Goal: Task Accomplishment & Management: Manage account settings

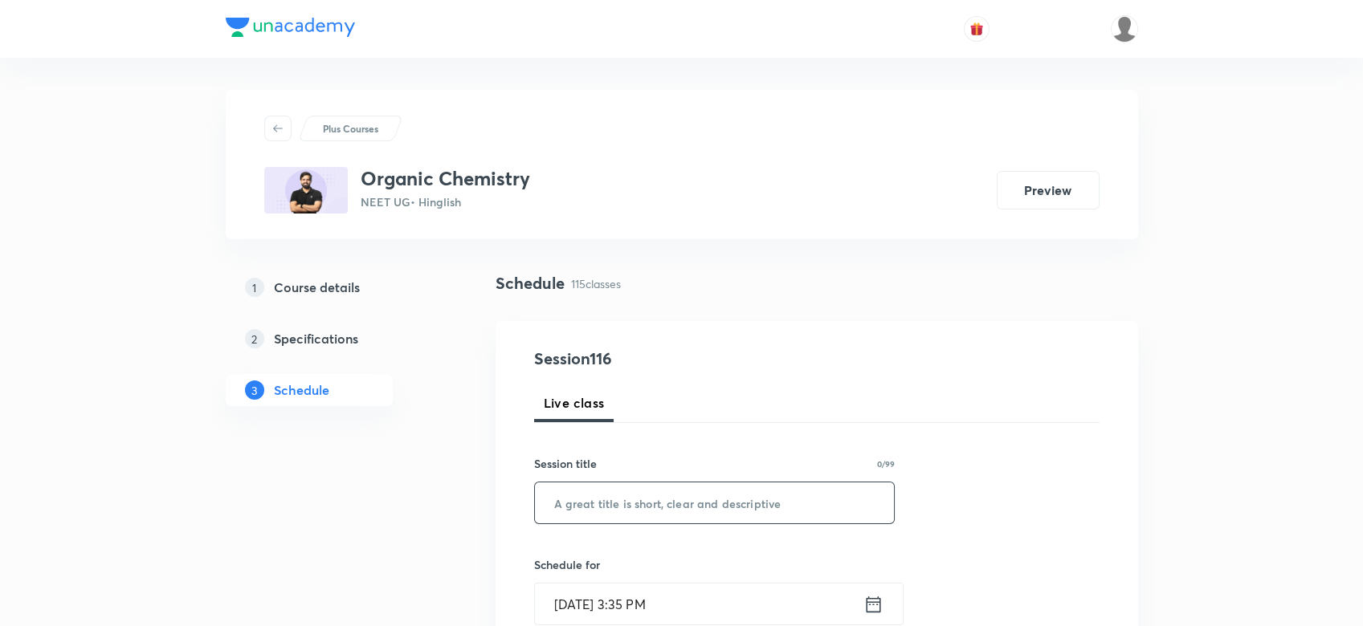
click at [581, 491] on input "text" at bounding box center [715, 503] width 360 height 41
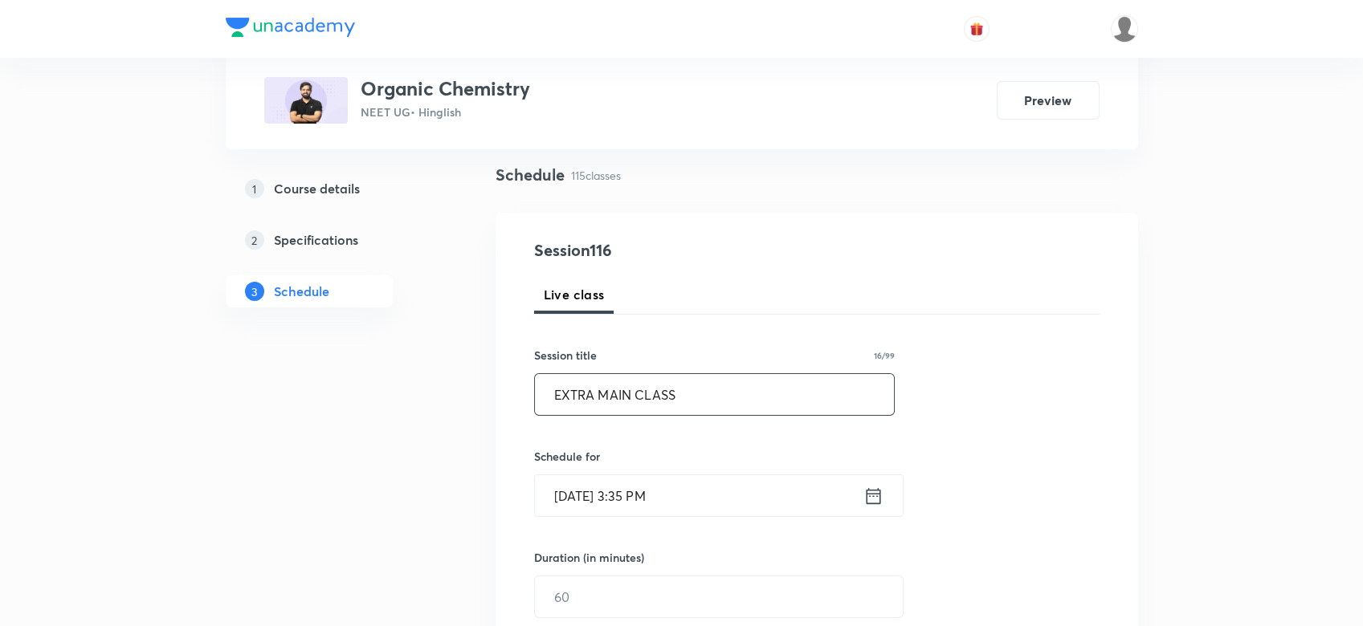
scroll to position [110, 0]
type input "EXTRA MAIN CLASS"
click at [875, 487] on icon at bounding box center [873, 494] width 14 height 16
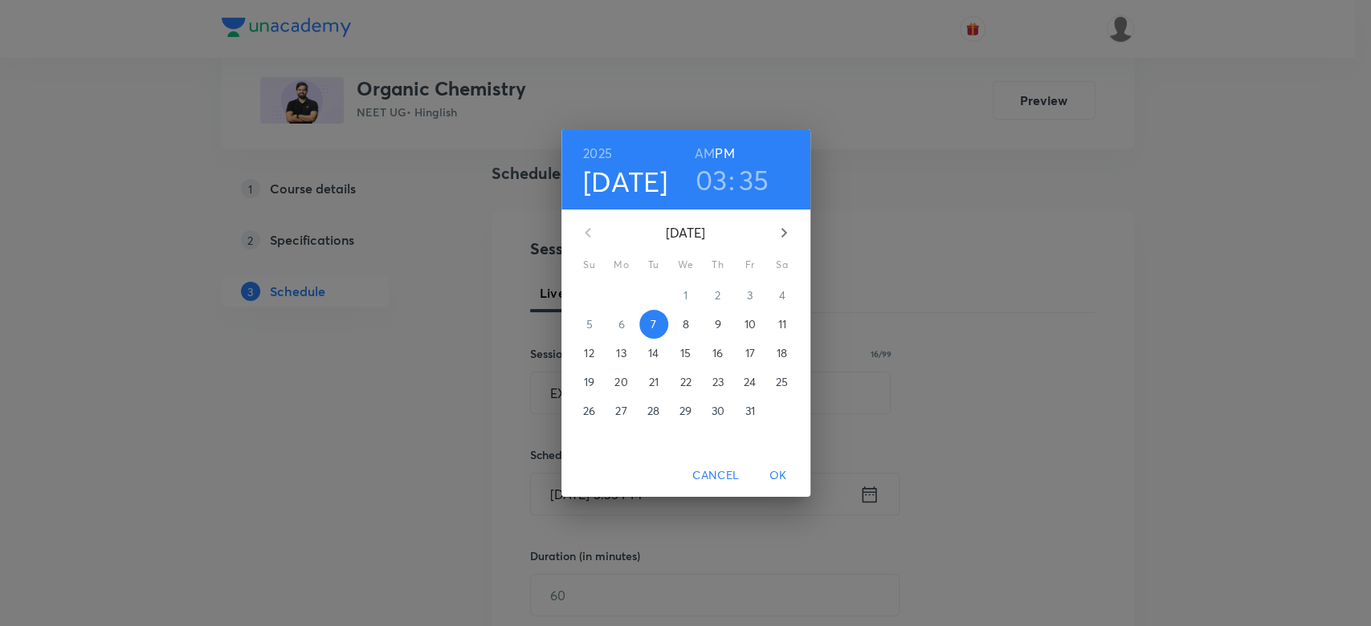
click at [748, 185] on h3 "35" at bounding box center [754, 180] width 31 height 34
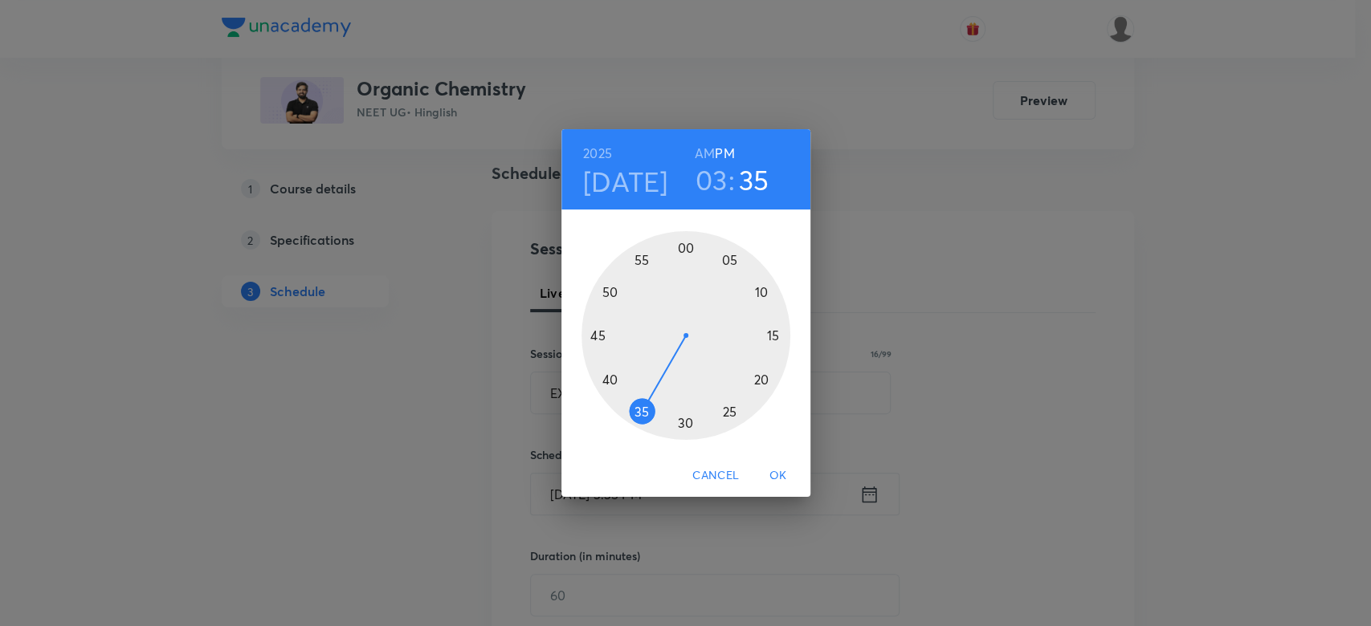
click at [610, 382] on div at bounding box center [685, 335] width 209 height 209
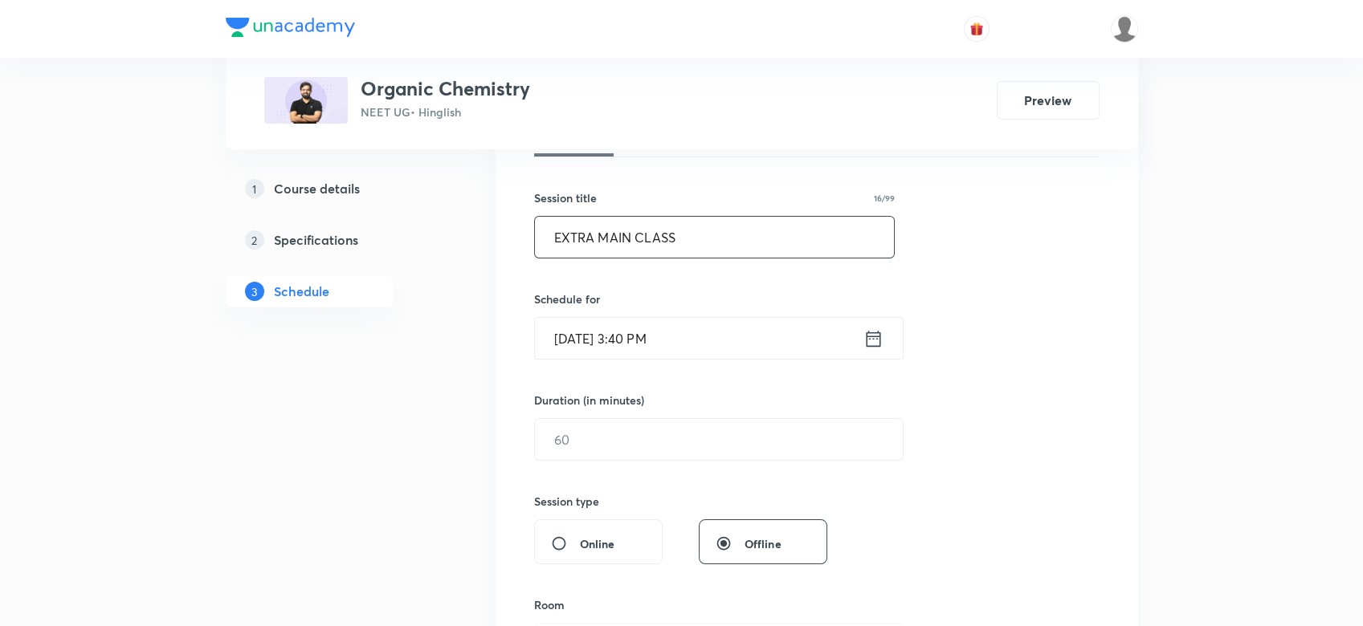
scroll to position [278, 0]
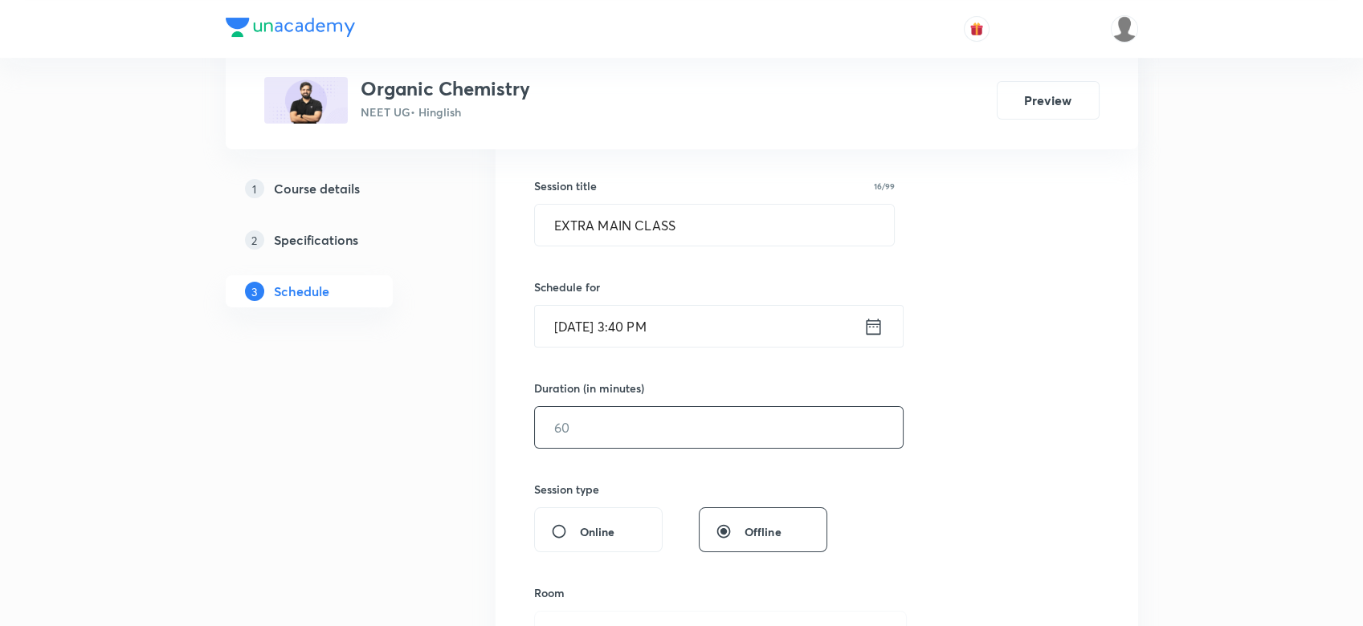
click at [577, 431] on input "text" at bounding box center [719, 427] width 368 height 41
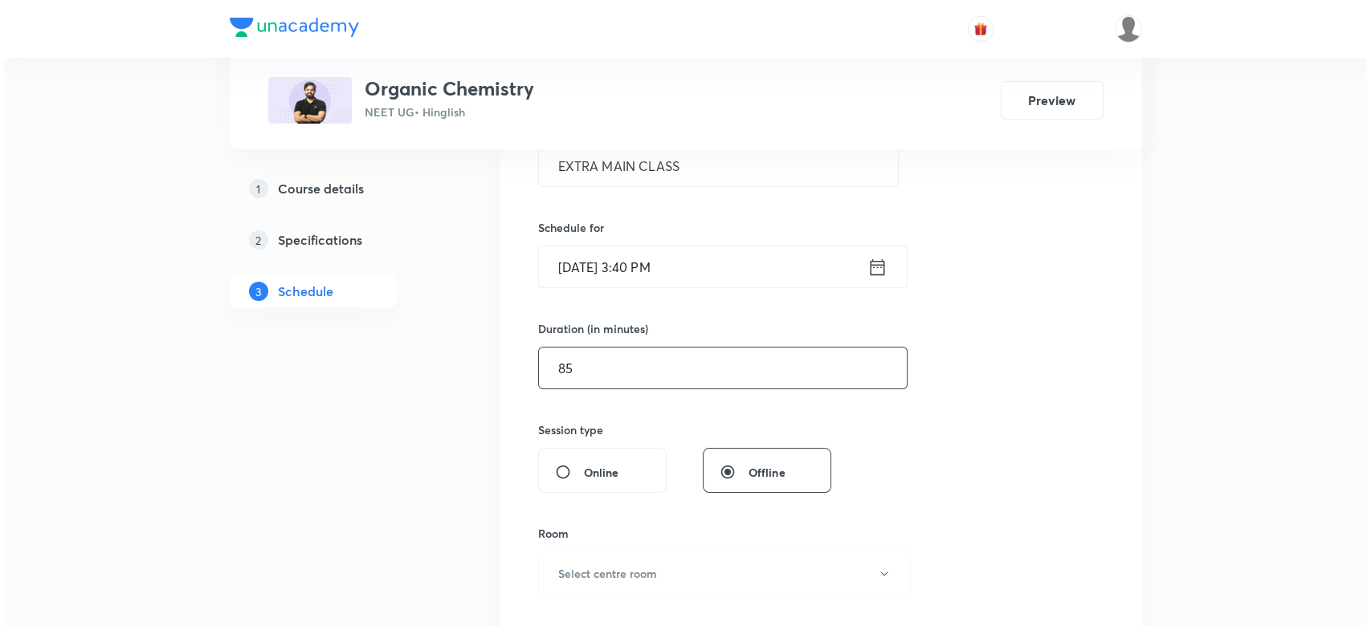
scroll to position [357, 0]
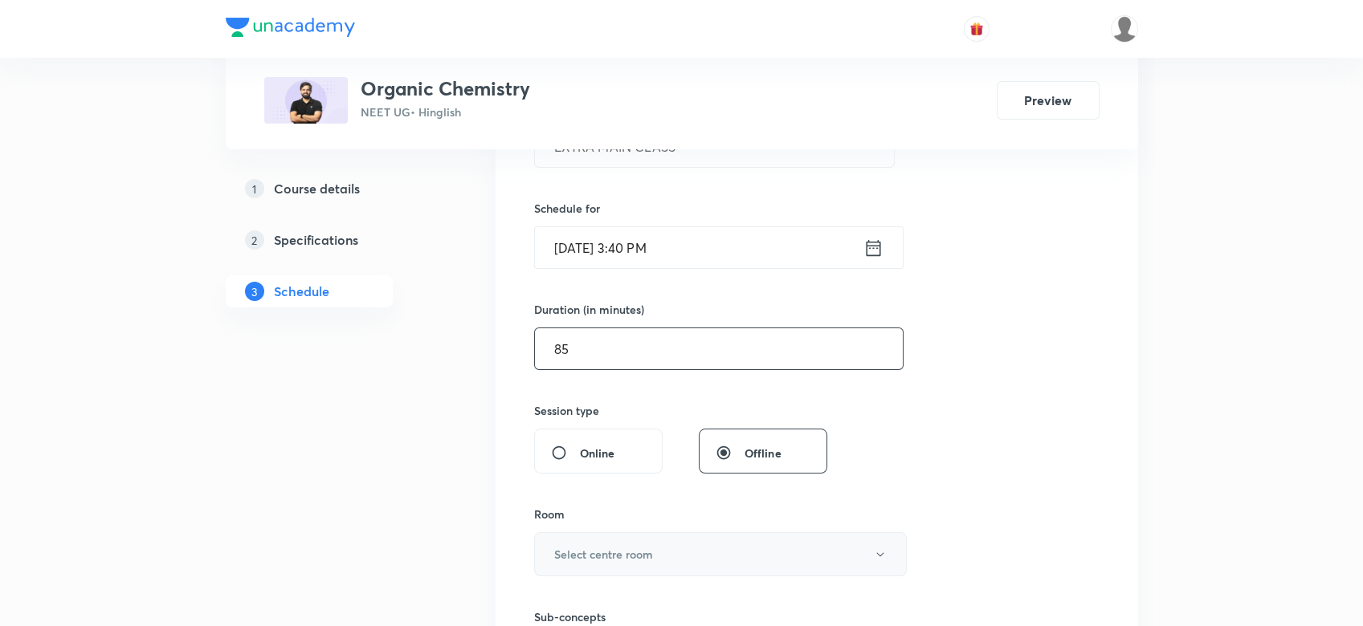
type input "85"
click at [561, 550] on h6 "Select centre room" at bounding box center [603, 554] width 99 height 17
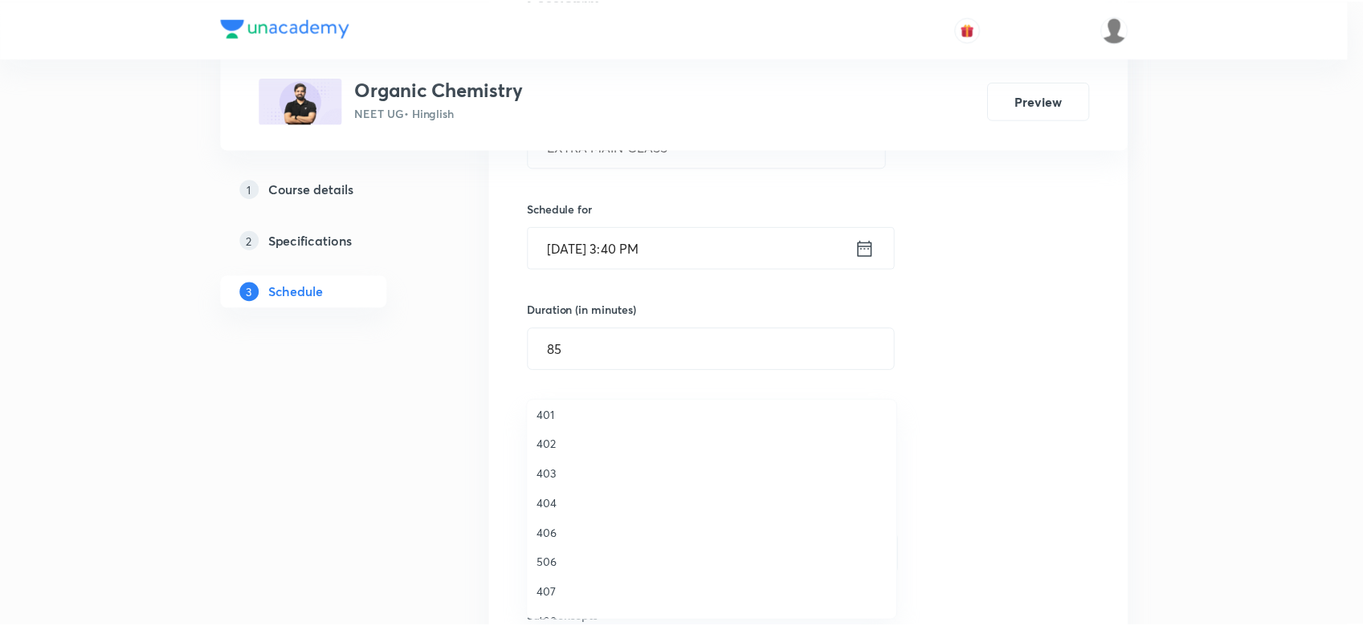
scroll to position [335, 0]
click at [552, 499] on span "404" at bounding box center [716, 503] width 352 height 17
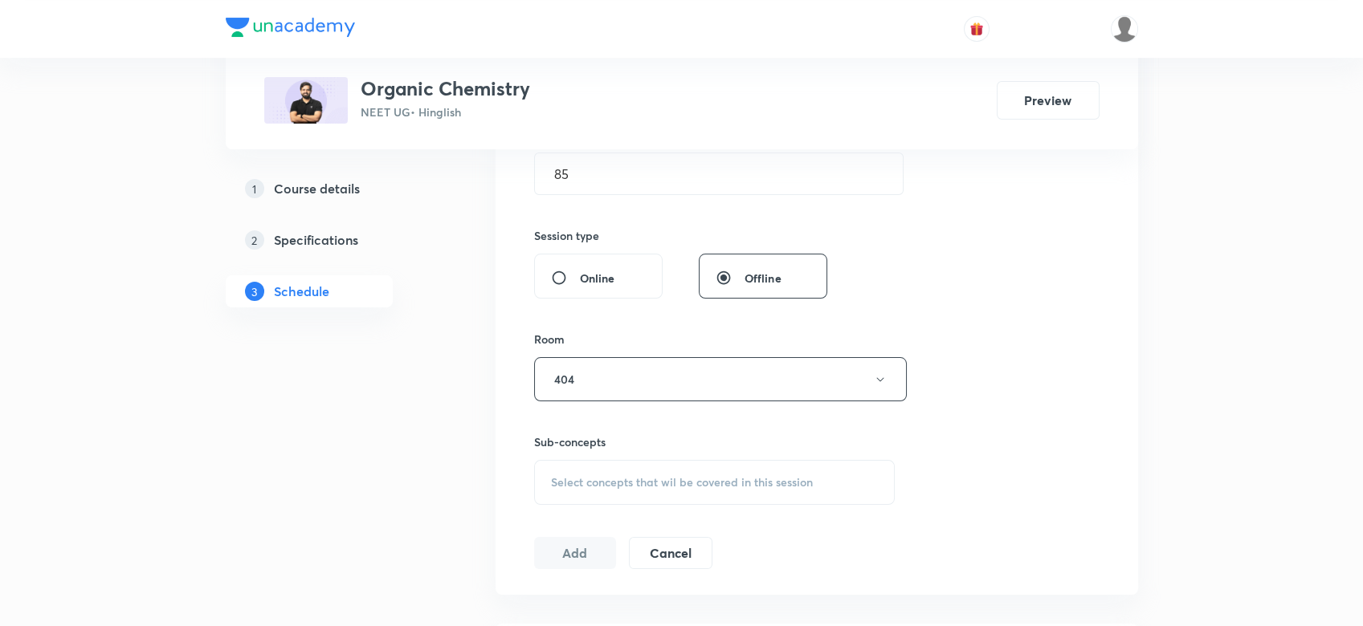
scroll to position [542, 0]
click at [540, 471] on div "Select concepts that wil be covered in this session" at bounding box center [714, 472] width 361 height 45
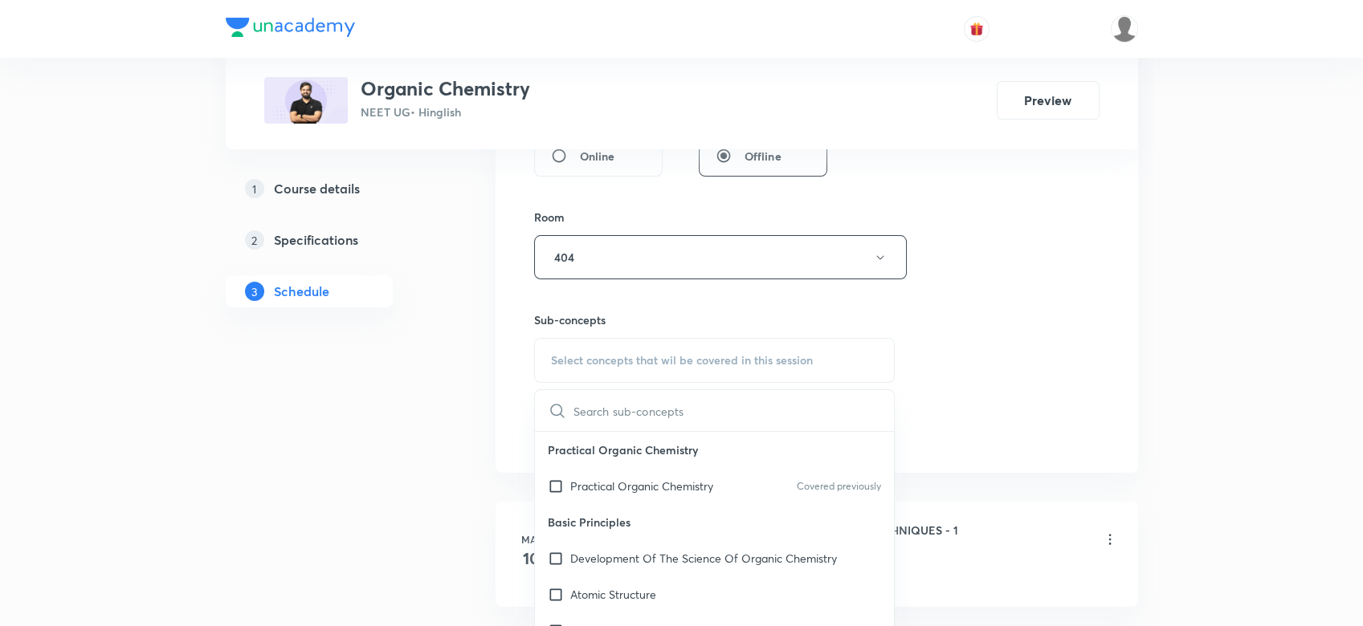
scroll to position [656, 0]
click at [603, 485] on p "Practical Organic Chemistry" at bounding box center [641, 483] width 143 height 17
checkbox input "true"
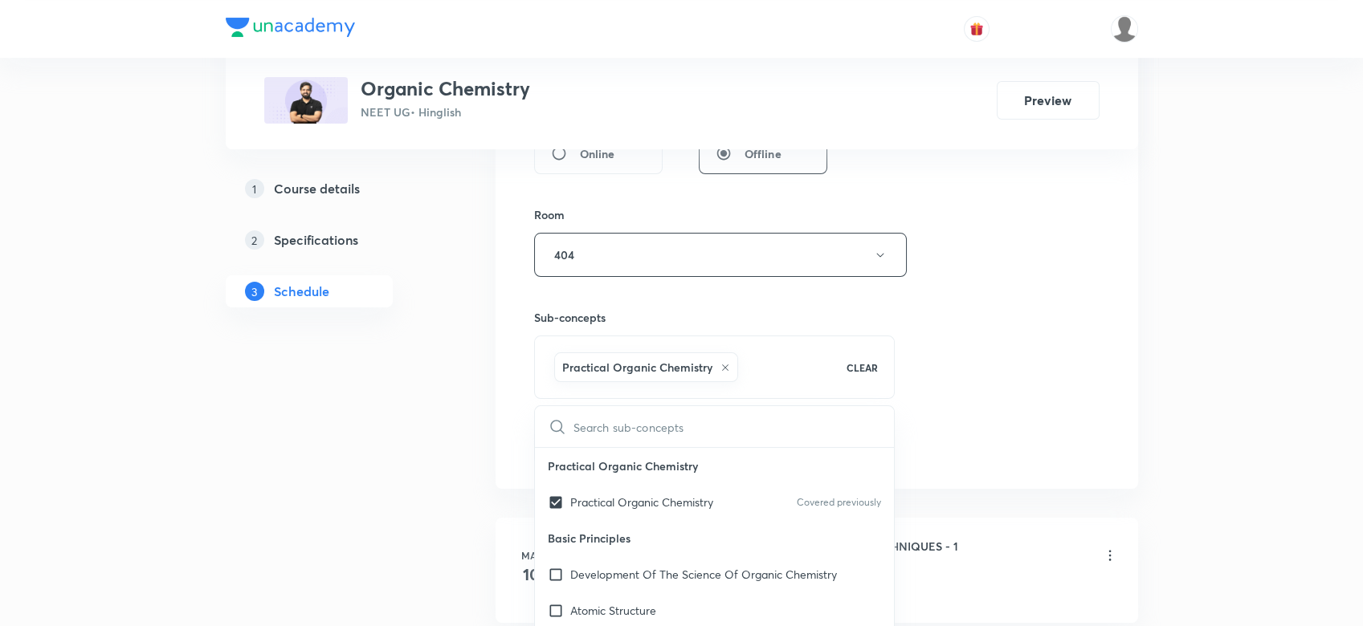
click at [956, 413] on div "Session 116 Live class Session title 16/99 EXTRA MAIN CLASS ​ Schedule for Oct …" at bounding box center [816, 77] width 565 height 772
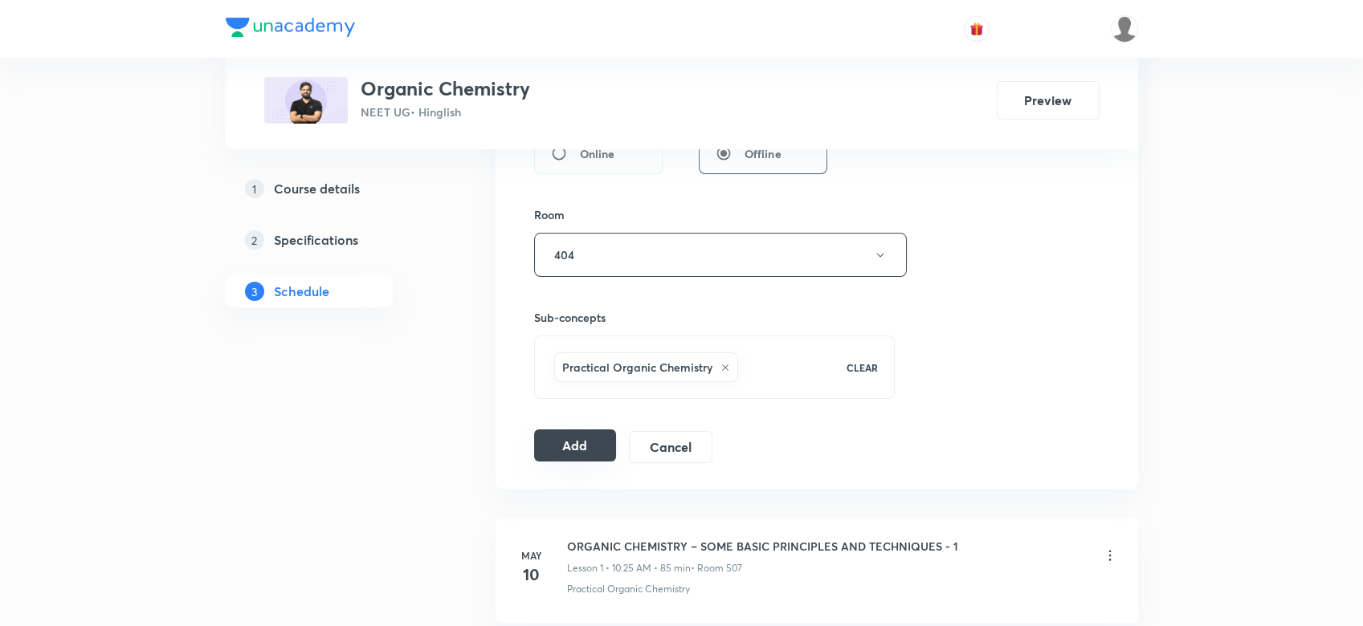
click at [573, 446] on button "Add" at bounding box center [575, 446] width 83 height 32
click at [569, 444] on button "Add" at bounding box center [575, 446] width 83 height 32
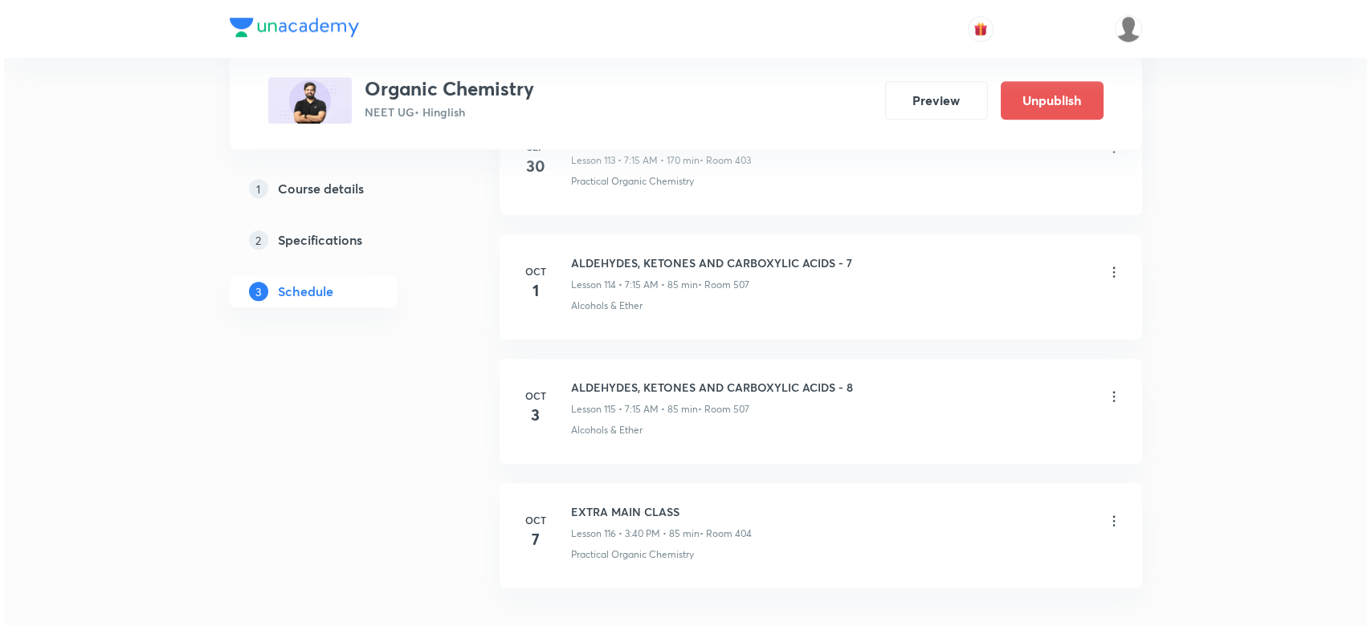
scroll to position [15078, 0]
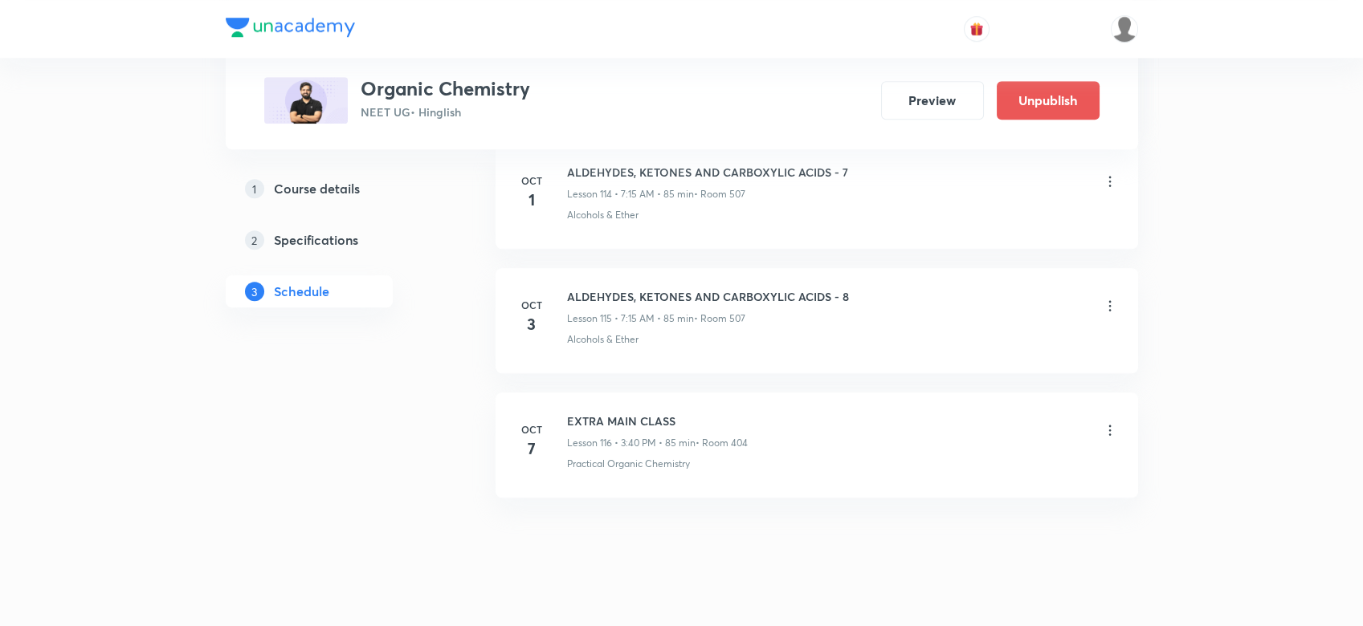
click at [1102, 422] on icon at bounding box center [1110, 430] width 16 height 16
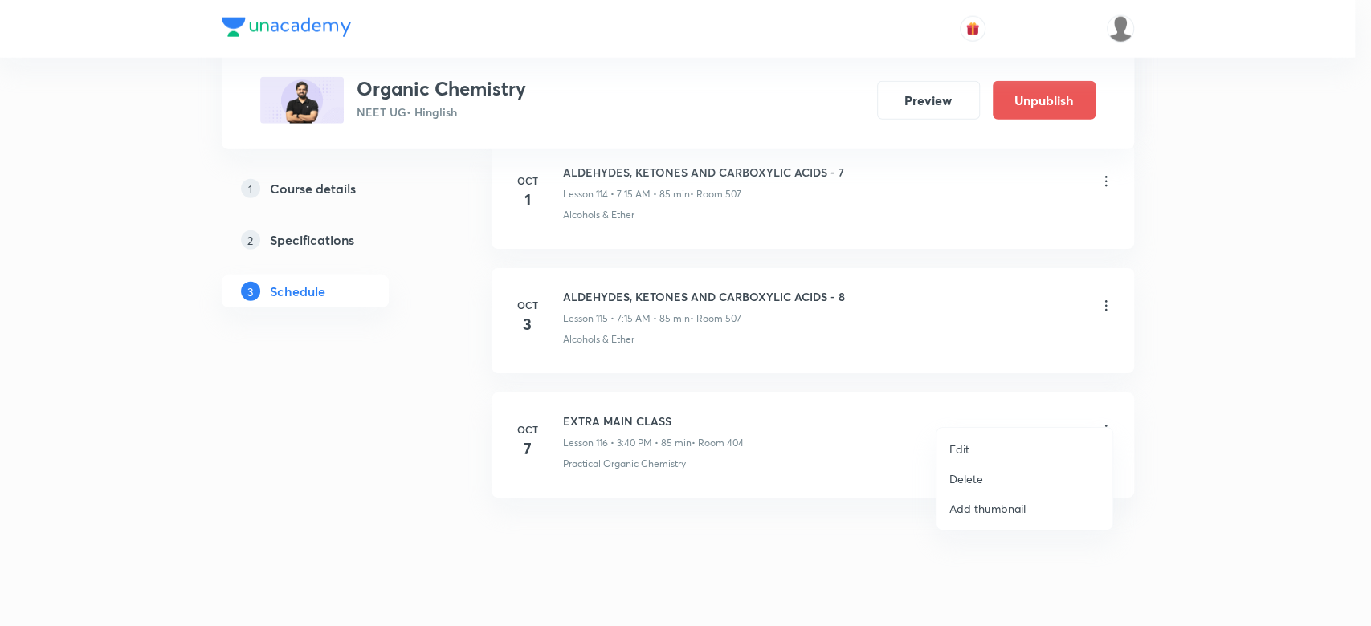
click at [972, 443] on li "Edit" at bounding box center [1024, 449] width 176 height 30
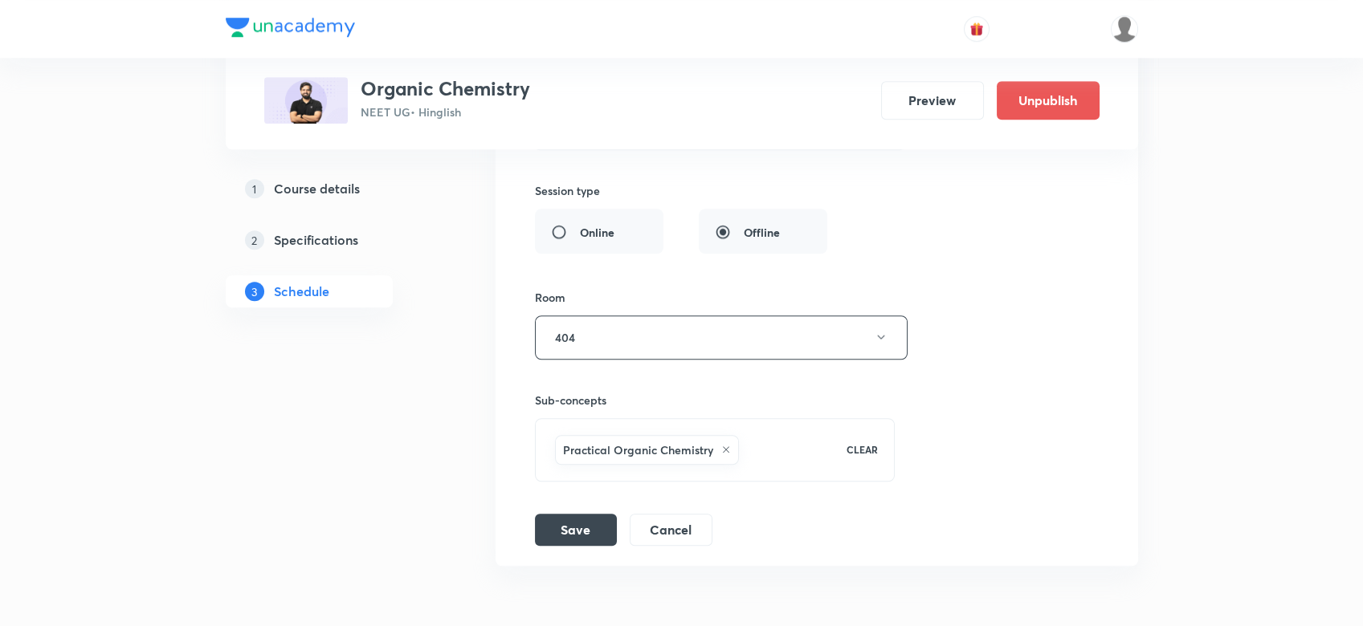
scroll to position [14957, 0]
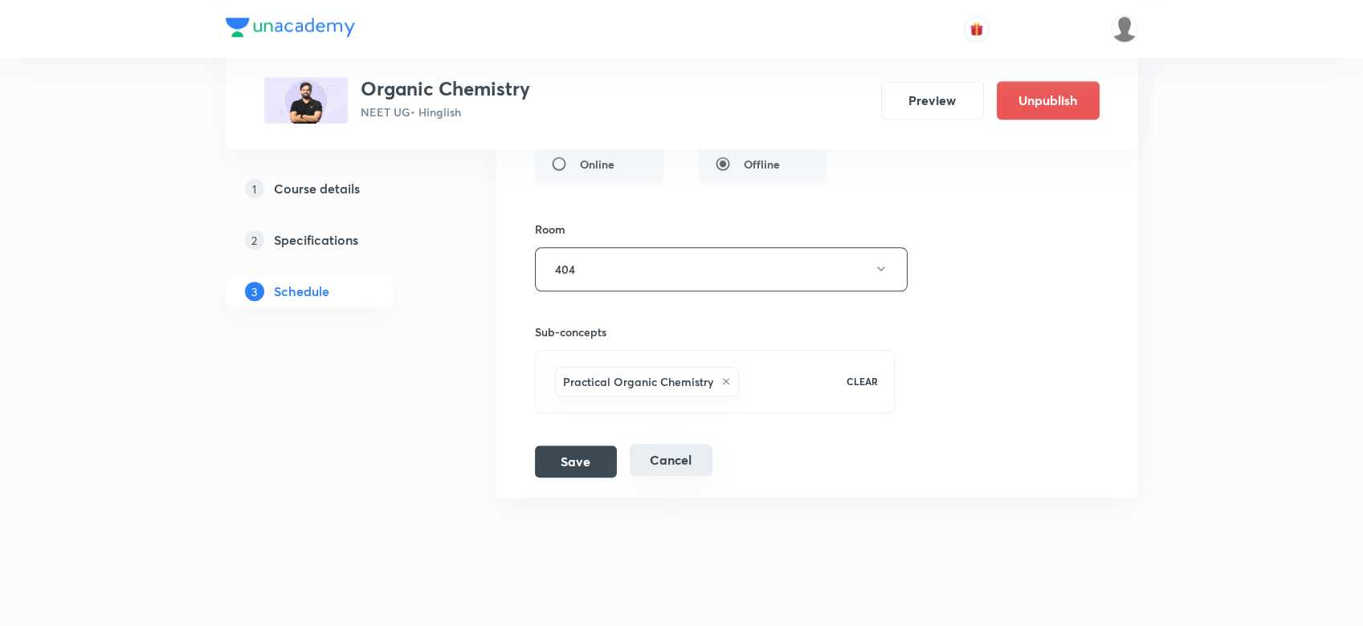
click at [658, 444] on button "Cancel" at bounding box center [671, 460] width 83 height 32
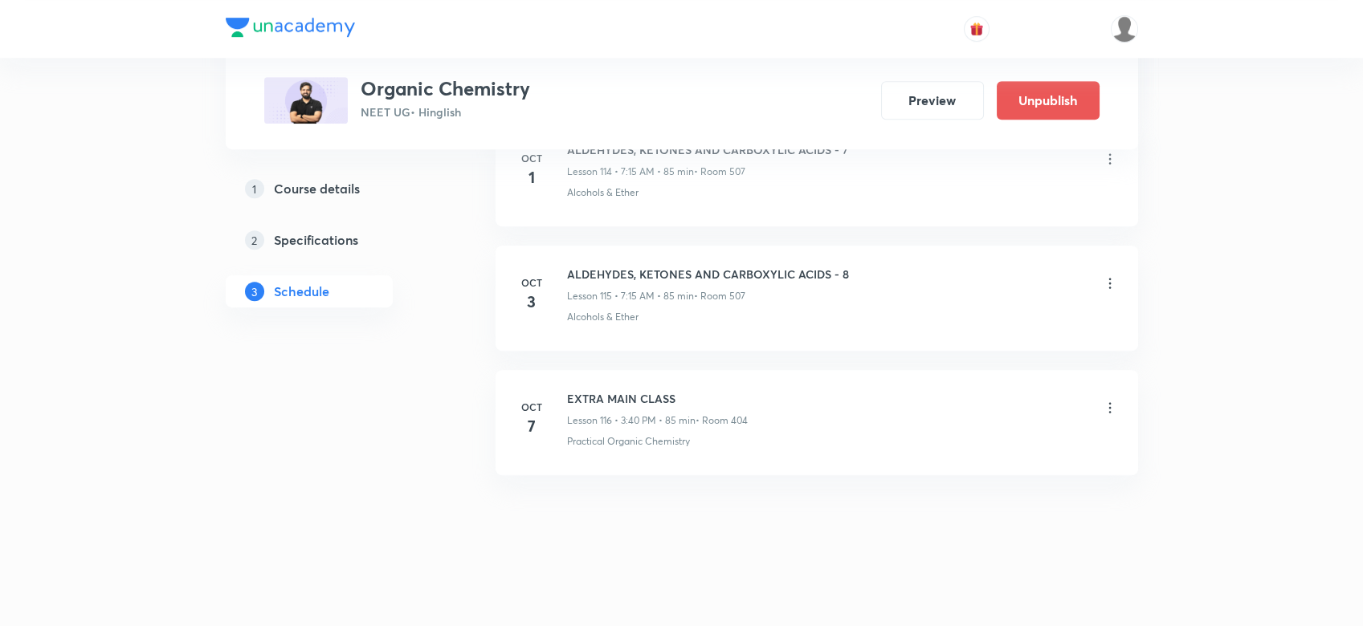
scroll to position [14341, 0]
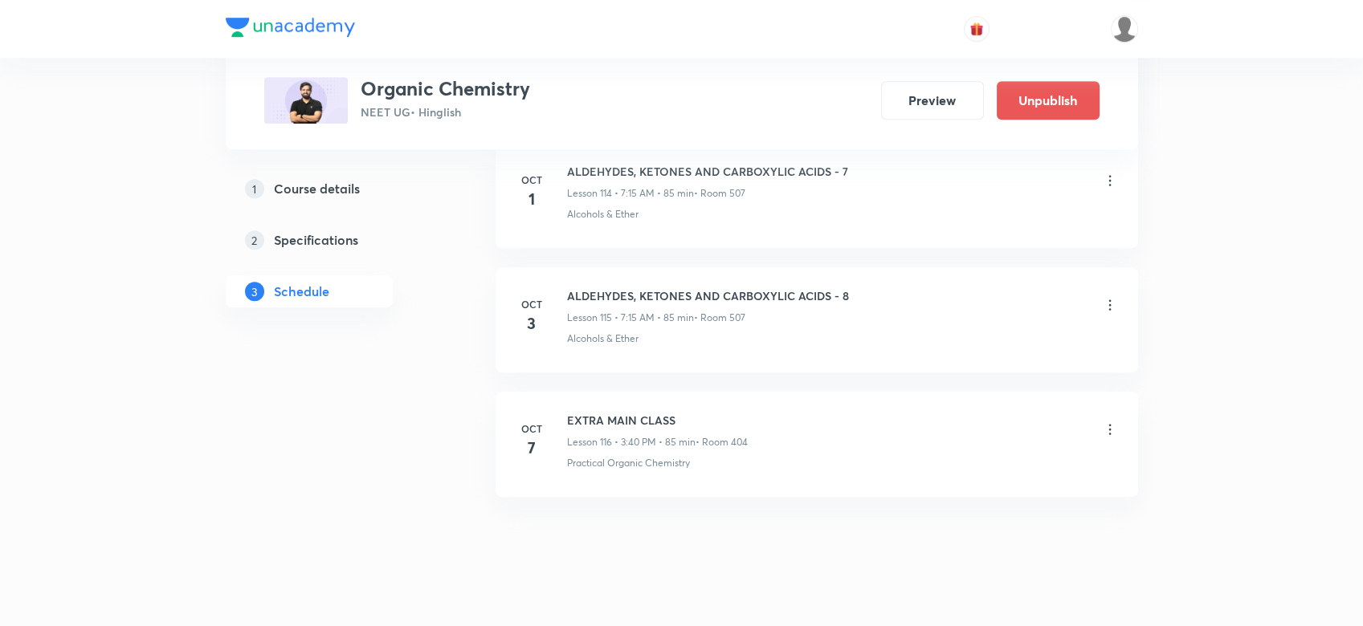
click at [1115, 422] on div at bounding box center [1110, 431] width 16 height 18
click at [1108, 424] on icon at bounding box center [1109, 429] width 2 height 10
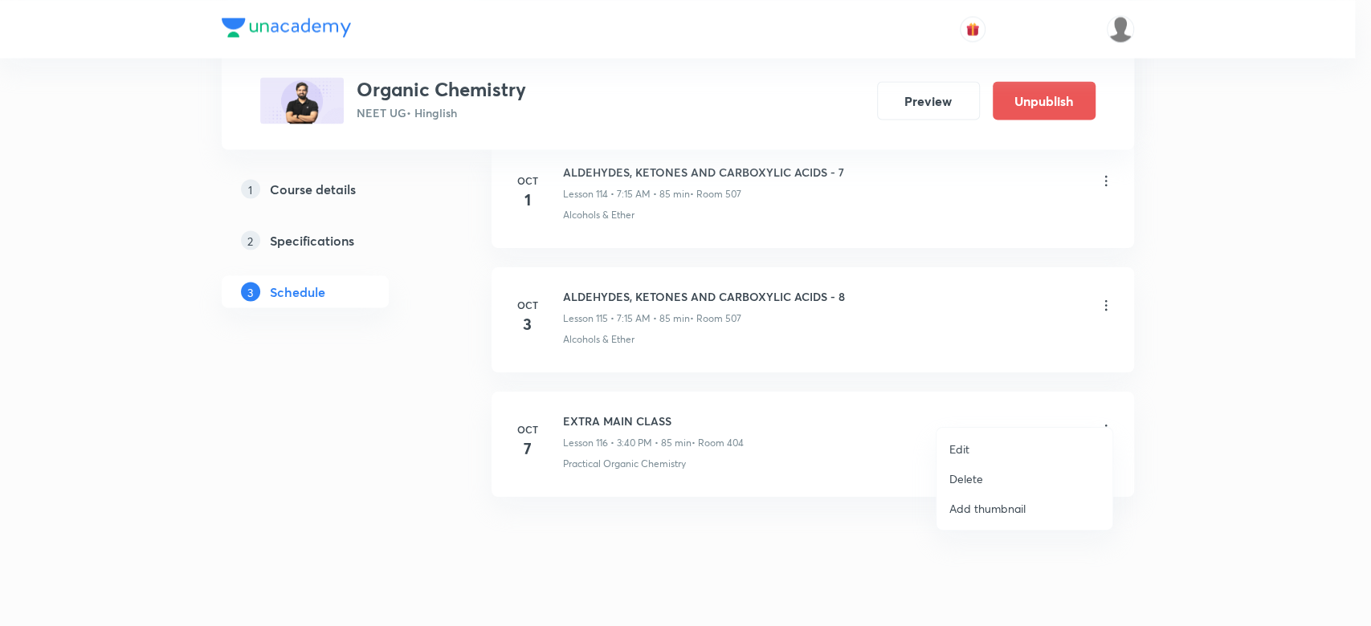
click at [969, 488] on li "Delete" at bounding box center [1024, 479] width 176 height 30
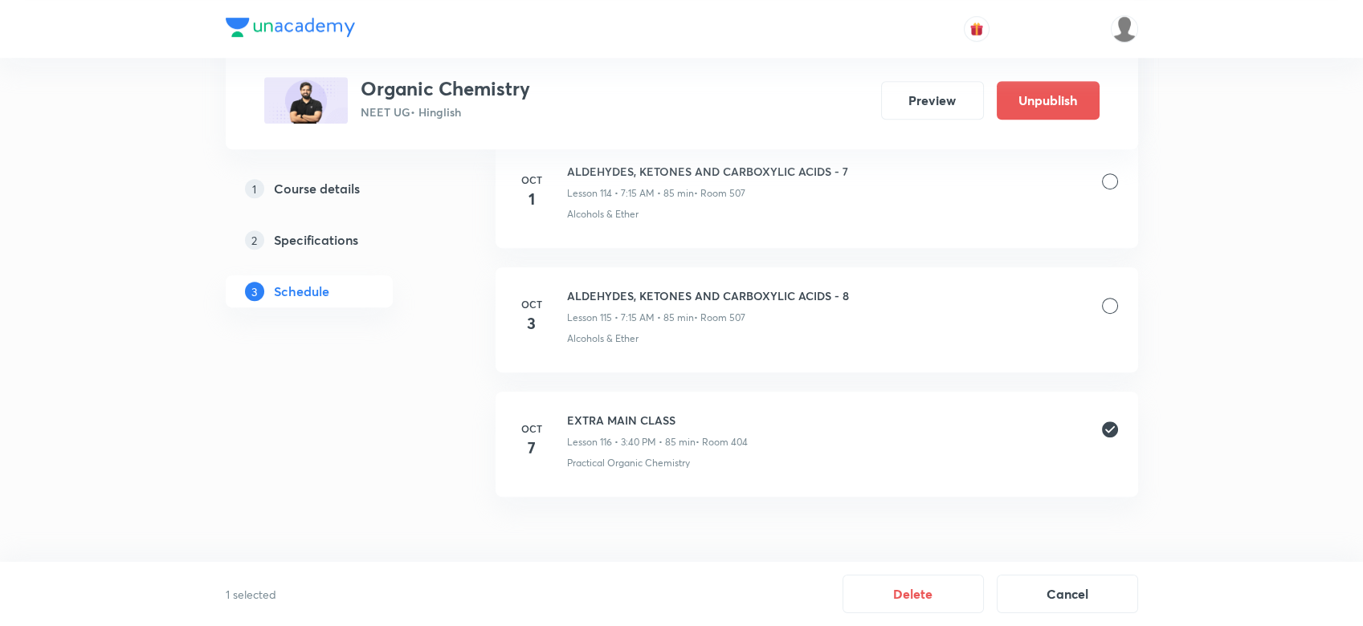
click at [1015, 599] on button "Cancel" at bounding box center [1067, 594] width 141 height 39
click at [1106, 422] on div at bounding box center [1110, 431] width 16 height 18
click at [1107, 422] on icon at bounding box center [1110, 430] width 16 height 16
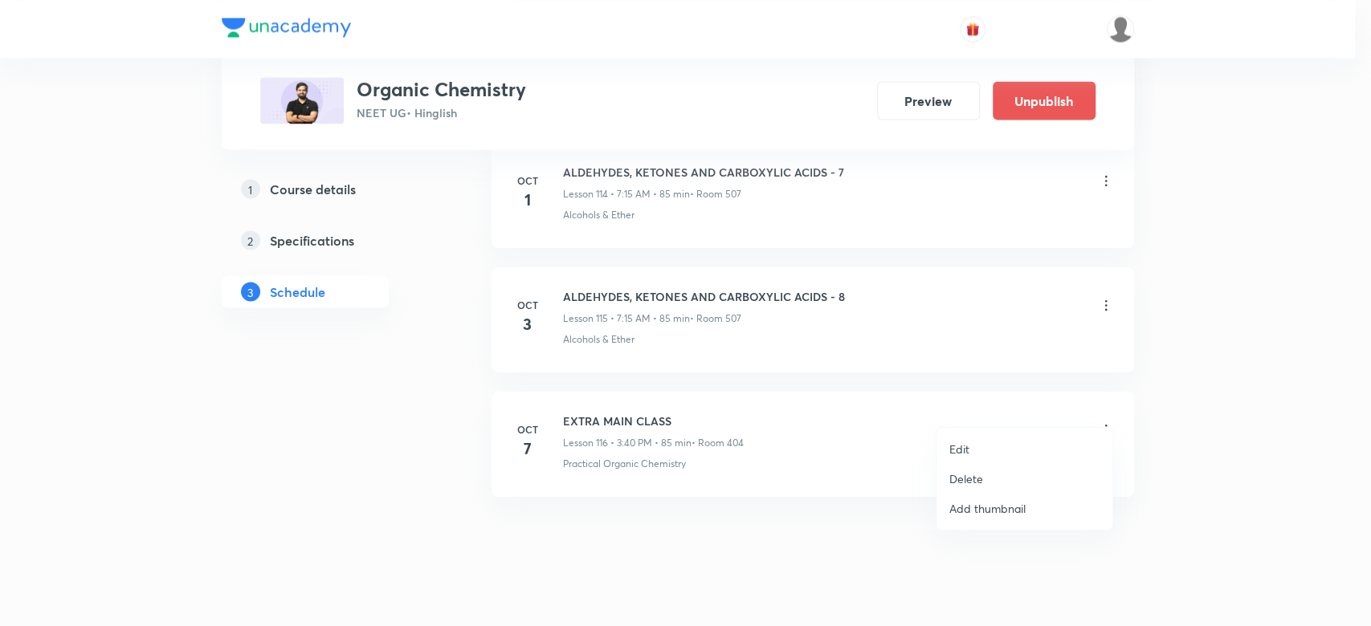
click at [960, 479] on p "Delete" at bounding box center [966, 479] width 34 height 17
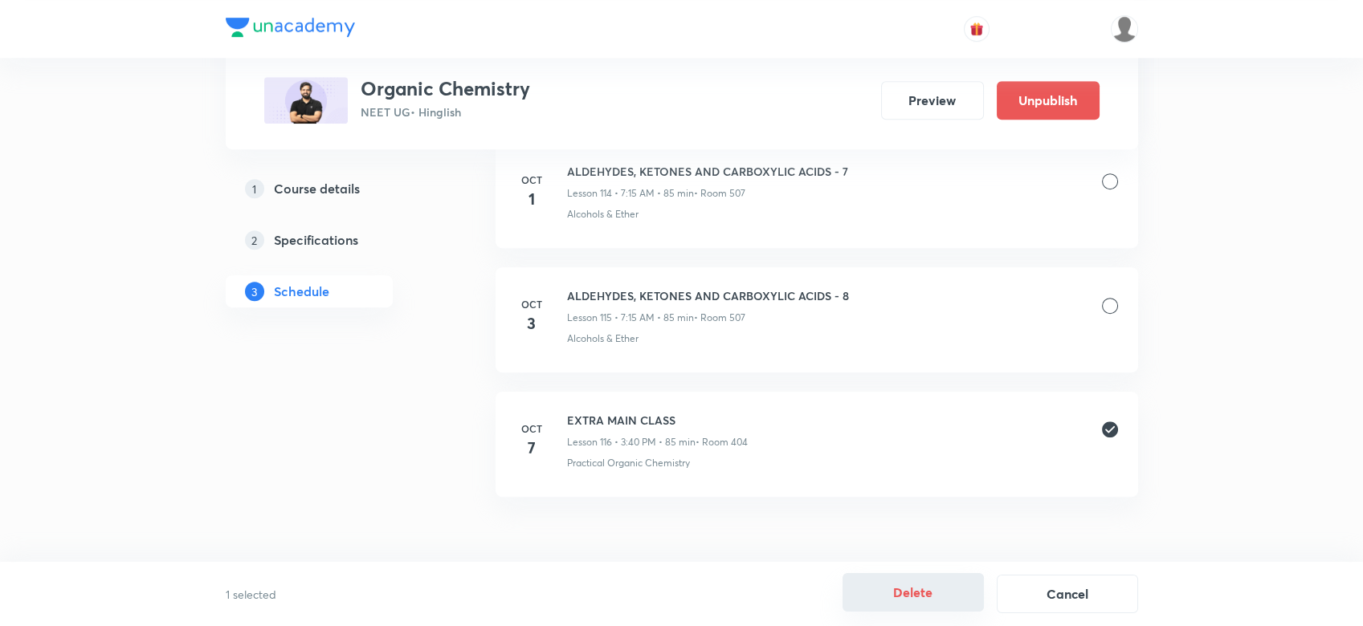
click at [934, 603] on button "Delete" at bounding box center [912, 592] width 141 height 39
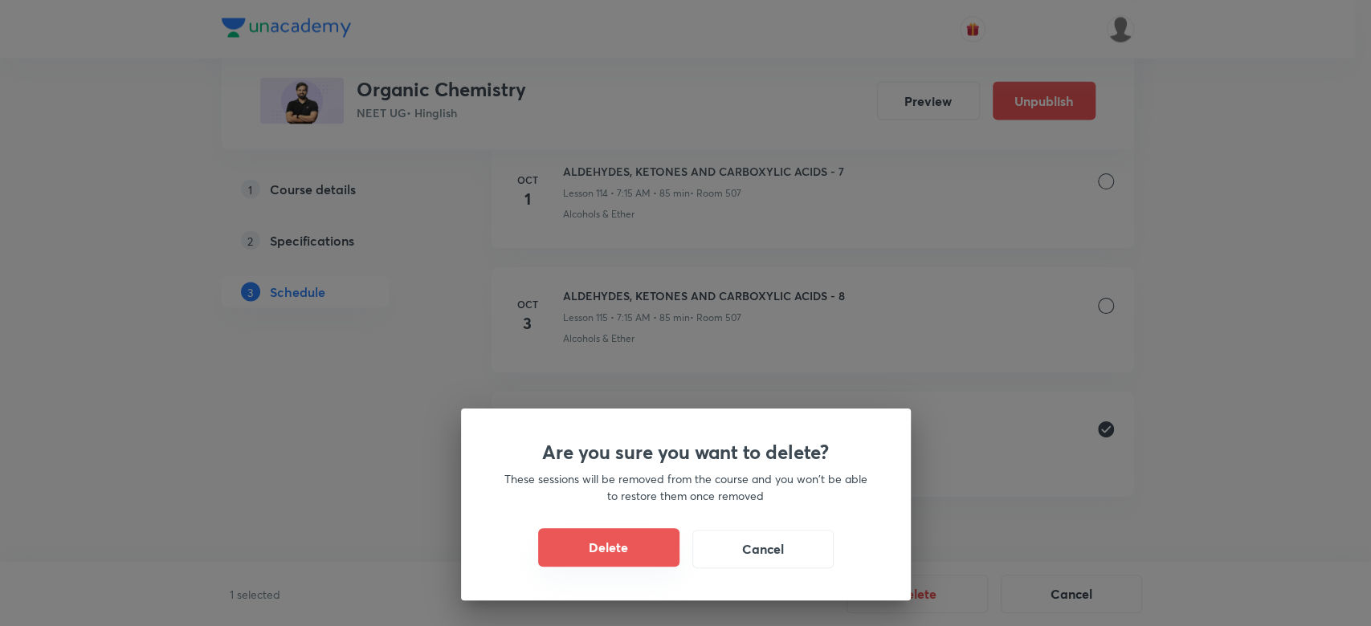
click at [610, 533] on button "Delete" at bounding box center [608, 547] width 141 height 39
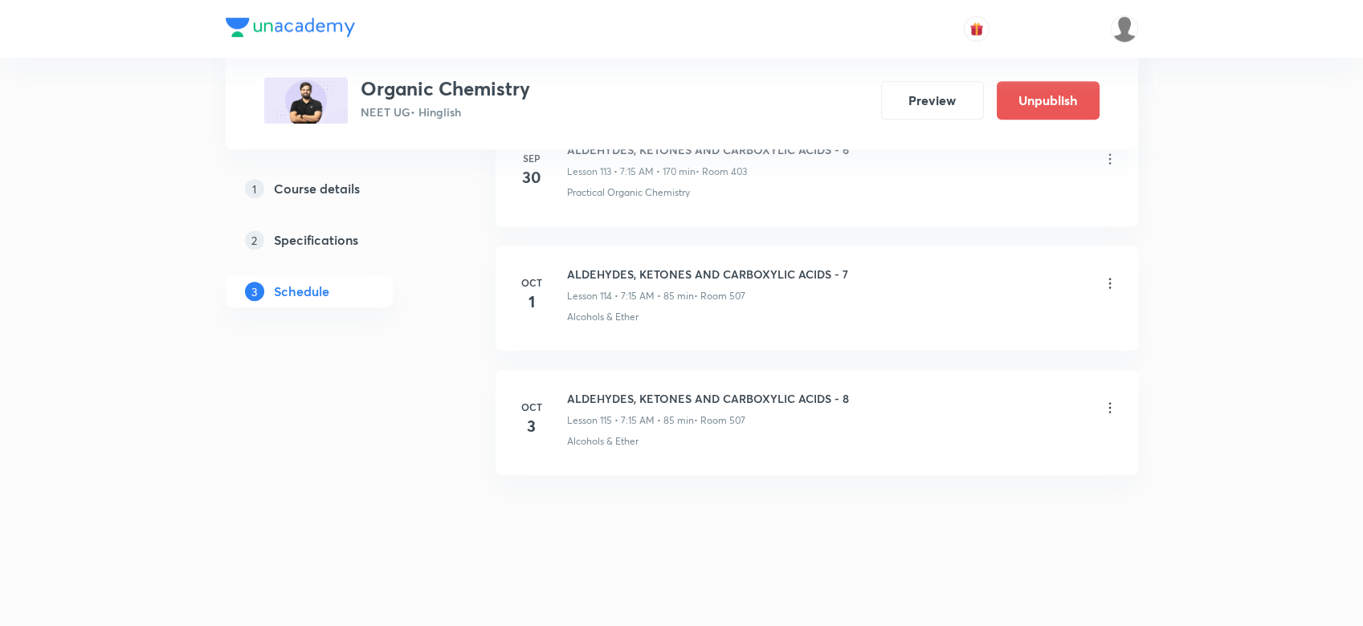
scroll to position [14216, 0]
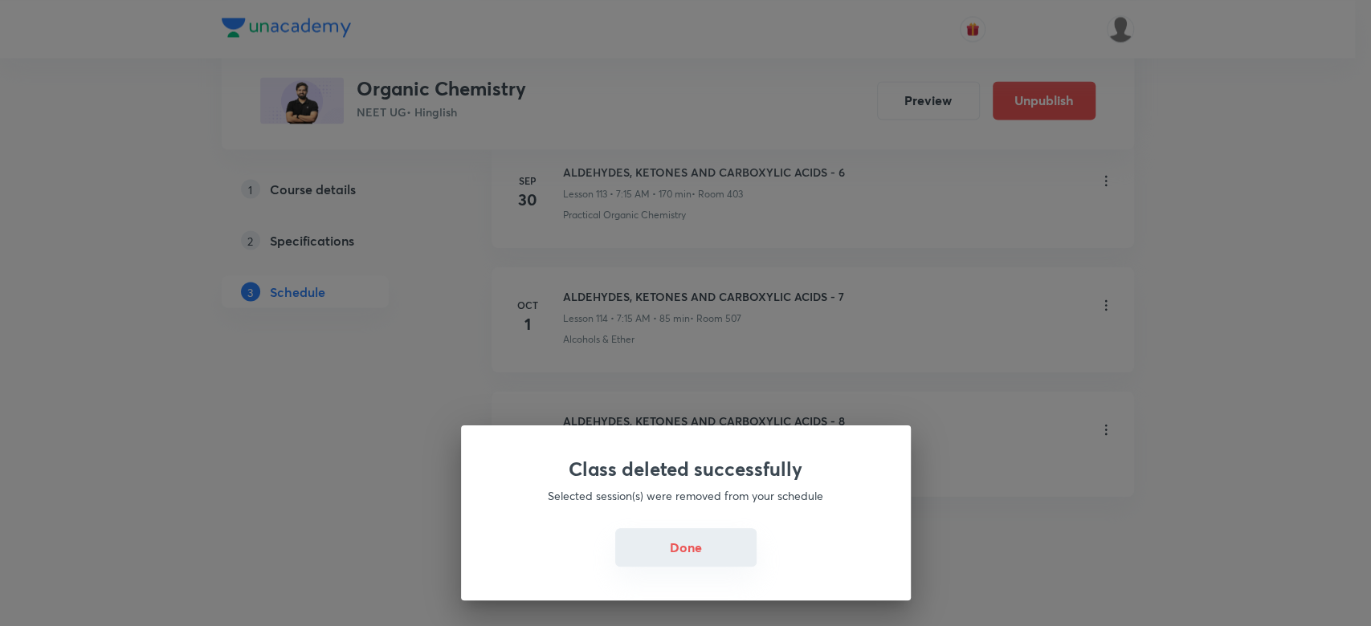
click at [666, 555] on button "Done" at bounding box center [685, 547] width 141 height 39
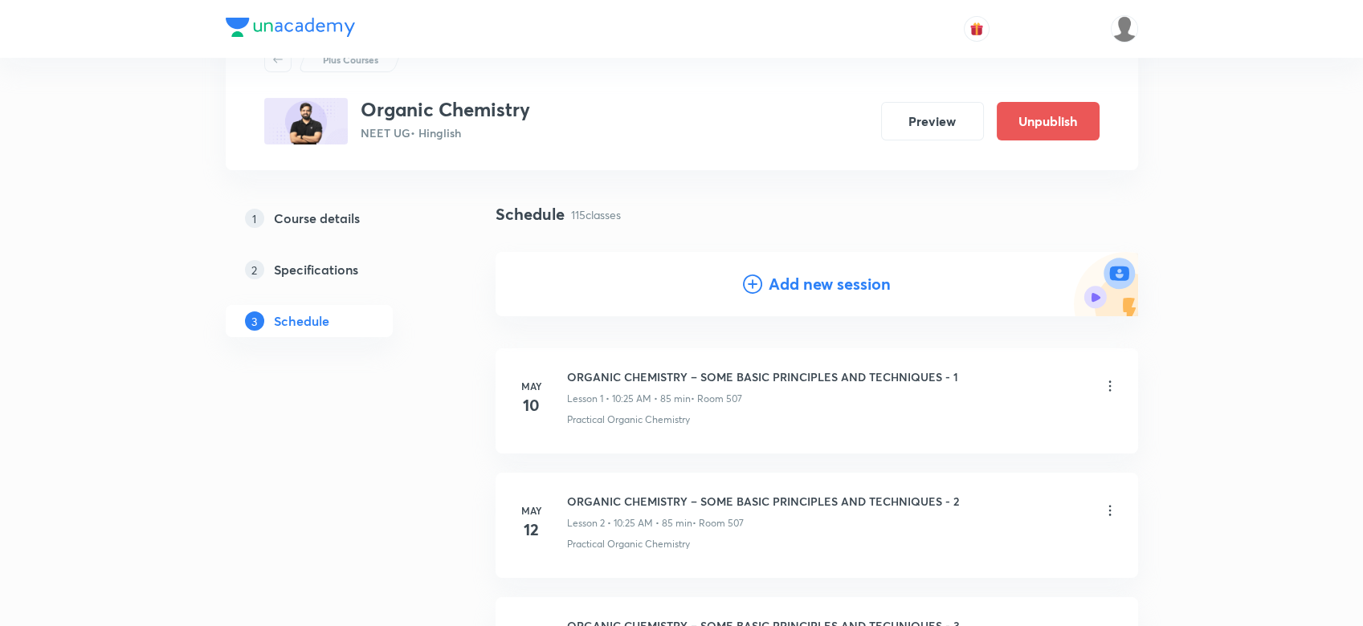
scroll to position [0, 0]
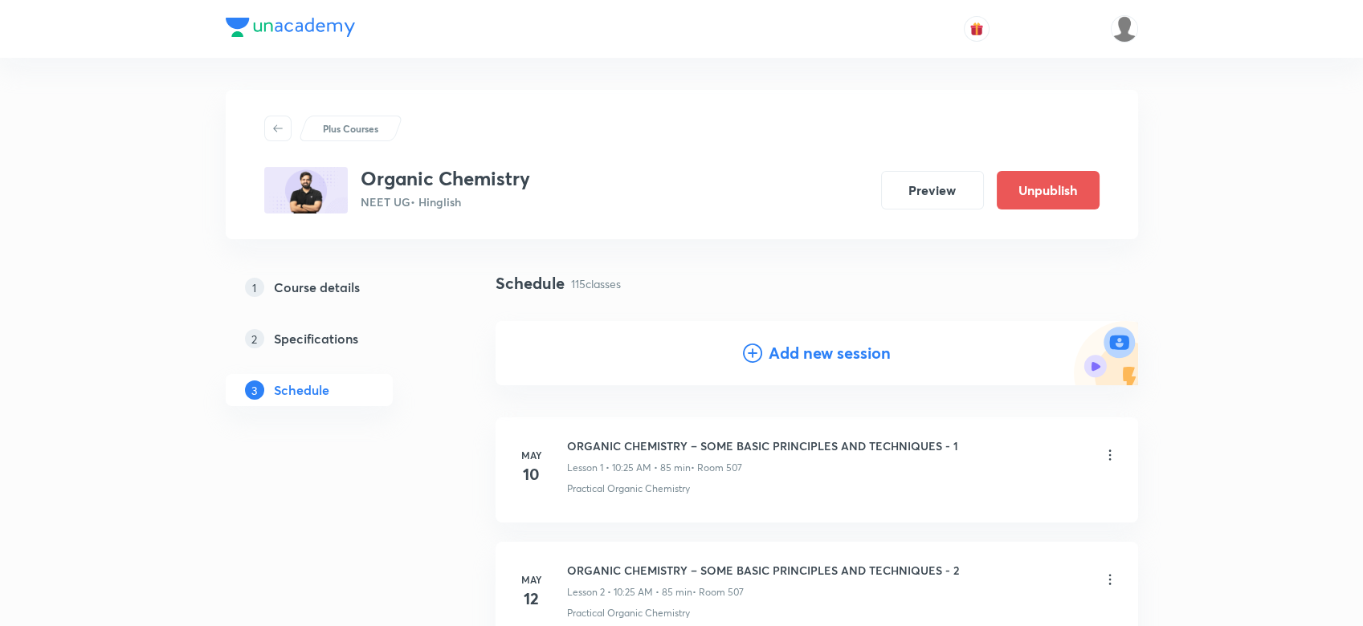
click at [758, 357] on icon at bounding box center [752, 353] width 19 height 19
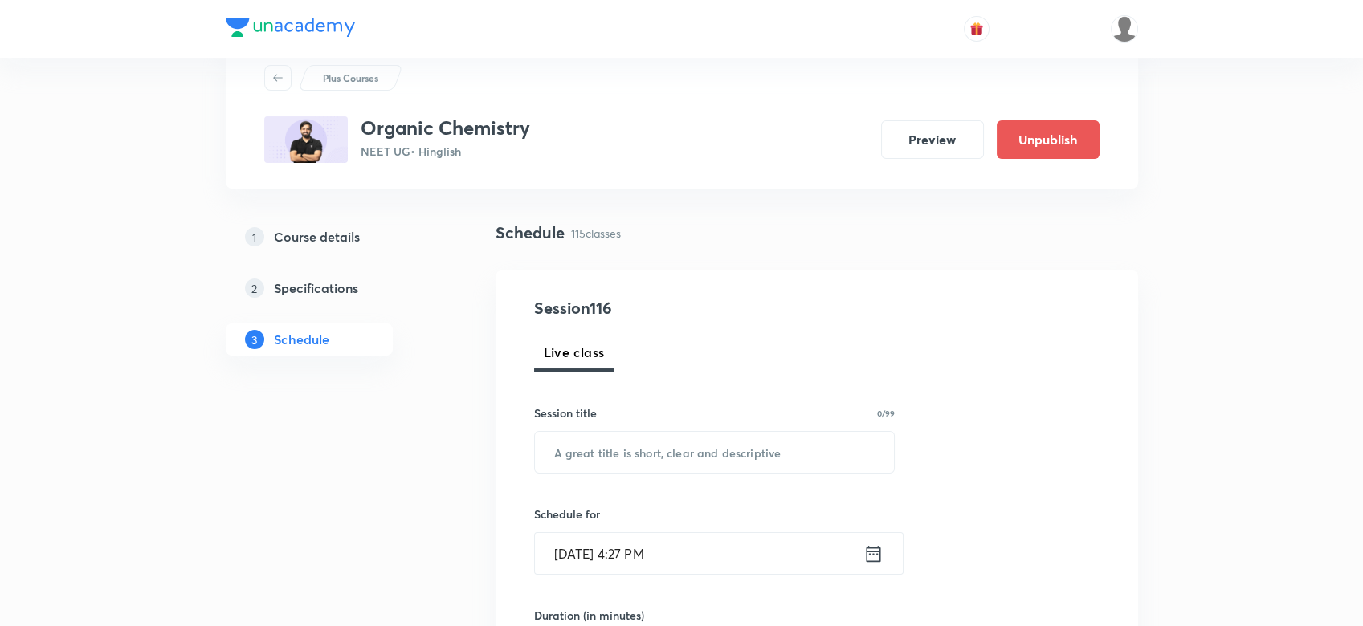
scroll to position [161, 0]
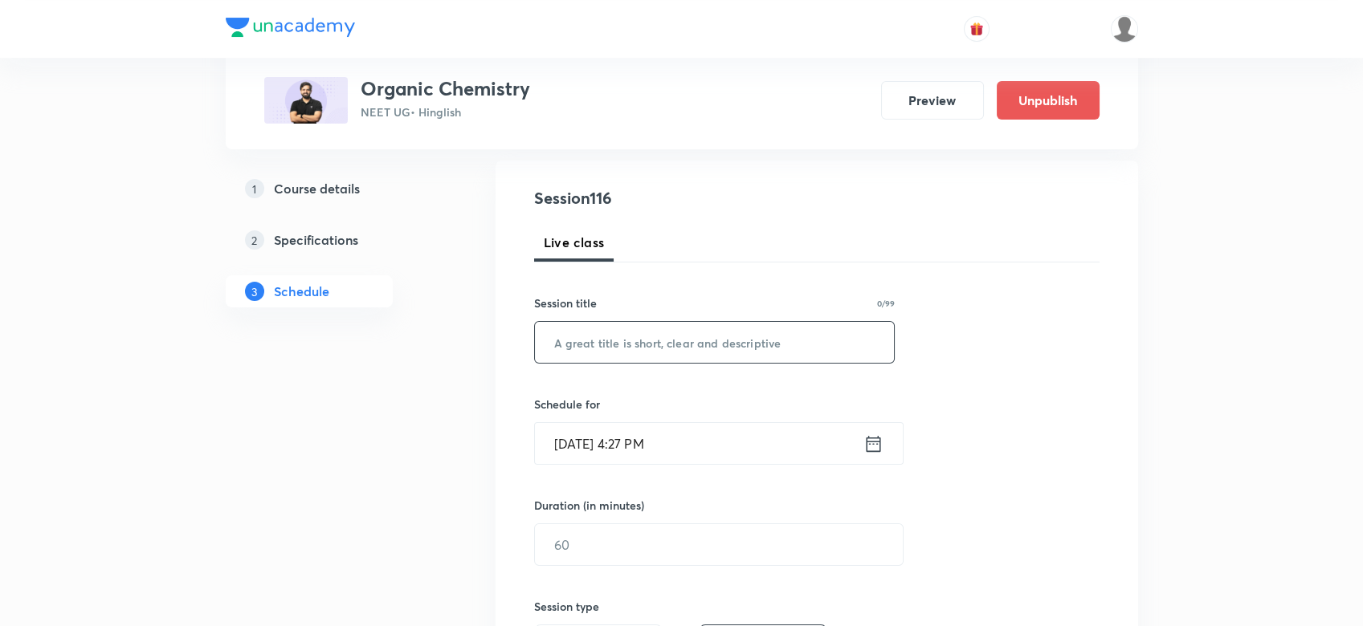
click at [665, 357] on input "text" at bounding box center [715, 342] width 360 height 41
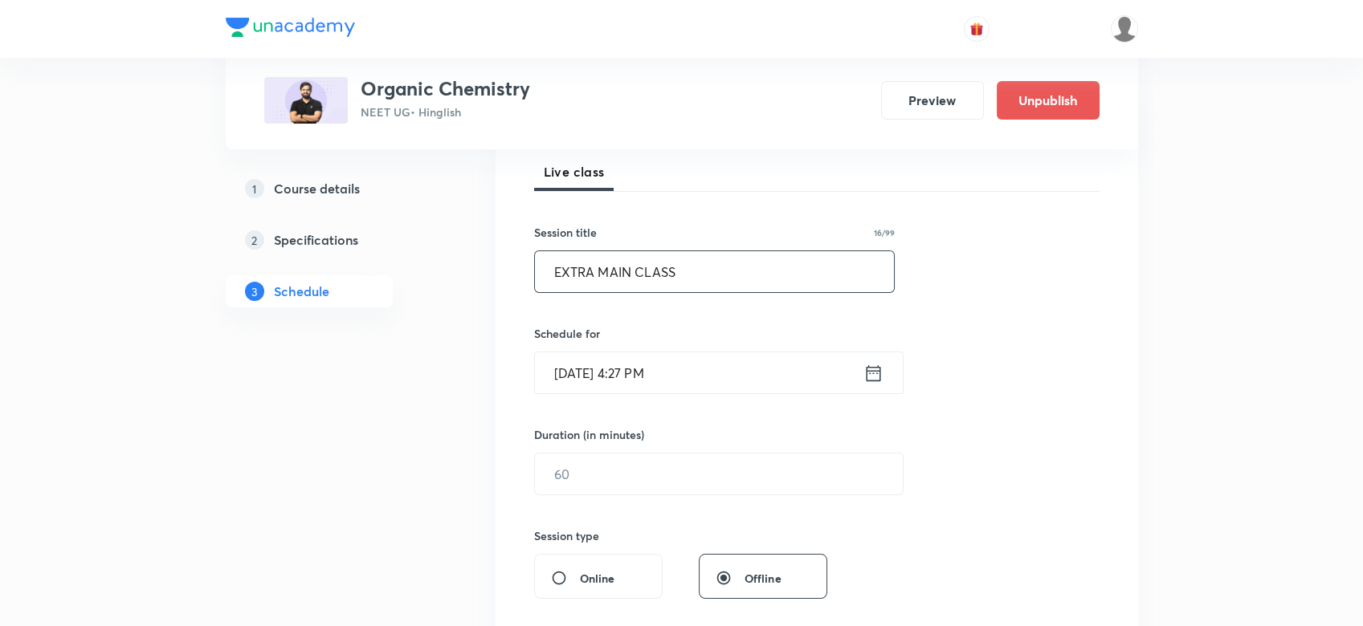
scroll to position [235, 0]
type input "EXTRA MAIN CLASS"
click at [881, 372] on icon at bounding box center [873, 369] width 20 height 22
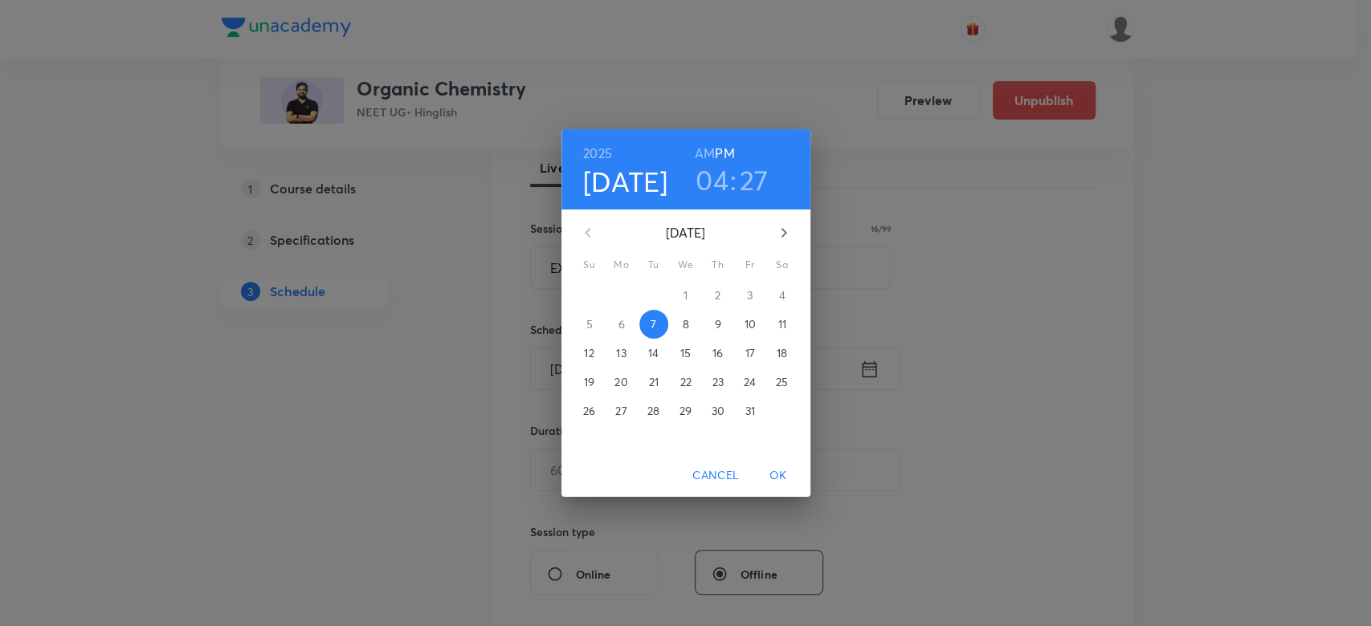
click at [686, 325] on p "8" at bounding box center [685, 324] width 6 height 16
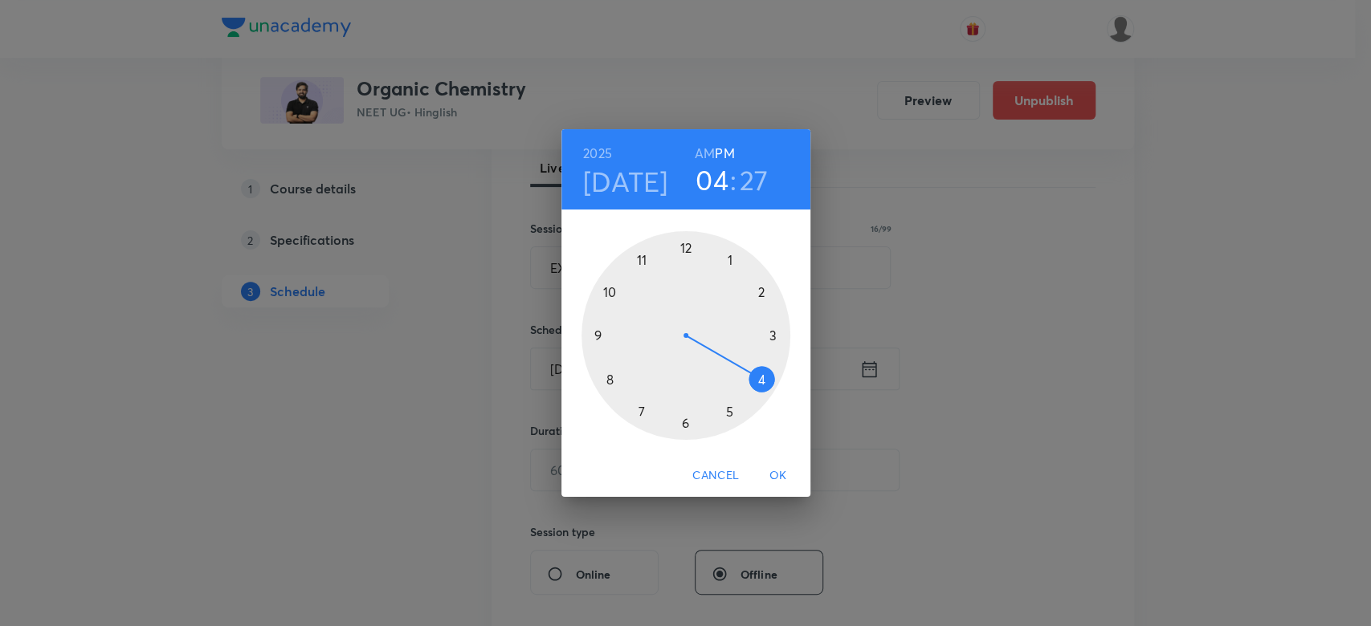
click at [773, 330] on div at bounding box center [685, 335] width 209 height 209
click at [638, 407] on div at bounding box center [685, 335] width 209 height 209
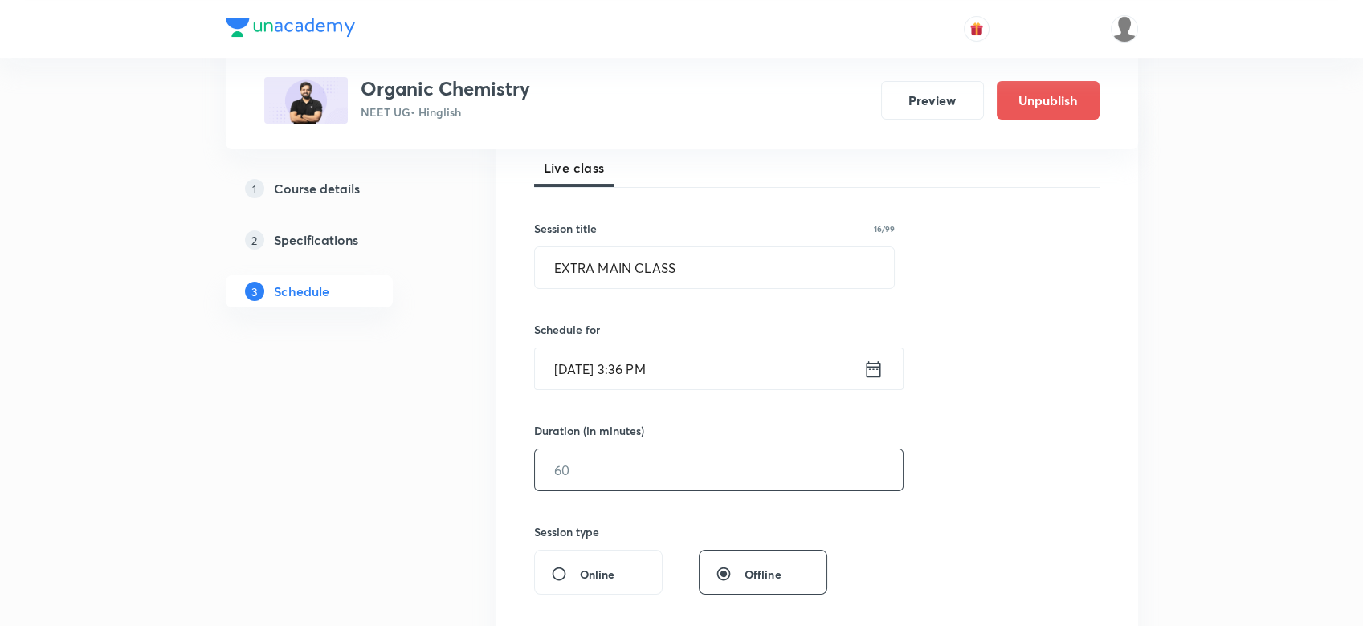
click at [561, 461] on input "text" at bounding box center [719, 470] width 368 height 41
click at [713, 475] on input "84" at bounding box center [719, 470] width 368 height 41
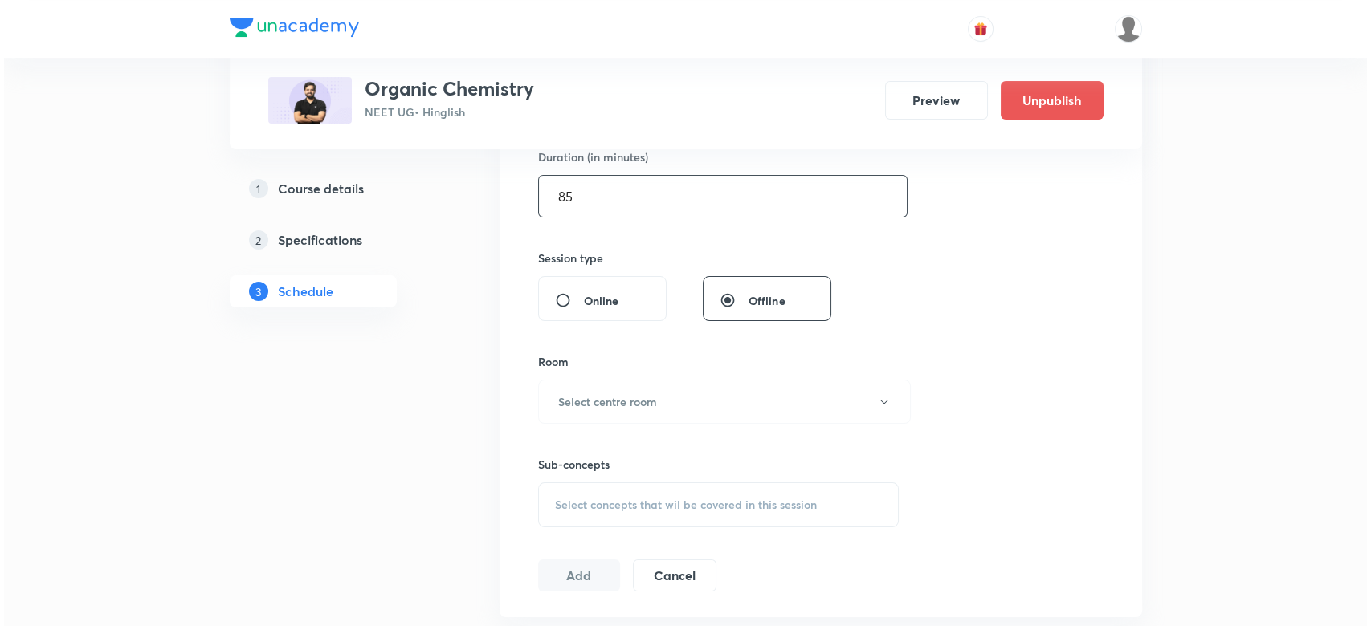
scroll to position [524, 0]
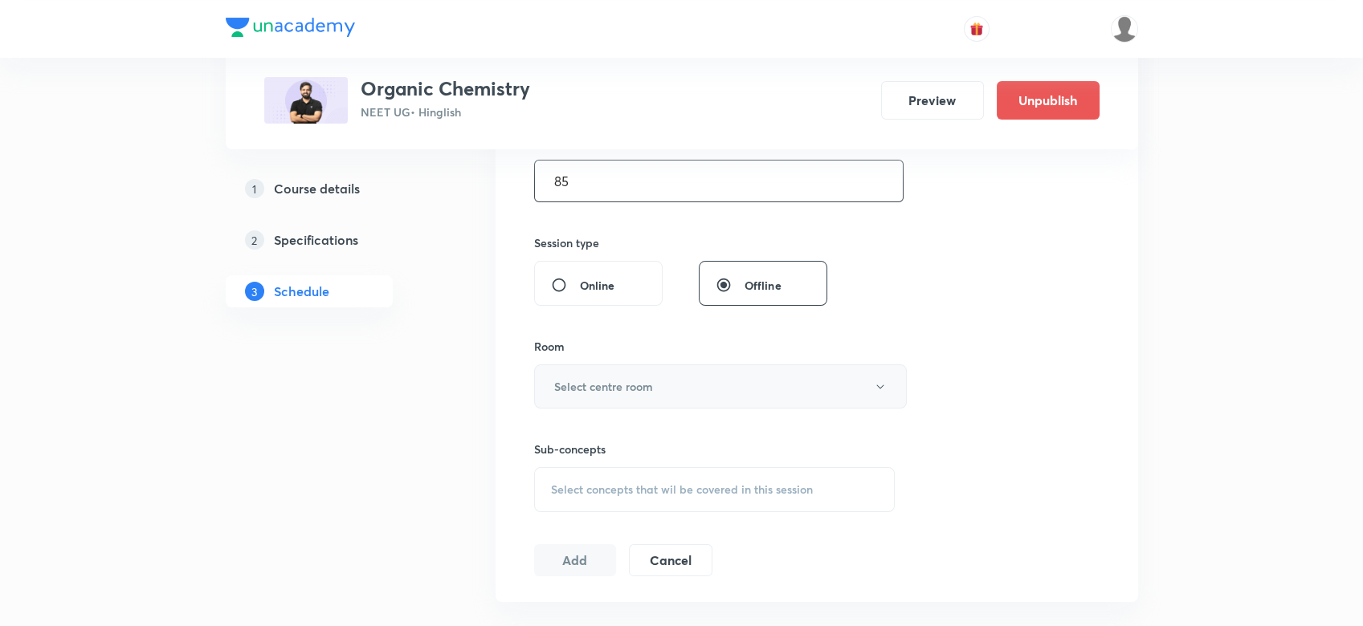
type input "85"
click at [594, 388] on h6 "Select centre room" at bounding box center [603, 386] width 99 height 17
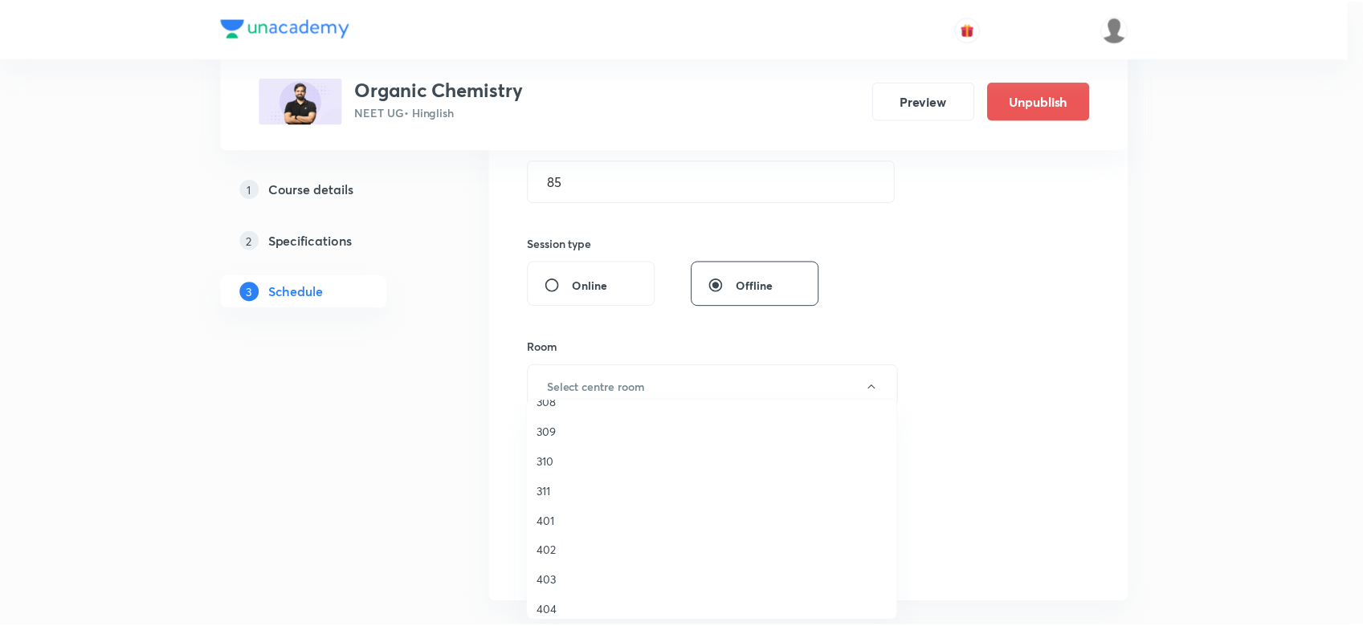
scroll to position [231, 0]
click at [546, 607] on span "404" at bounding box center [716, 606] width 352 height 17
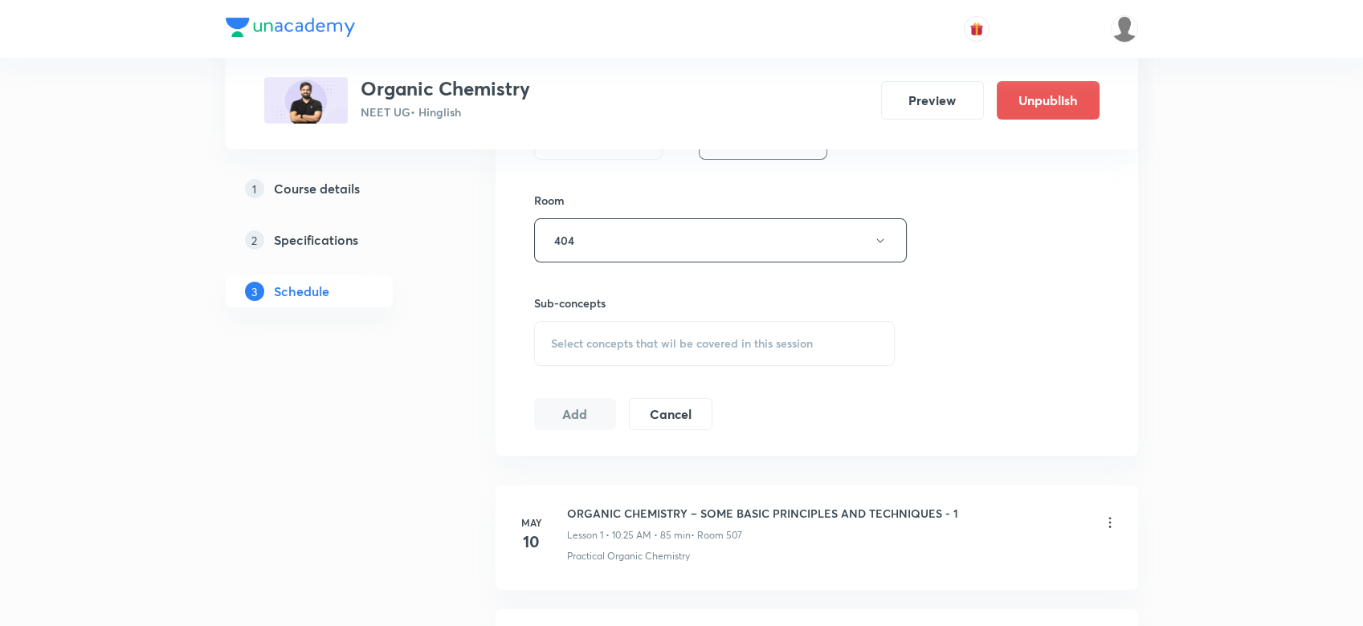
click at [752, 337] on span "Select concepts that wil be covered in this session" at bounding box center [682, 343] width 262 height 13
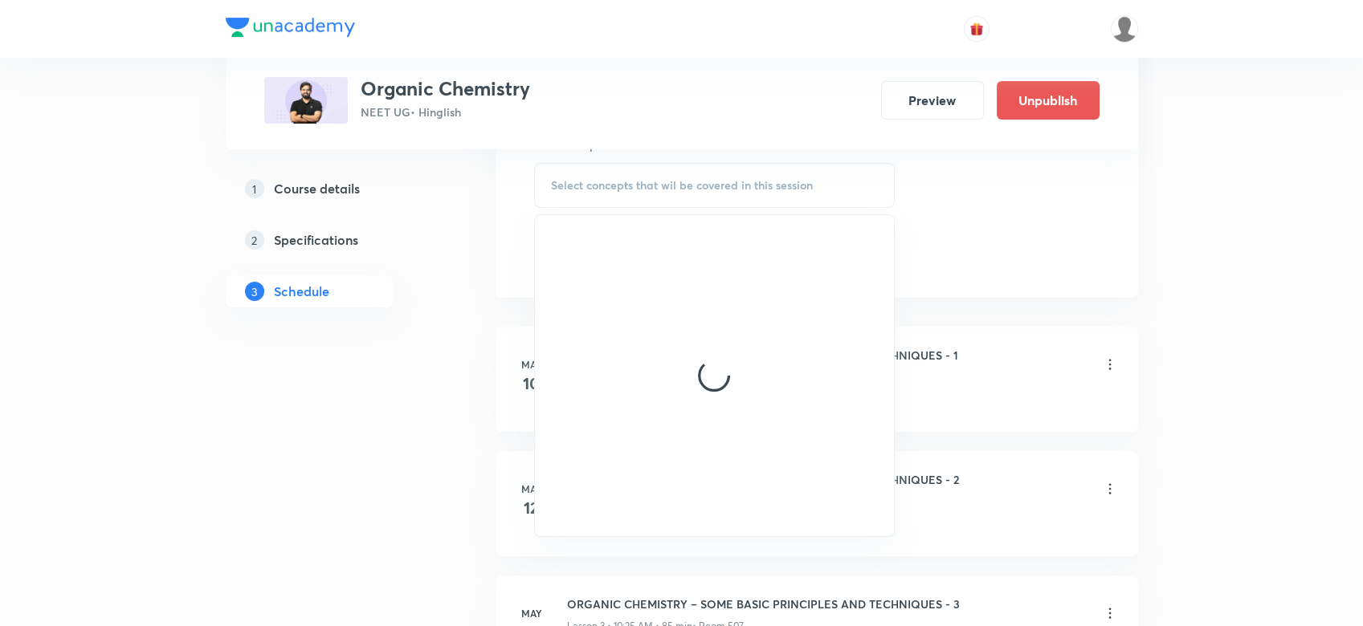
scroll to position [835, 0]
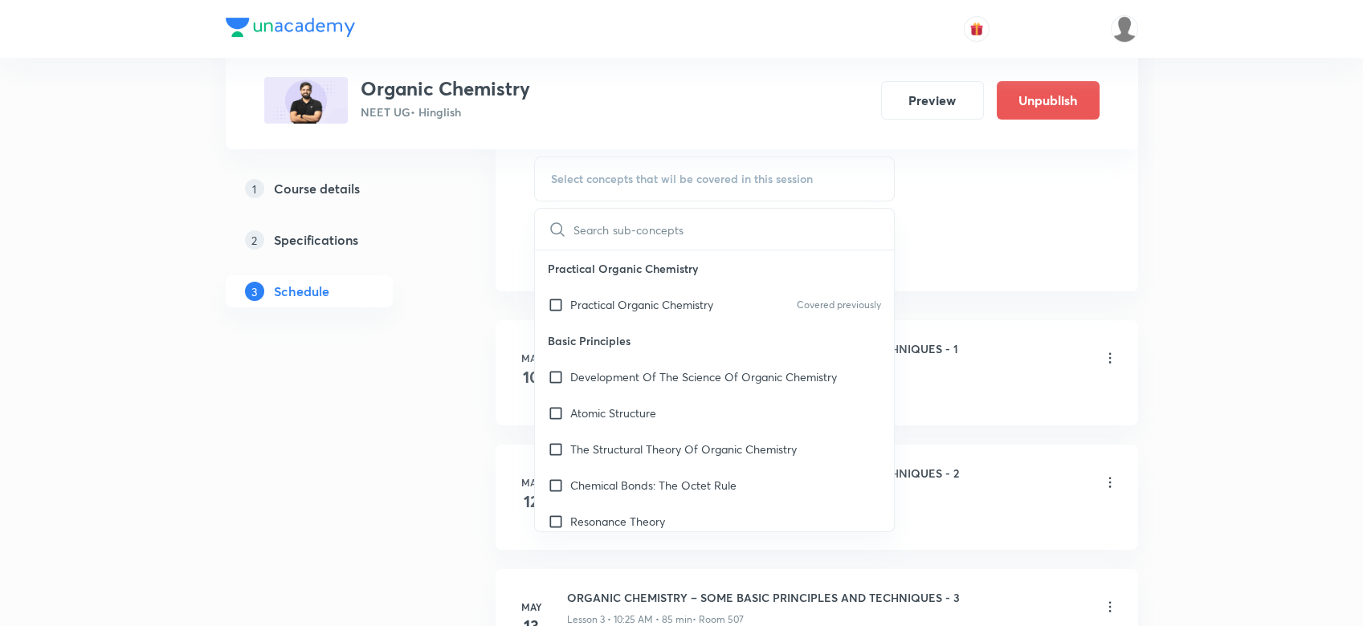
click at [610, 331] on p "Basic Principles" at bounding box center [715, 341] width 360 height 36
click at [589, 303] on p "Practical Organic Chemistry" at bounding box center [641, 304] width 143 height 17
checkbox input "true"
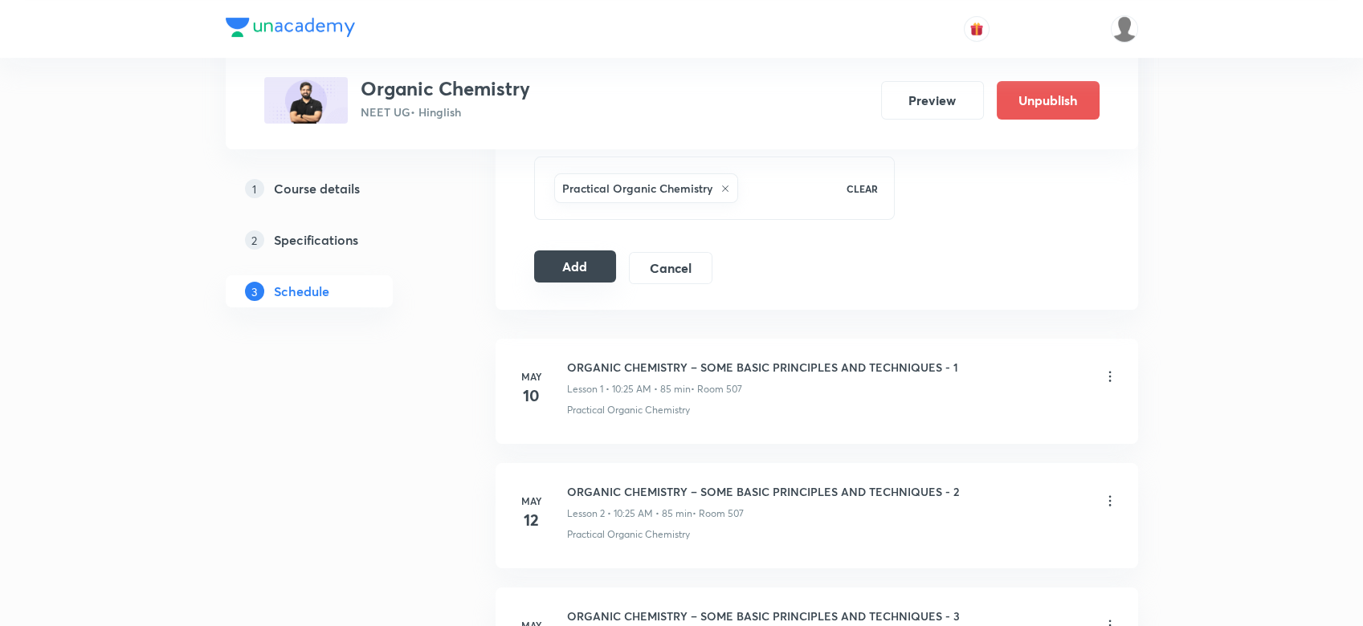
click at [582, 259] on button "Add" at bounding box center [575, 267] width 83 height 32
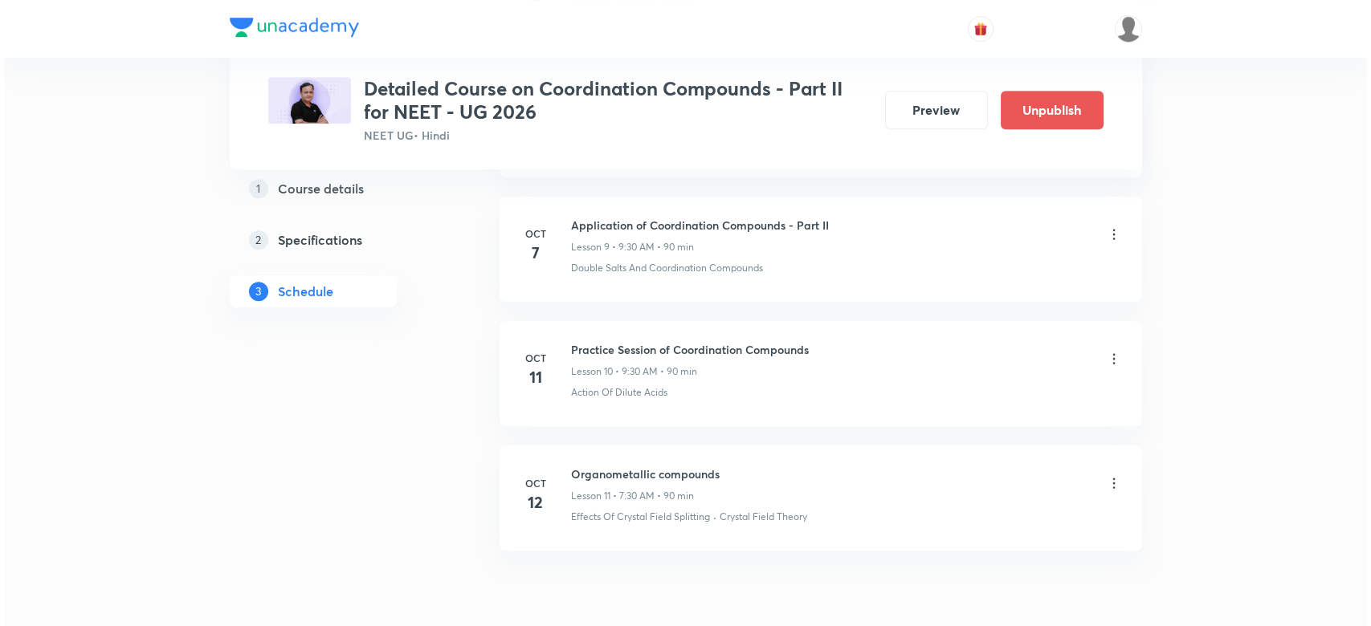
scroll to position [1969, 0]
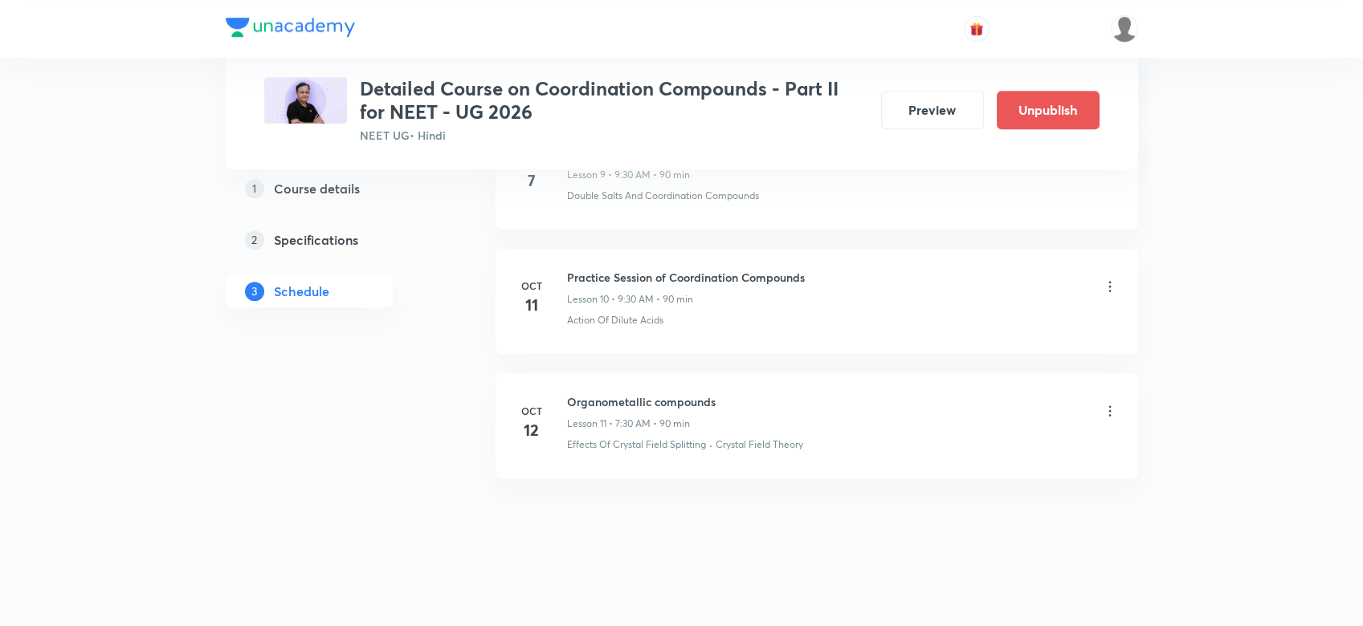
click at [1107, 407] on icon at bounding box center [1110, 411] width 16 height 16
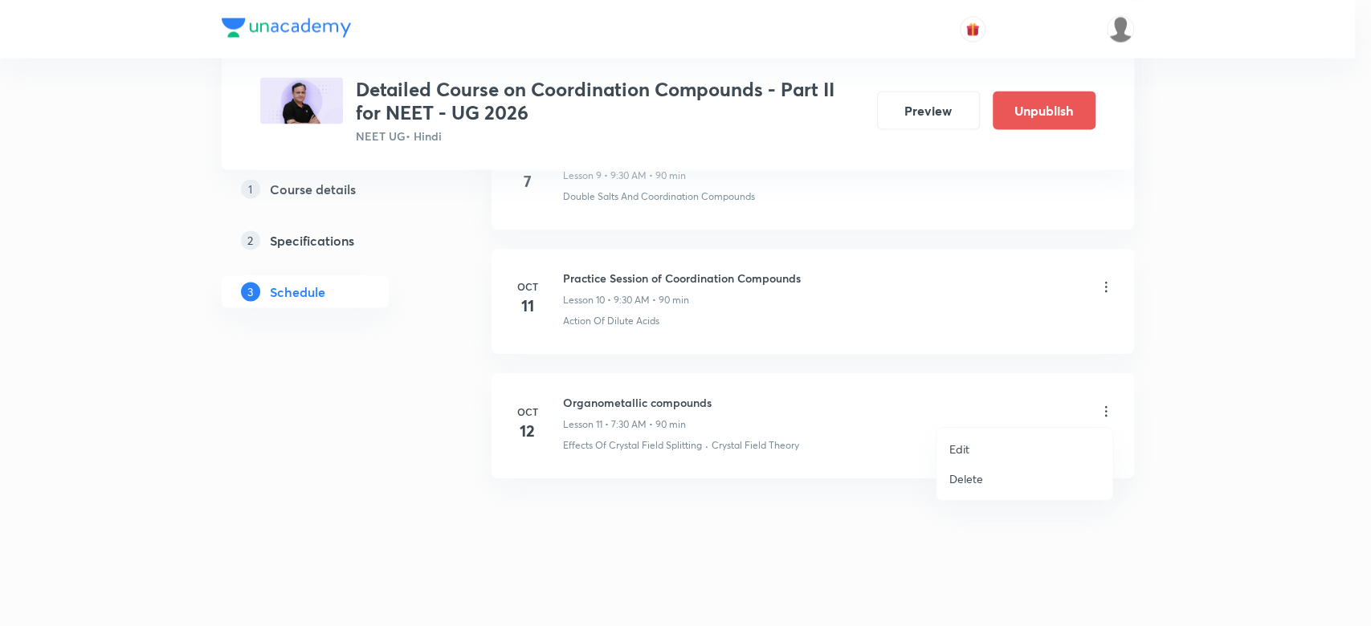
click at [949, 448] on p "Edit" at bounding box center [959, 449] width 20 height 17
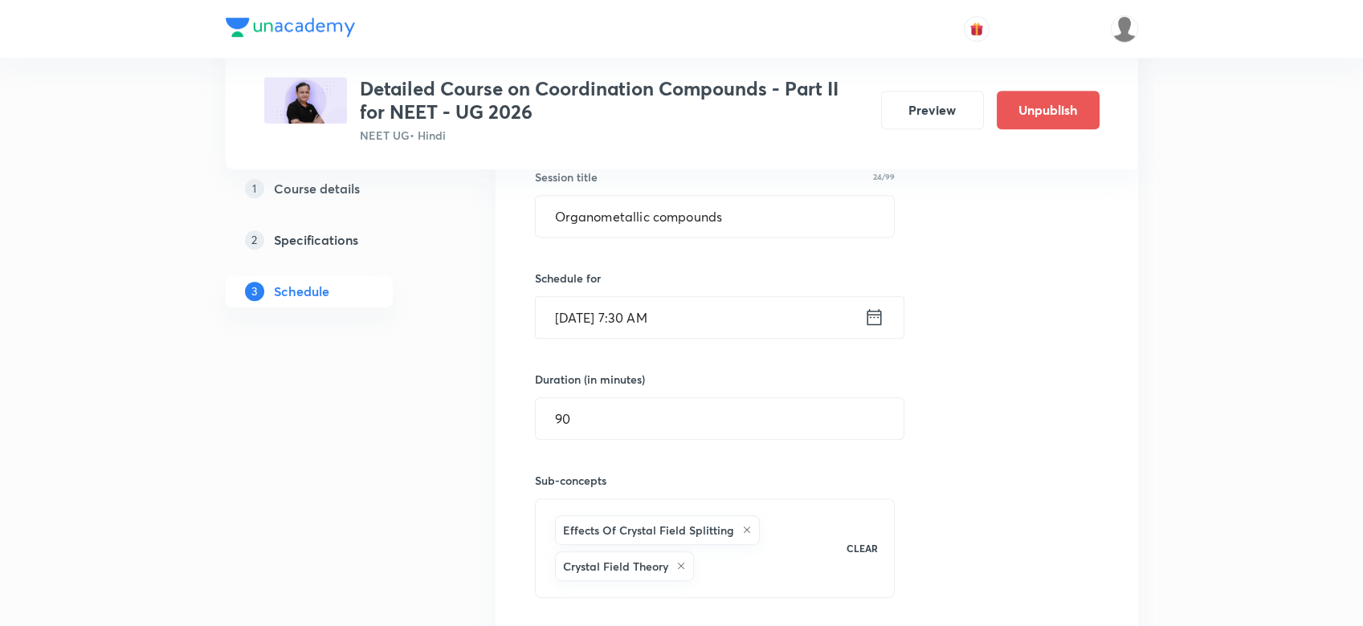
scroll to position [1663, 0]
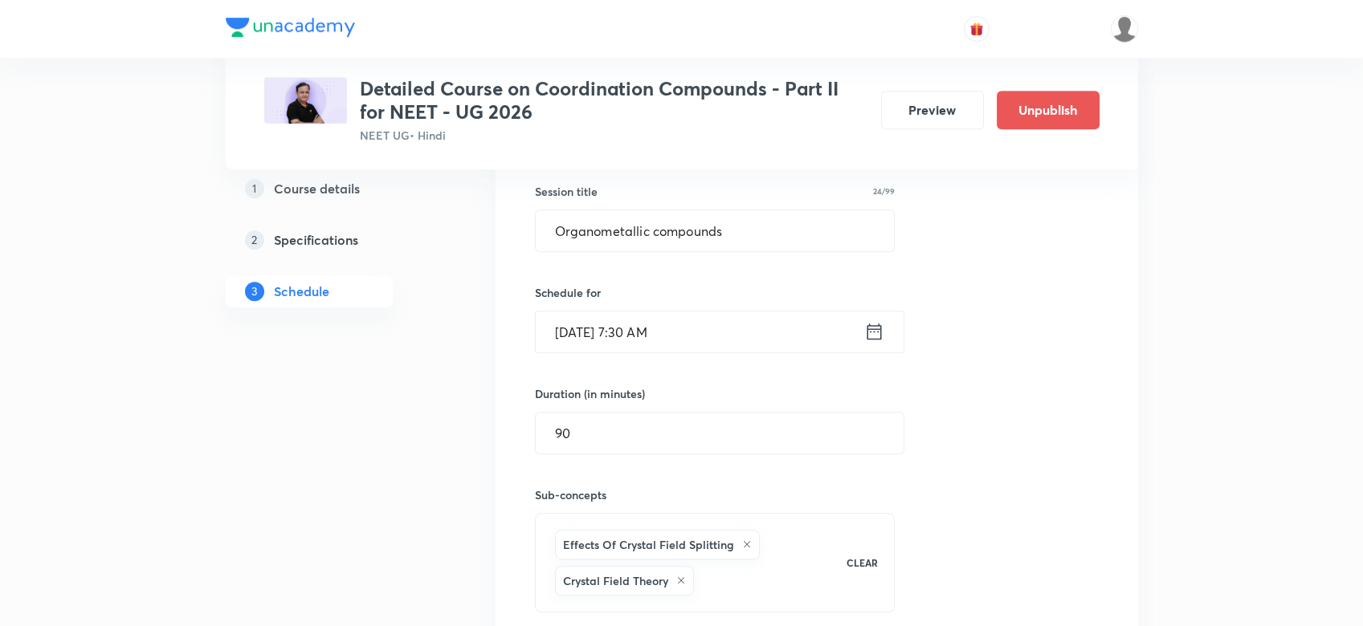
click at [879, 314] on div "Oct 12, 2025, 7:30 AM ​" at bounding box center [719, 332] width 369 height 43
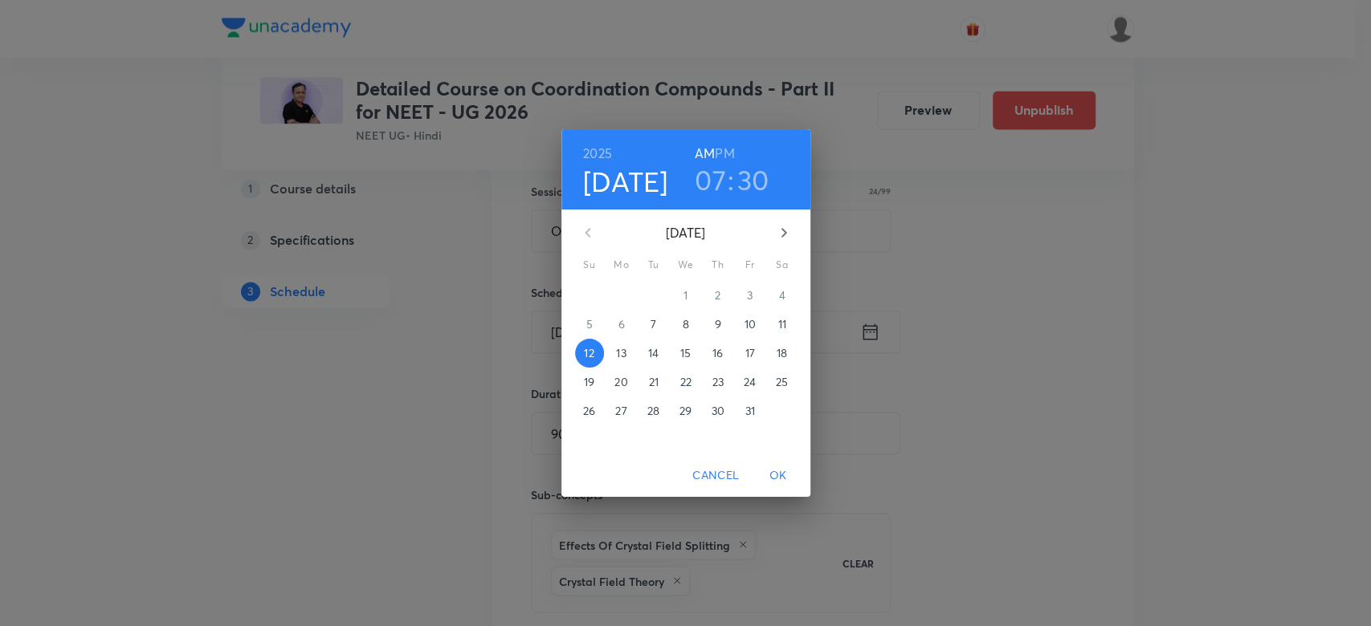
click at [718, 353] on p "16" at bounding box center [717, 353] width 10 height 16
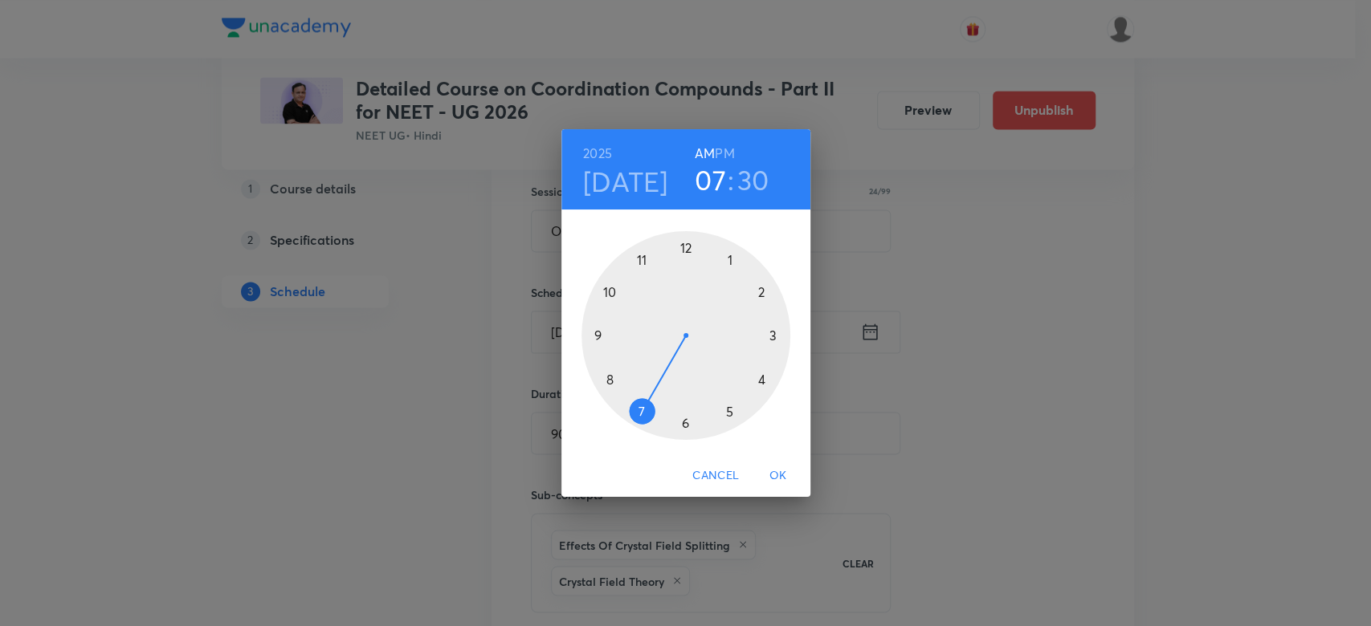
click at [717, 466] on span "Cancel" at bounding box center [715, 476] width 47 height 20
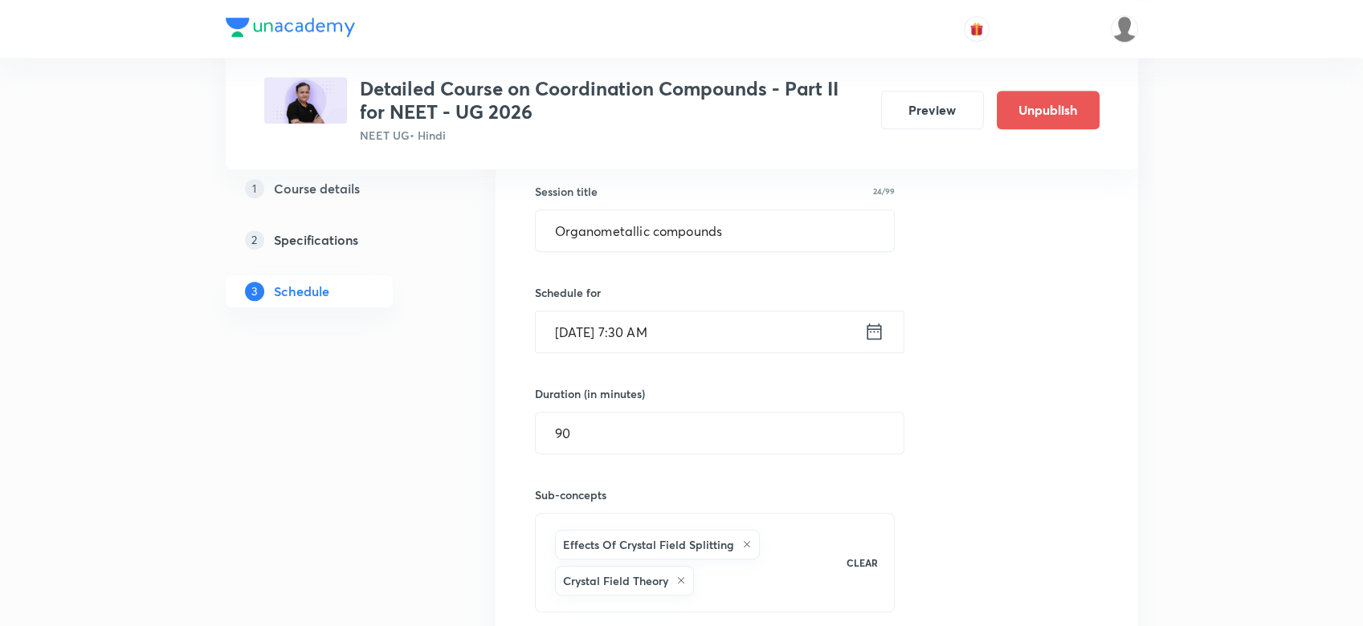
click at [874, 330] on icon at bounding box center [873, 332] width 14 height 16
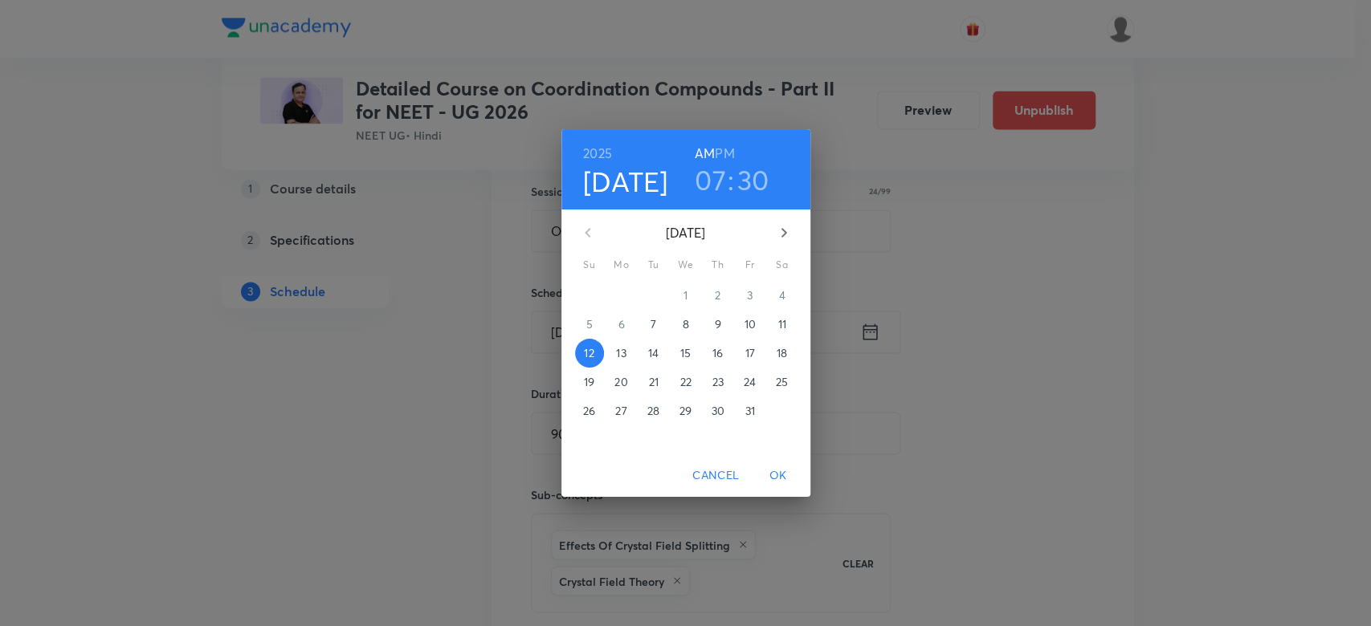
click at [719, 320] on p "9" at bounding box center [717, 324] width 6 height 16
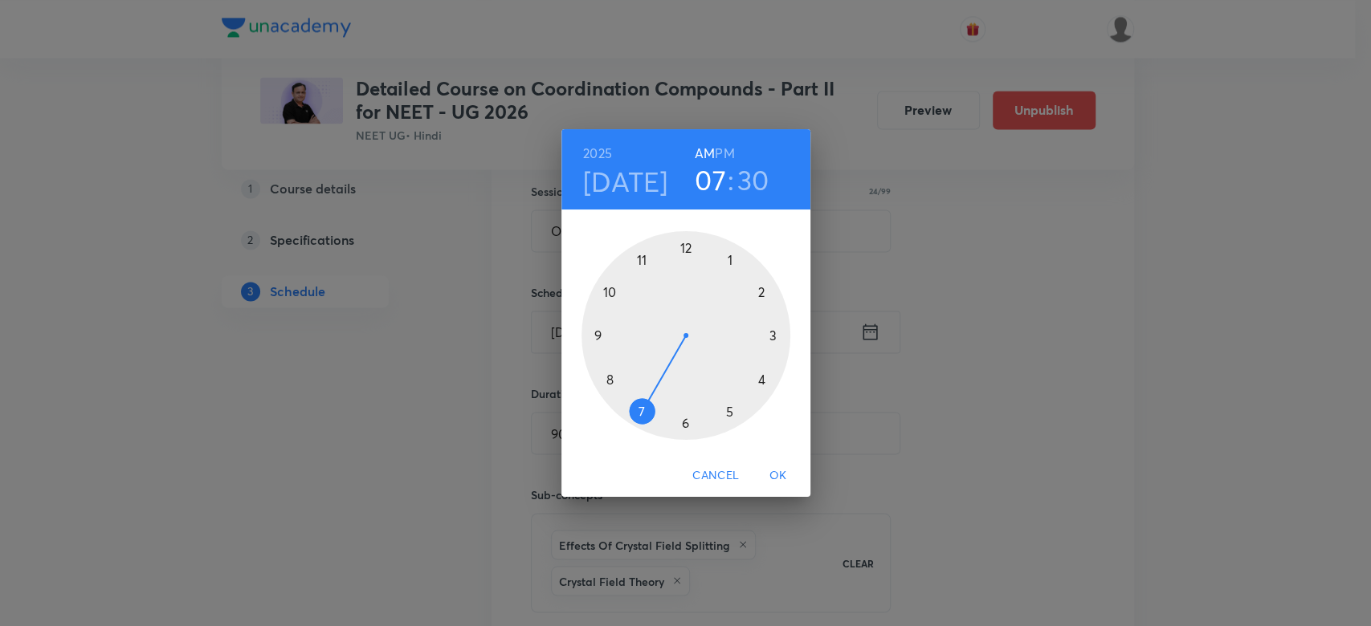
click at [600, 339] on div at bounding box center [685, 335] width 209 height 209
click at [774, 480] on span "OK" at bounding box center [778, 476] width 39 height 20
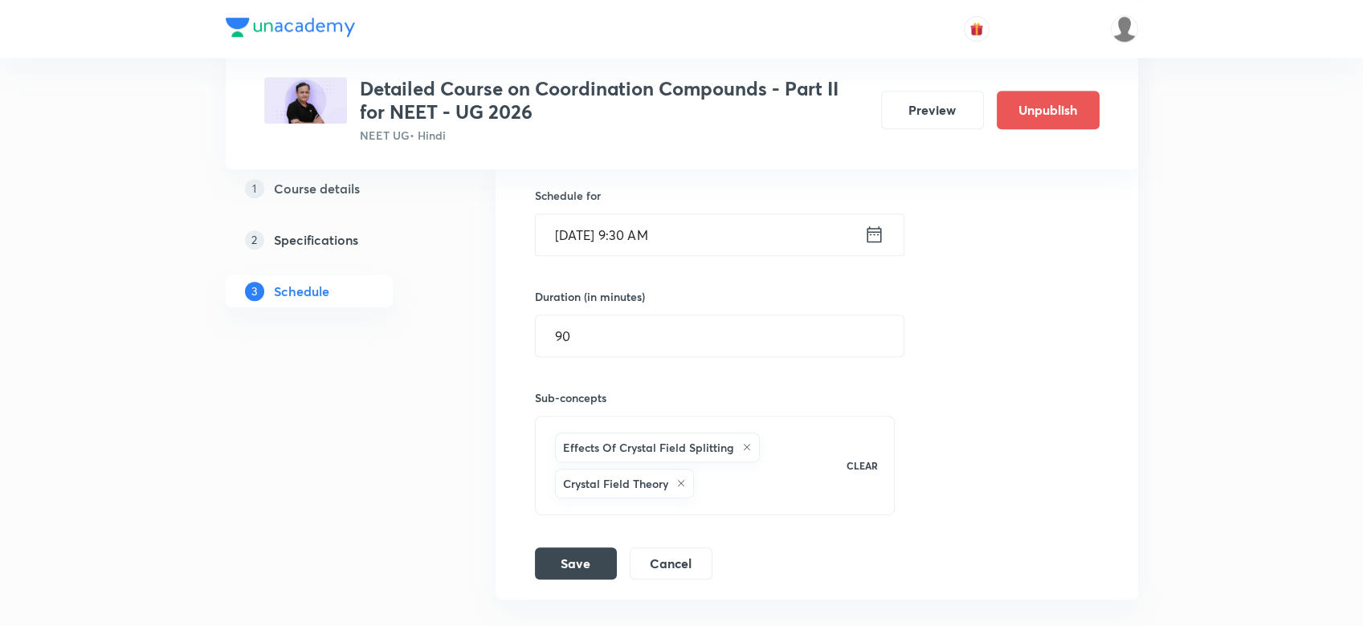
scroll to position [1881, 0]
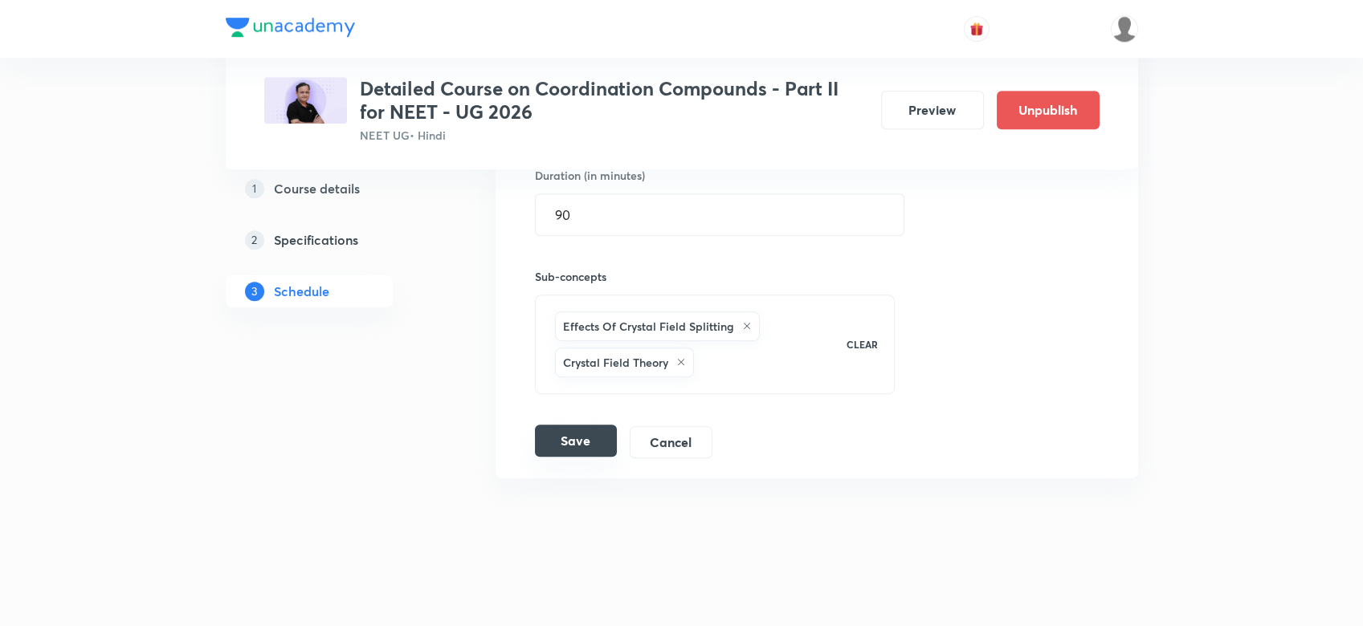
click at [540, 443] on button "Save" at bounding box center [576, 441] width 82 height 32
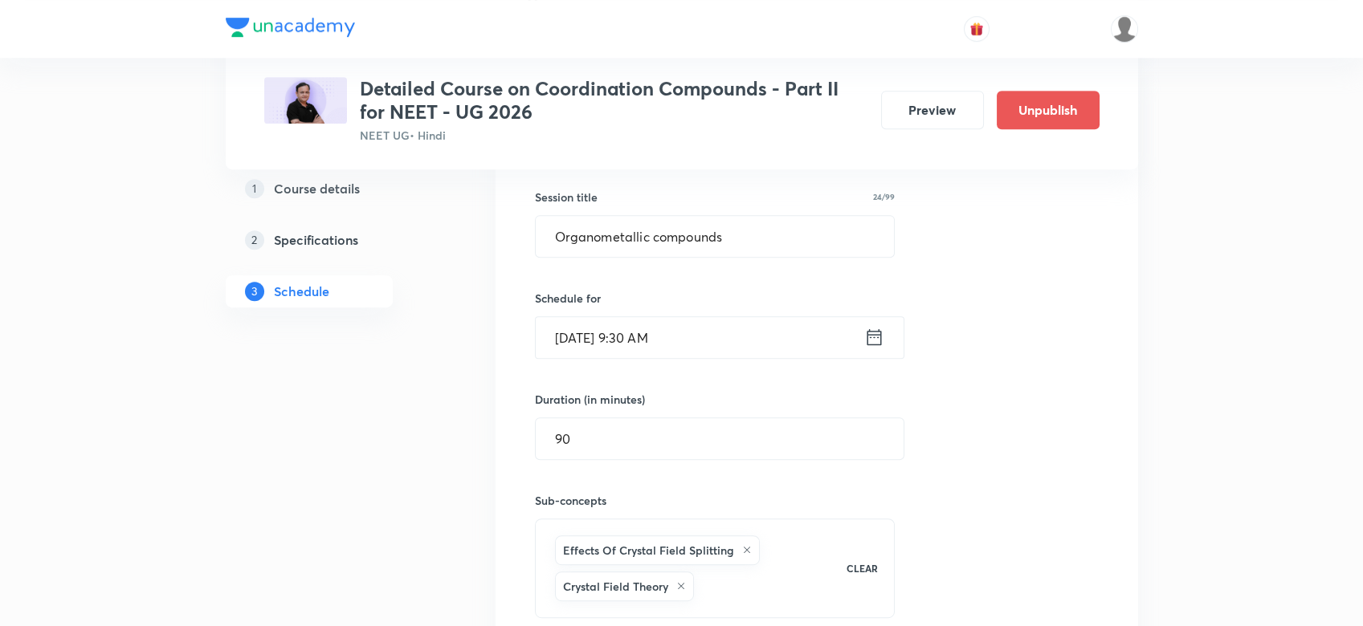
scroll to position [1600, 0]
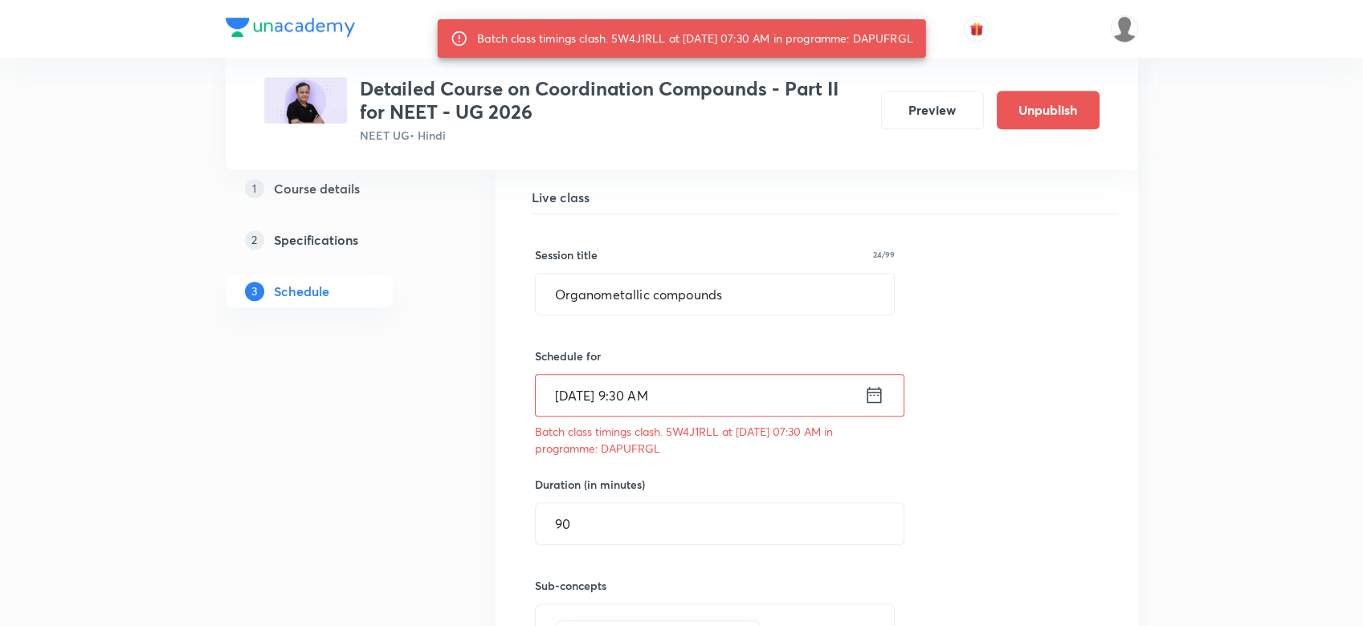
click at [887, 43] on div "Batch class timings clash. 5W4J1RLL at 09 Oct 2025 07:30 AM in programme: DAPUF…" at bounding box center [695, 38] width 436 height 29
copy div "DAPUFRGL"
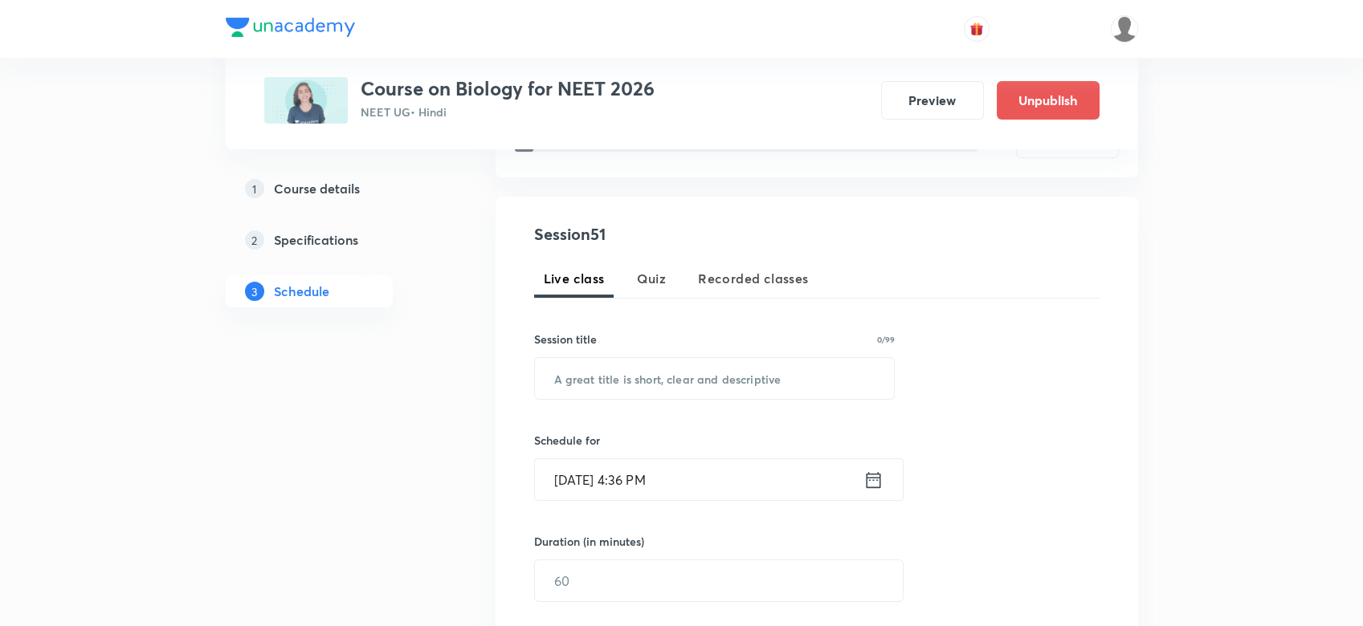
click at [326, 186] on h5 "Course details" at bounding box center [317, 188] width 86 height 19
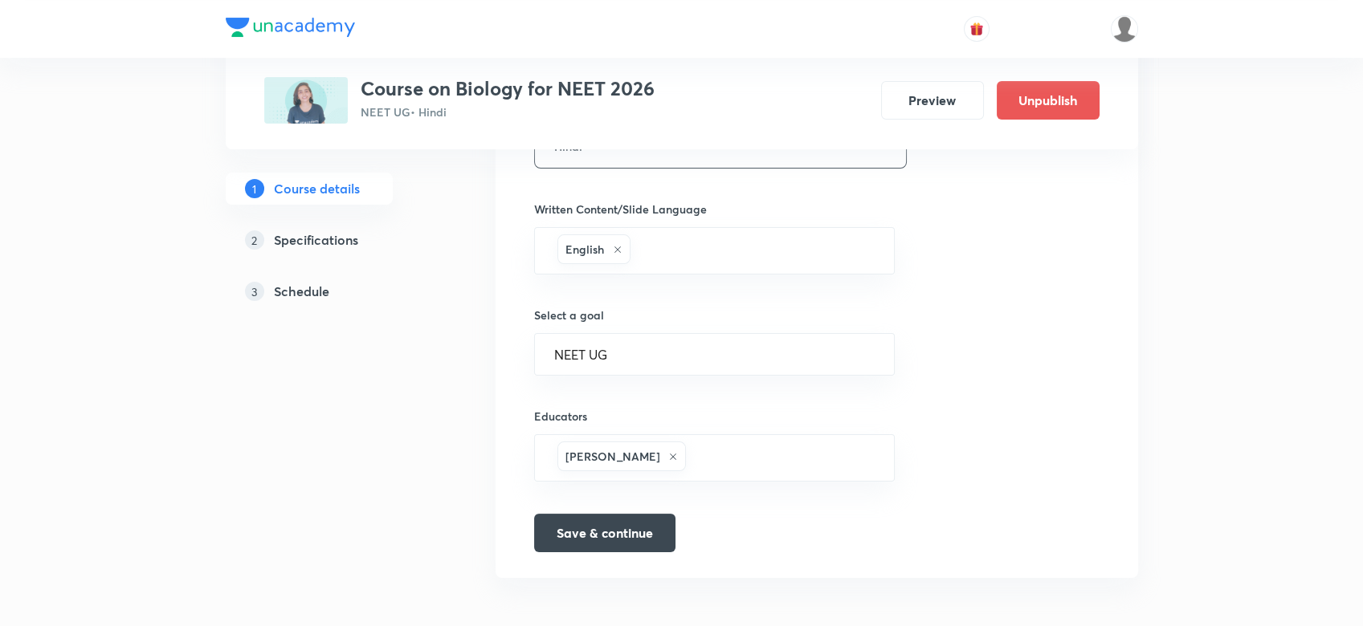
scroll to position [779, 0]
click at [295, 288] on h5 "Schedule" at bounding box center [301, 291] width 55 height 19
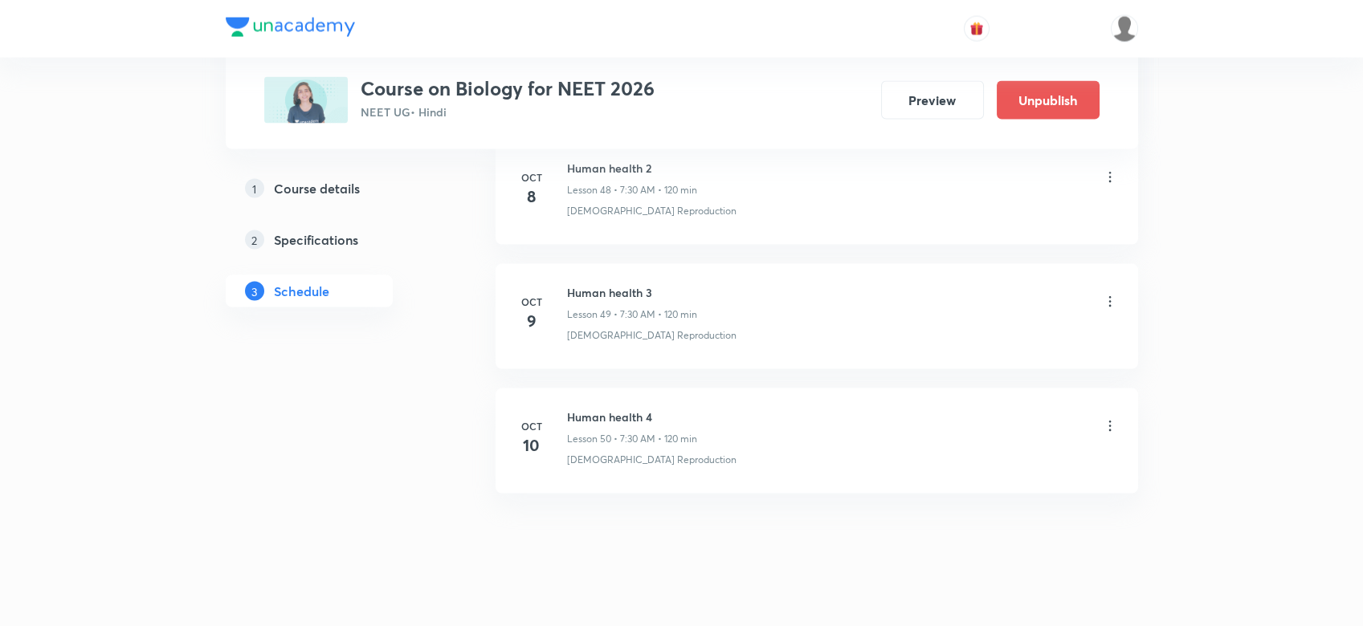
scroll to position [6797, 0]
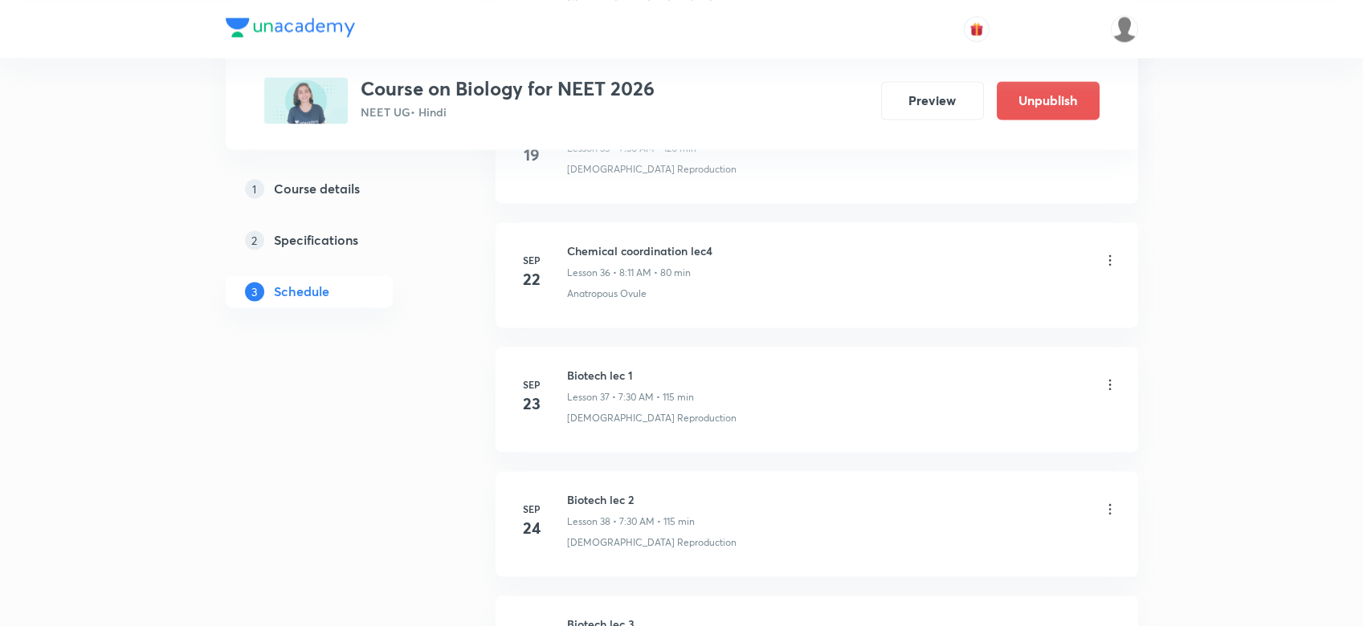
scroll to position [5276, 0]
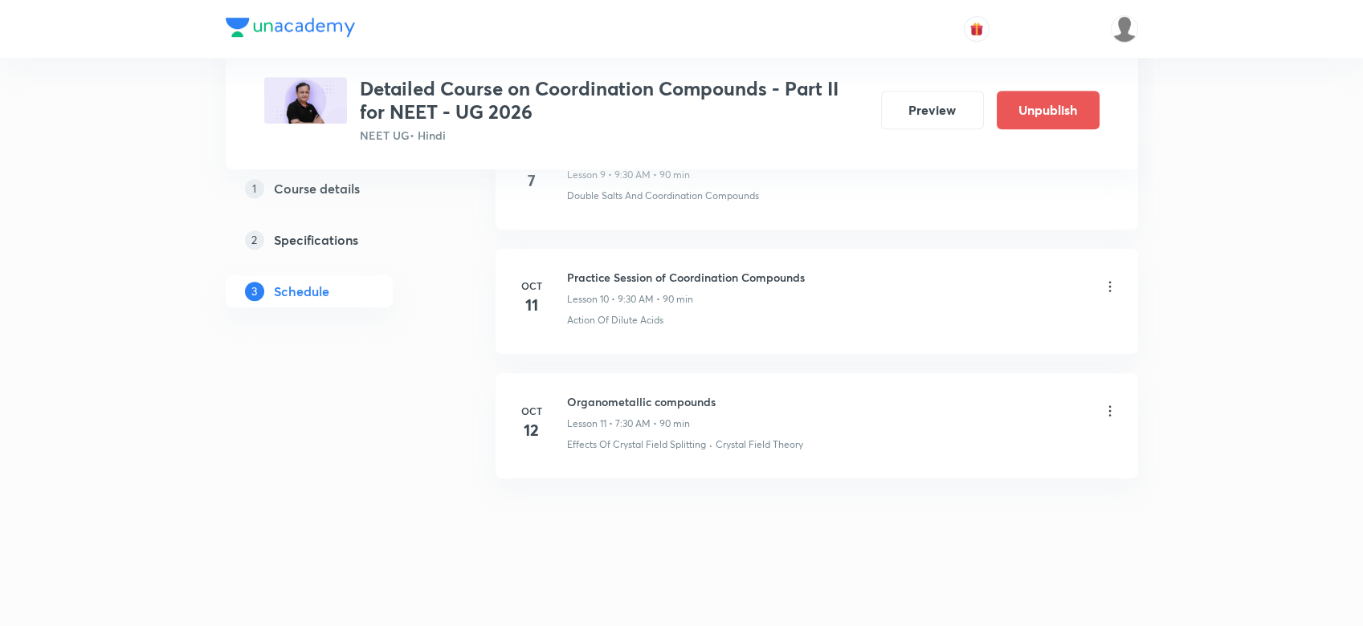
click at [1099, 408] on div "Organometallic compounds Lesson 11 • 7:30 AM • 90 min" at bounding box center [842, 412] width 551 height 38
click at [1118, 408] on li "[DATE] Organometallic compounds Lesson 11 • 7:30 AM • 90 min Effects Of Crystal…" at bounding box center [816, 425] width 642 height 105
click at [1108, 412] on icon at bounding box center [1109, 411] width 2 height 10
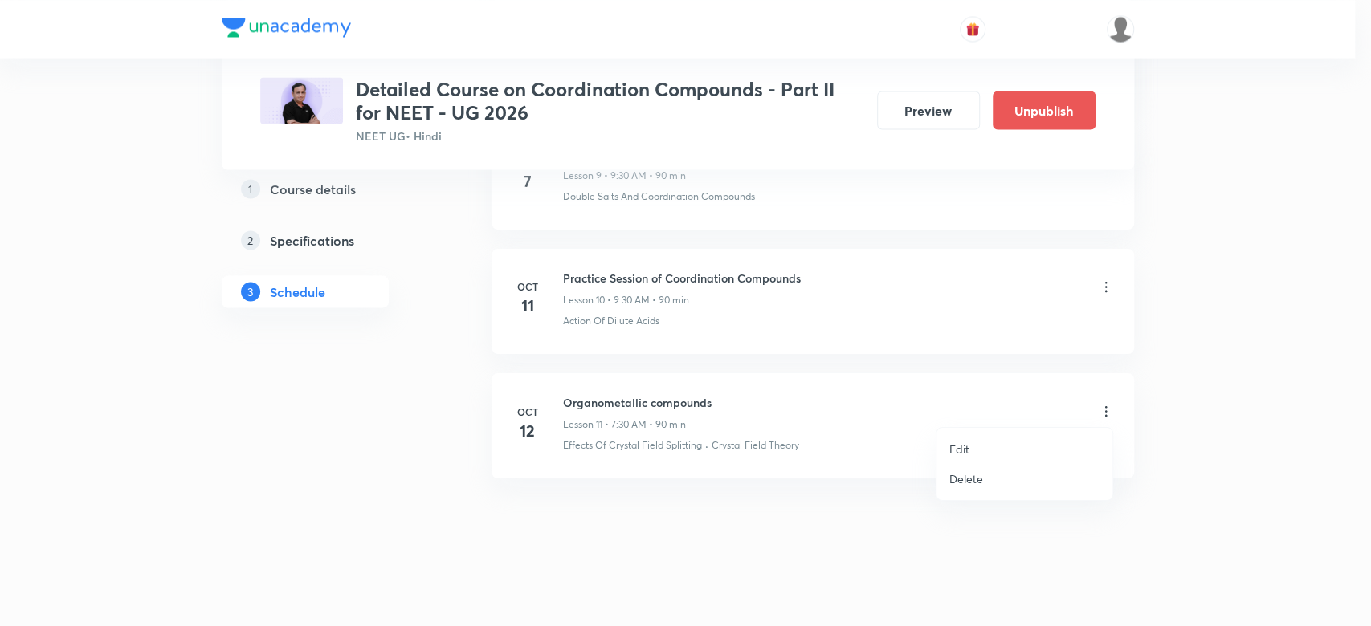
click at [967, 446] on p "Edit" at bounding box center [959, 449] width 20 height 17
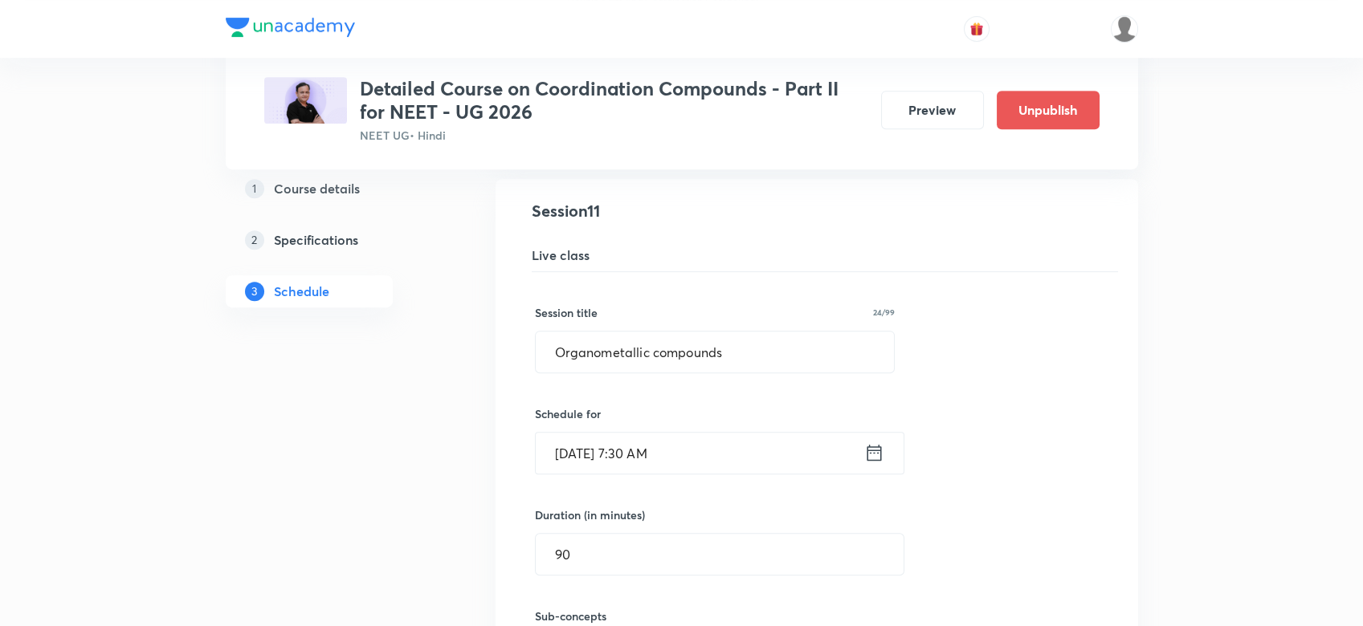
scroll to position [1496, 0]
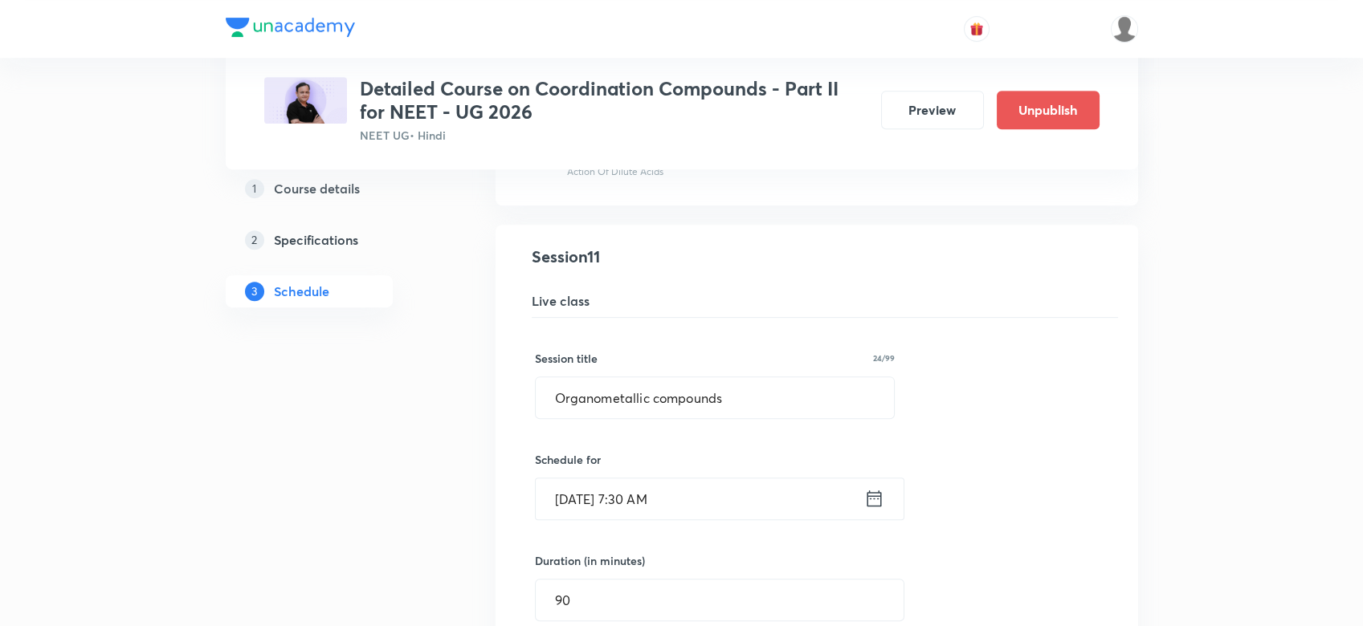
click at [875, 497] on icon at bounding box center [874, 498] width 20 height 22
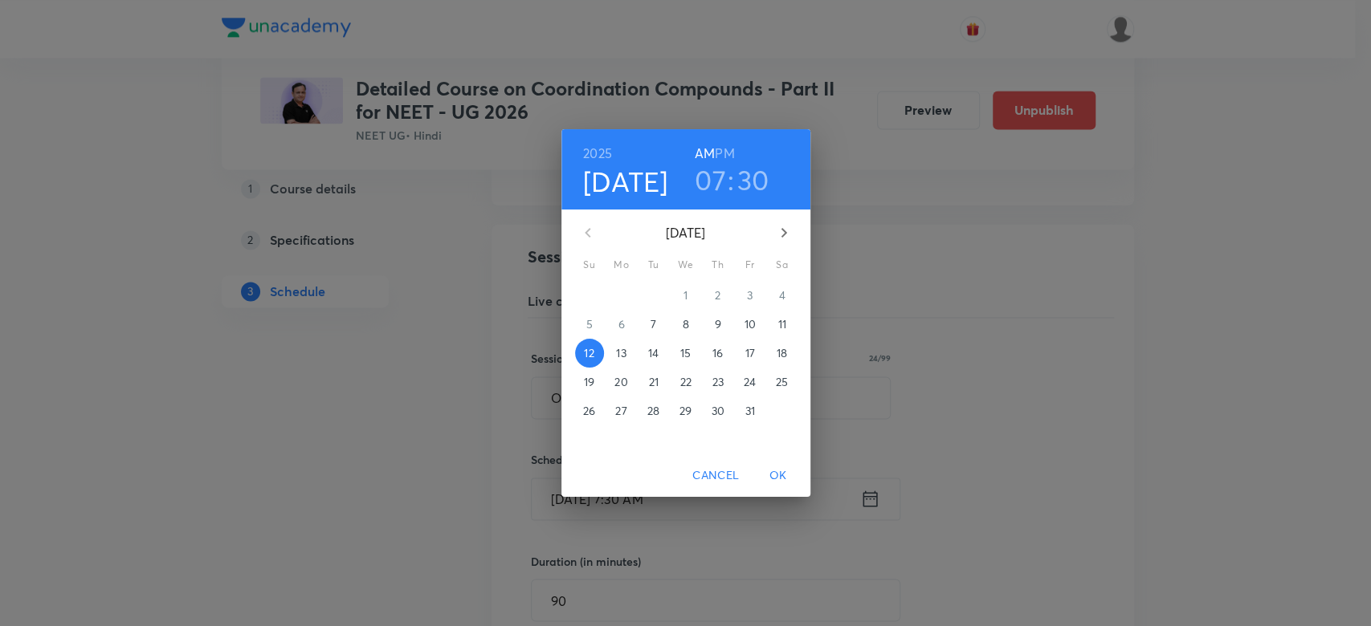
click at [719, 332] on p "9" at bounding box center [717, 324] width 6 height 16
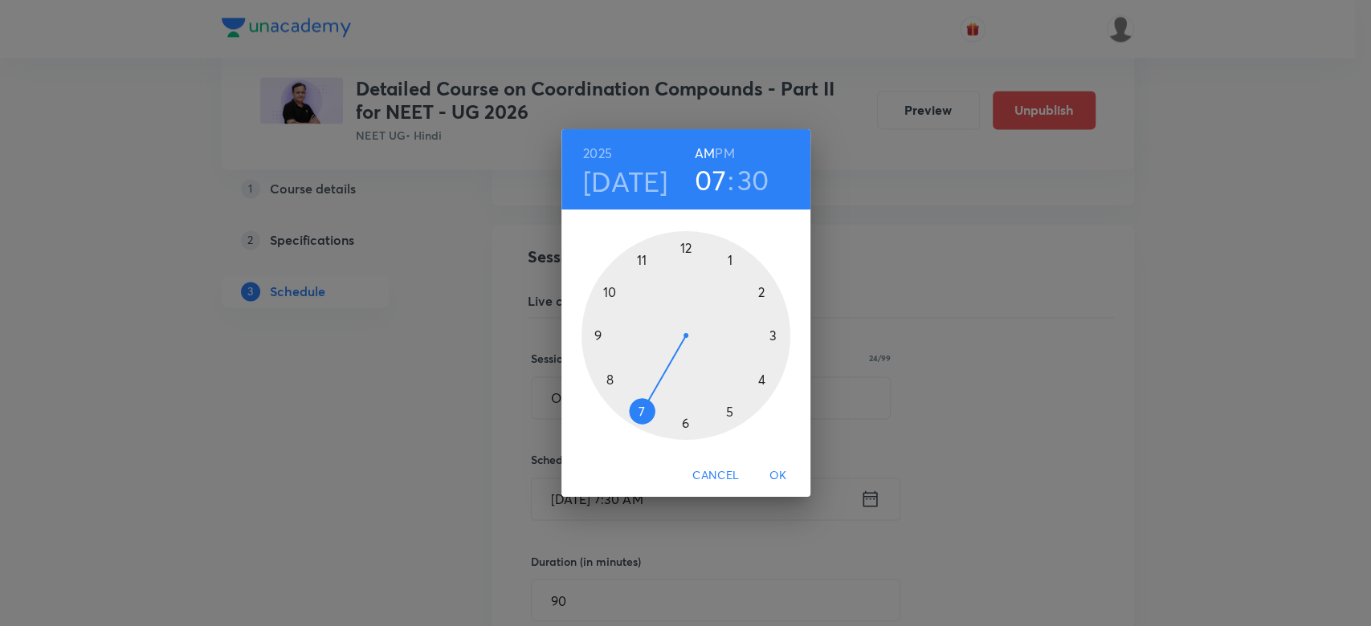
click at [593, 338] on div at bounding box center [685, 335] width 209 height 209
click at [668, 425] on div at bounding box center [685, 335] width 209 height 209
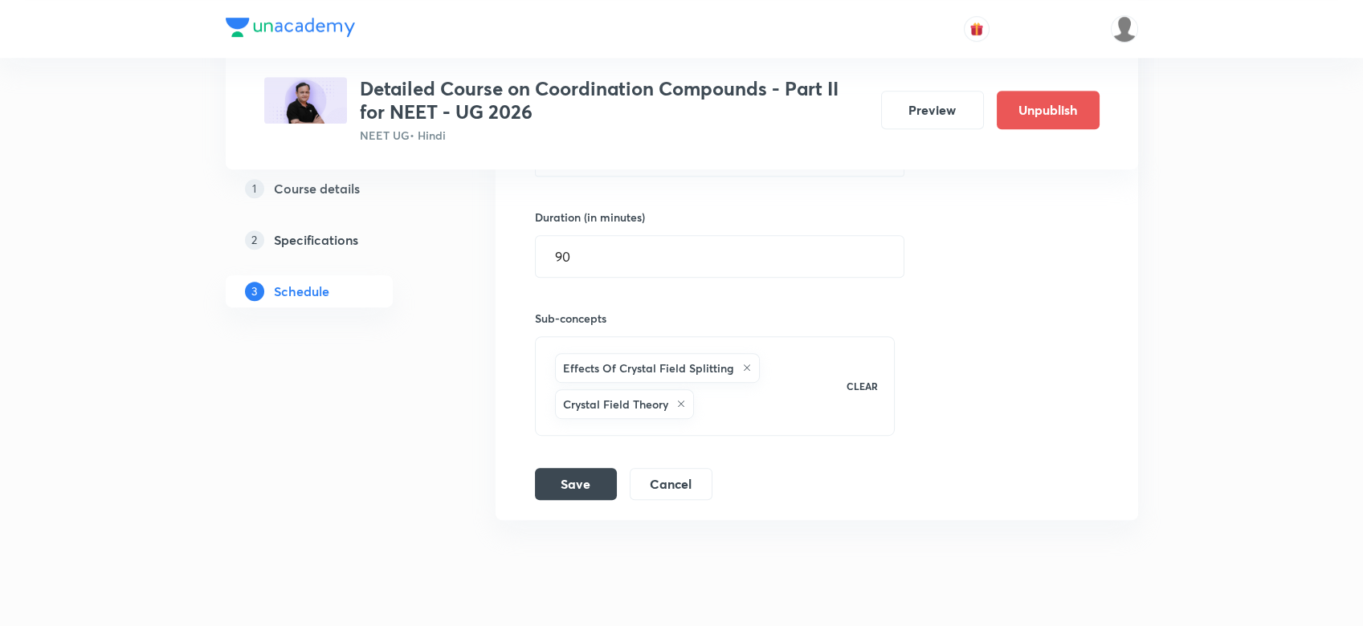
scroll to position [1868, 0]
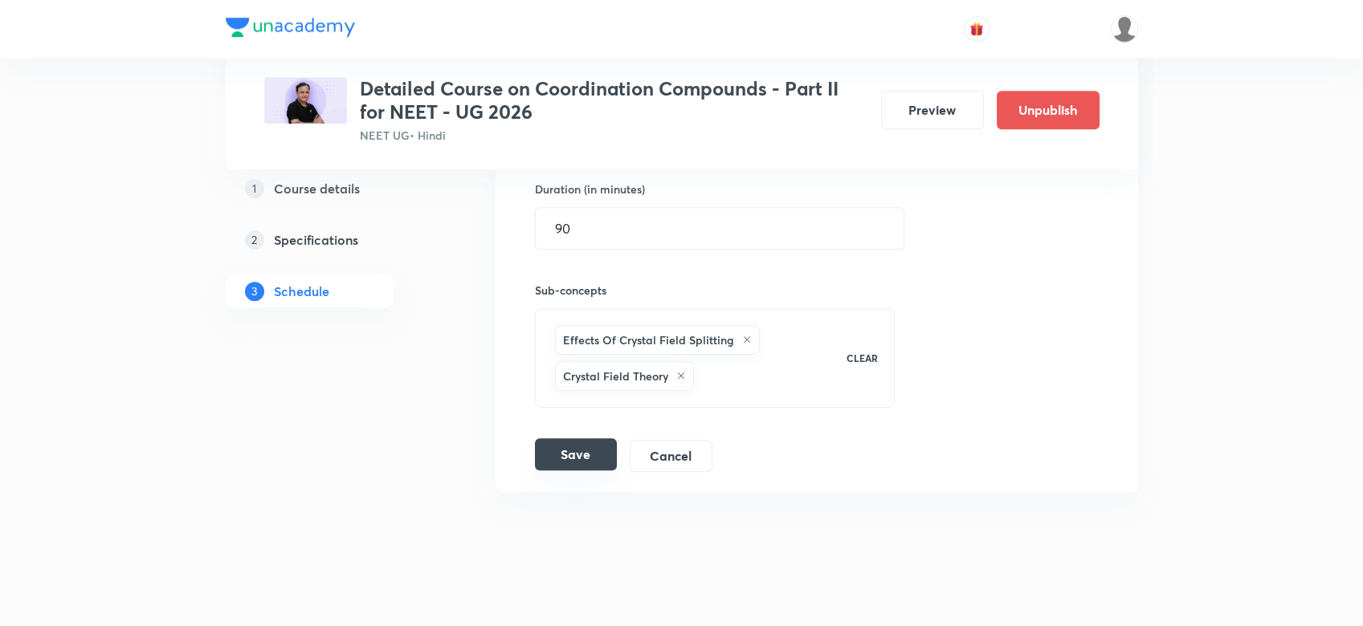
click at [591, 454] on button "Save" at bounding box center [576, 454] width 82 height 32
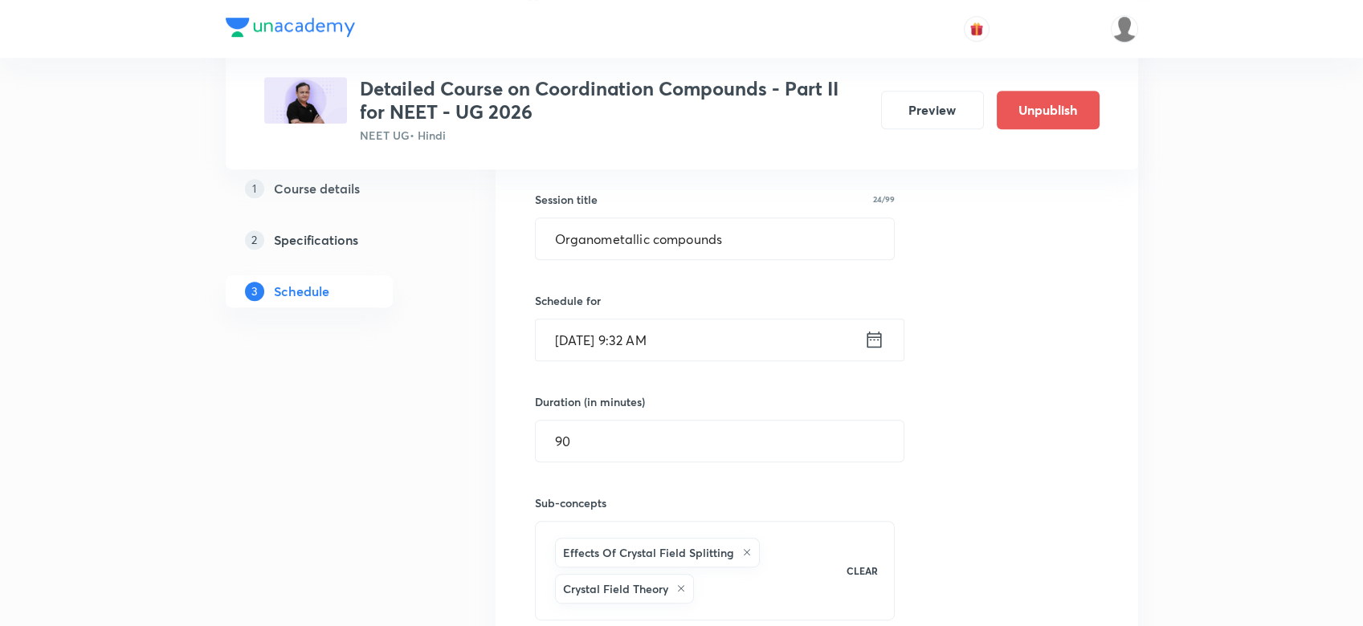
scroll to position [1653, 0]
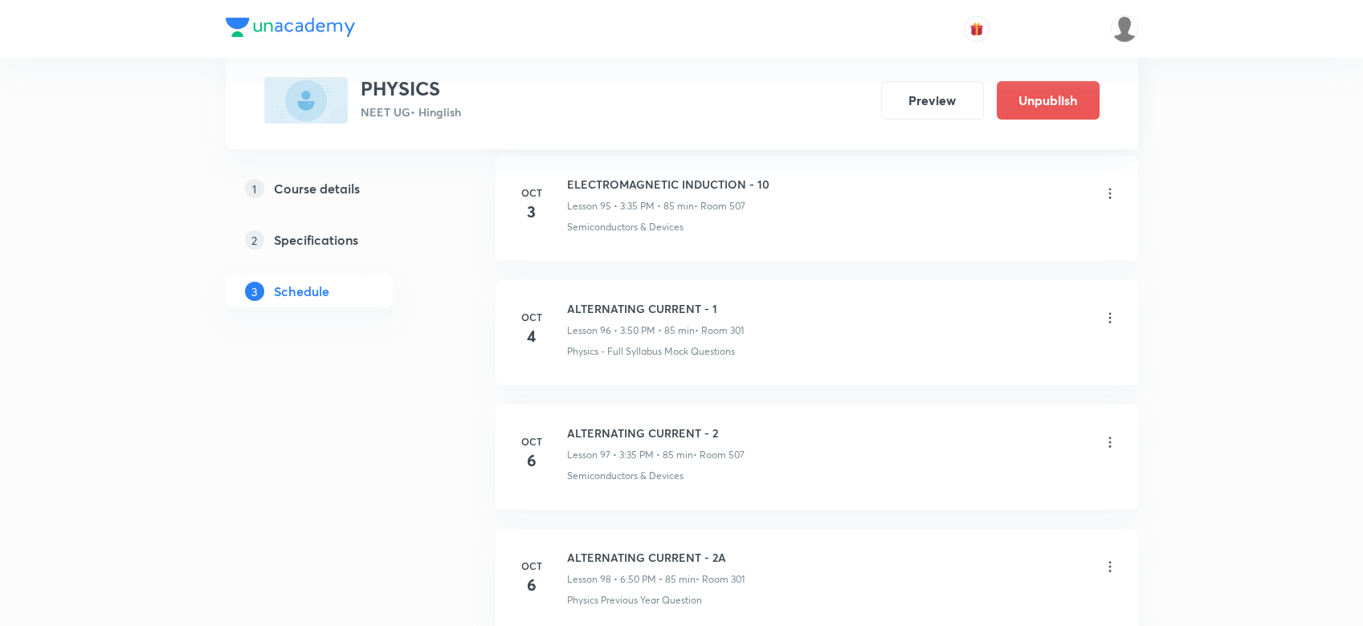
scroll to position [13068, 0]
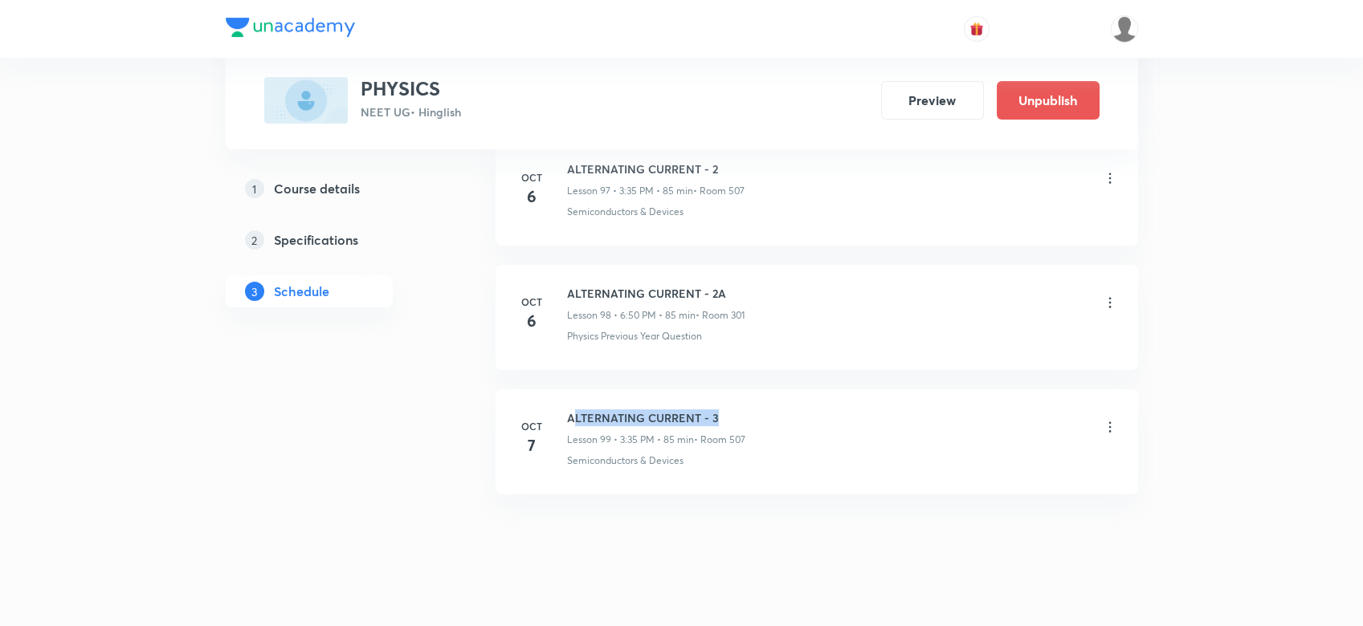
drag, startPoint x: 570, startPoint y: 386, endPoint x: 817, endPoint y: 368, distance: 248.0
drag, startPoint x: 559, startPoint y: 388, endPoint x: 883, endPoint y: 414, distance: 325.4
click at [883, 414] on li "[DATE] ALTERNATING CURRENT - 3 Lesson 99 • 3:35 PM • 85 min • Room 507 Semicond…" at bounding box center [816, 441] width 642 height 105
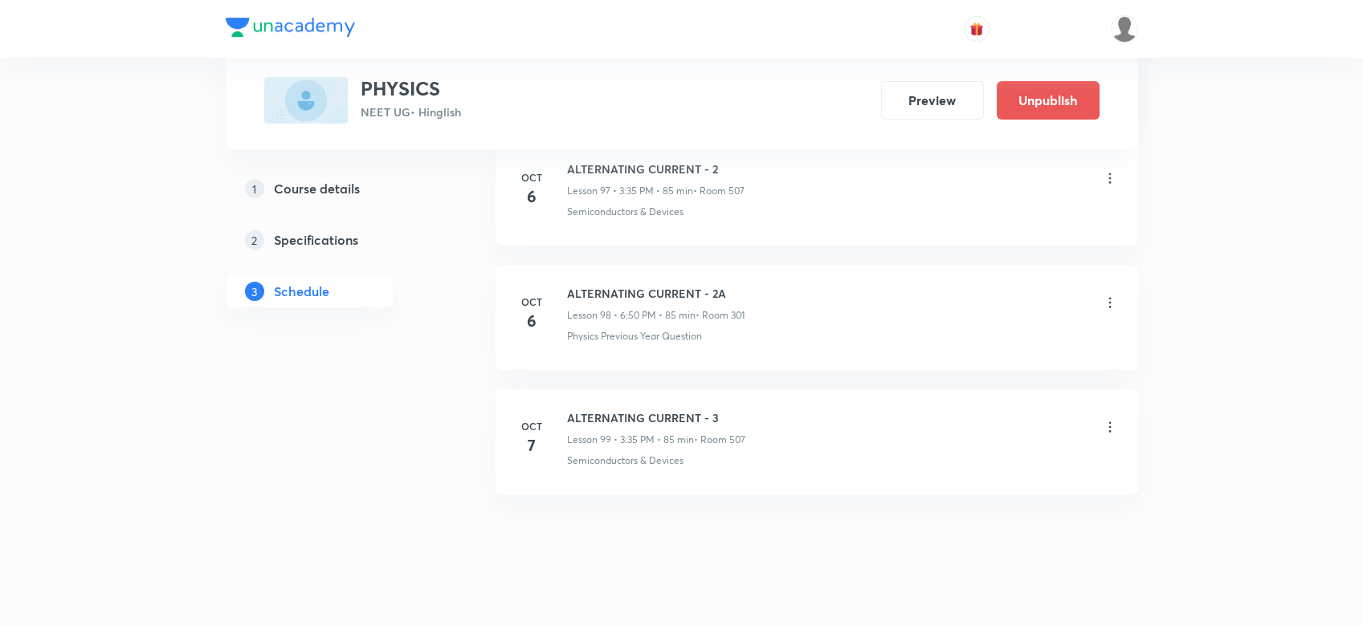
click at [883, 414] on div "ALTERNATING CURRENT - 3 Lesson 99 • 3:35 PM • 85 min • Room 507" at bounding box center [842, 429] width 551 height 38
drag, startPoint x: 563, startPoint y: 382, endPoint x: 774, endPoint y: 389, distance: 211.3
click at [774, 389] on li "[DATE] ALTERNATING CURRENT - 3 Lesson 99 • 3:35 PM • 85 min • Room 507 Semicond…" at bounding box center [816, 441] width 642 height 105
copy h6 "ALTERNATING CURRENT - 3"
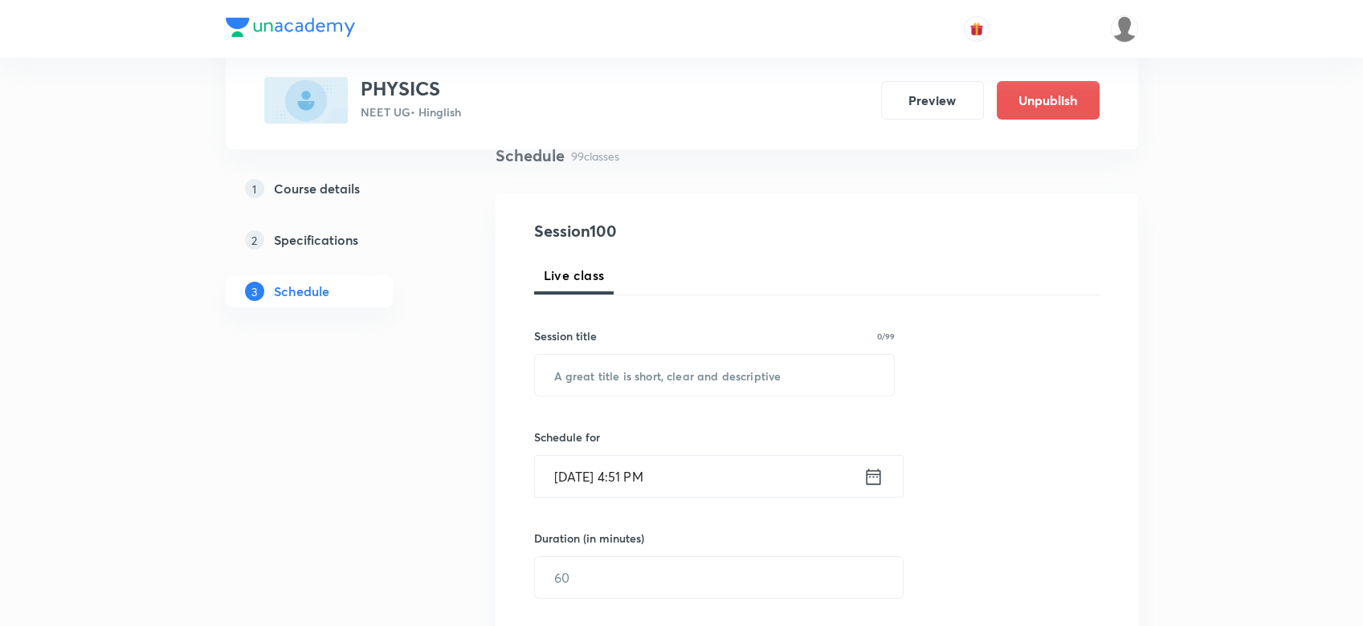
scroll to position [128, 0]
click at [599, 366] on input "text" at bounding box center [715, 374] width 360 height 41
paste input "ALTERNATING CURRENT - 3"
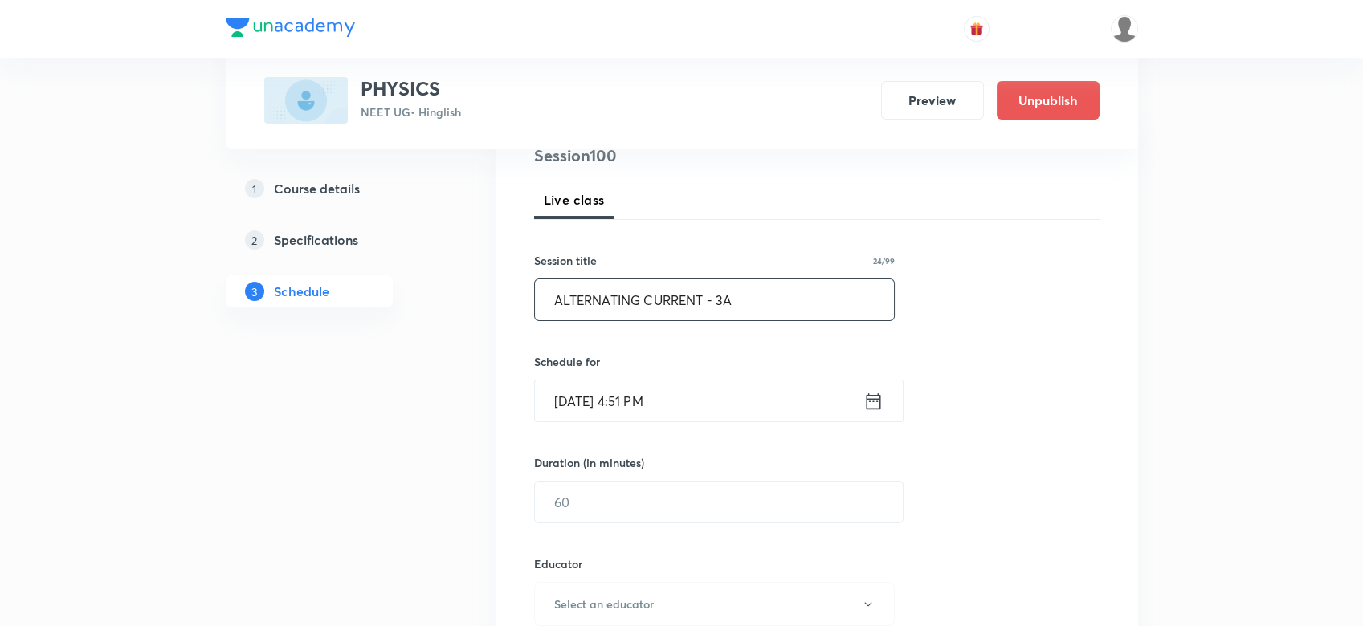
type input "ALTERNATING CURRENT - 3A"
click at [874, 403] on icon at bounding box center [873, 401] width 20 height 22
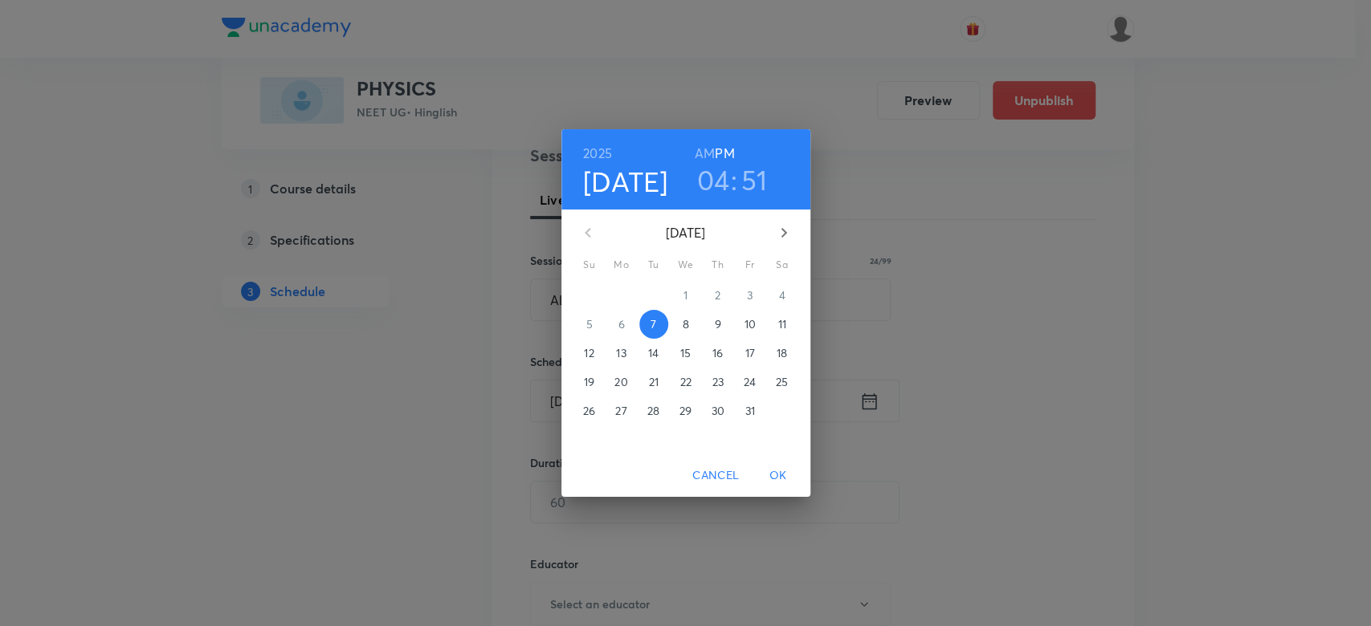
click at [710, 186] on h3 "04" at bounding box center [713, 180] width 33 height 34
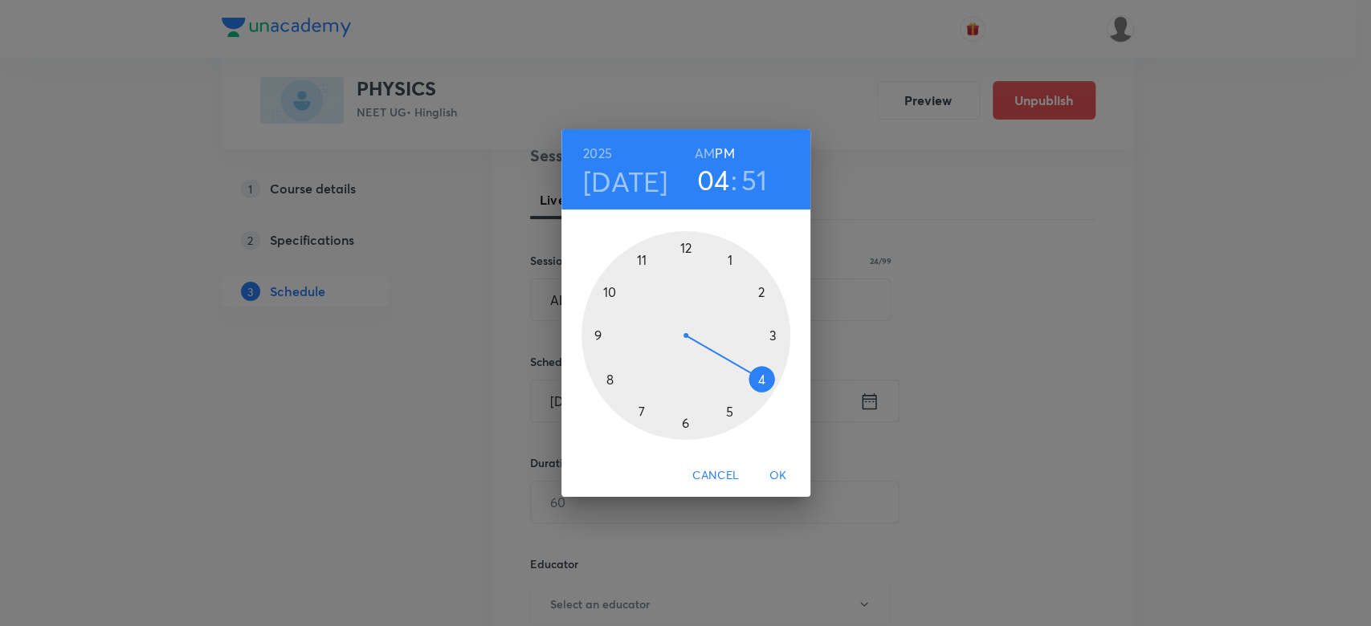
click at [687, 423] on div at bounding box center [685, 335] width 209 height 209
click at [601, 337] on div at bounding box center [685, 335] width 209 height 209
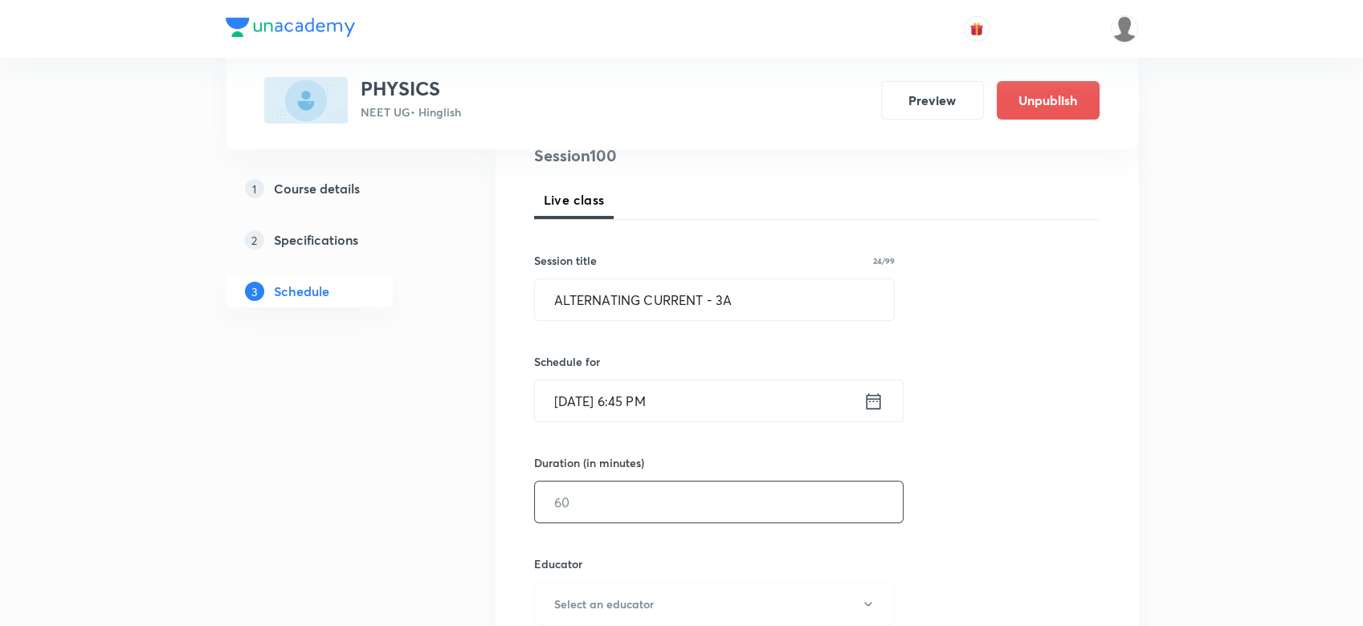
click at [585, 502] on input "text" at bounding box center [719, 502] width 368 height 41
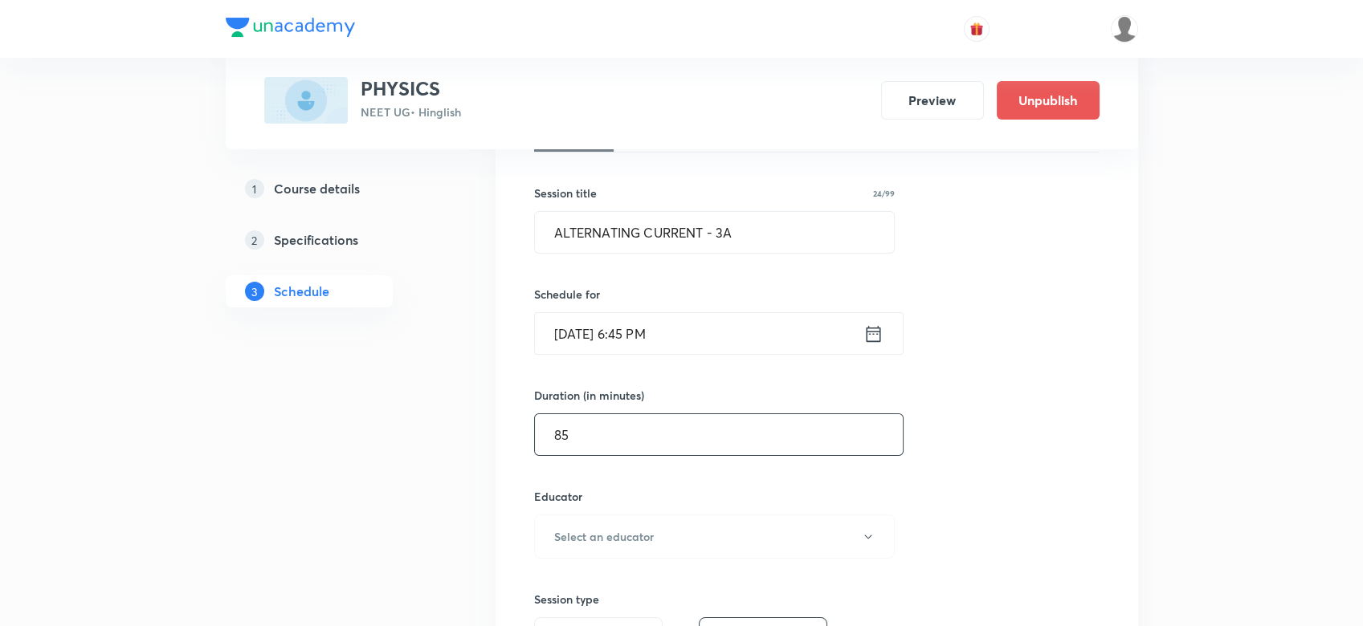
scroll to position [438, 0]
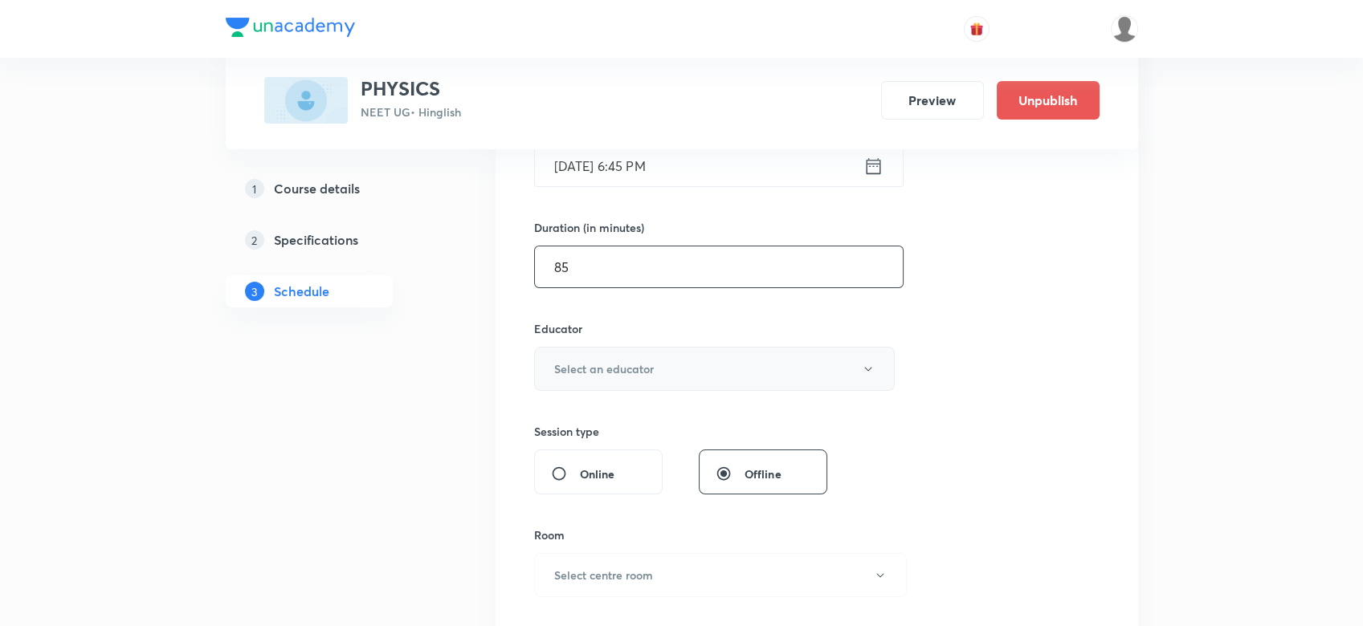
type input "85"
click at [572, 361] on h6 "Select an educator" at bounding box center [604, 369] width 100 height 17
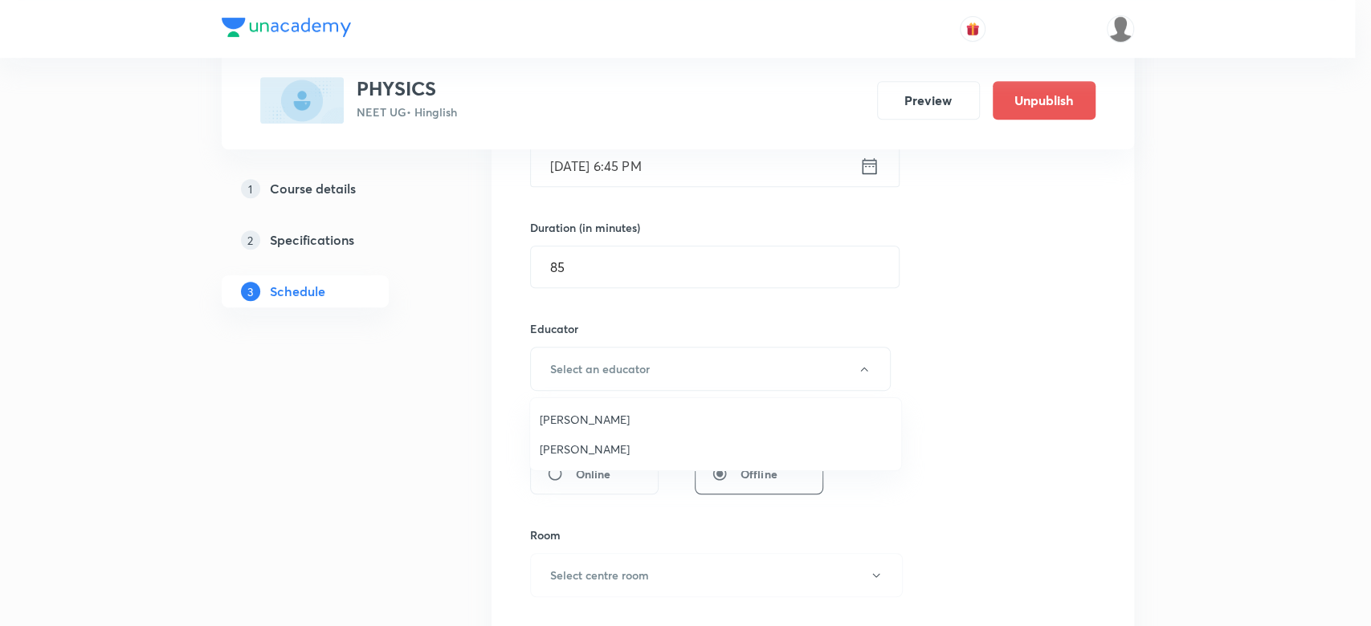
click at [566, 446] on span "[PERSON_NAME]" at bounding box center [716, 449] width 352 height 17
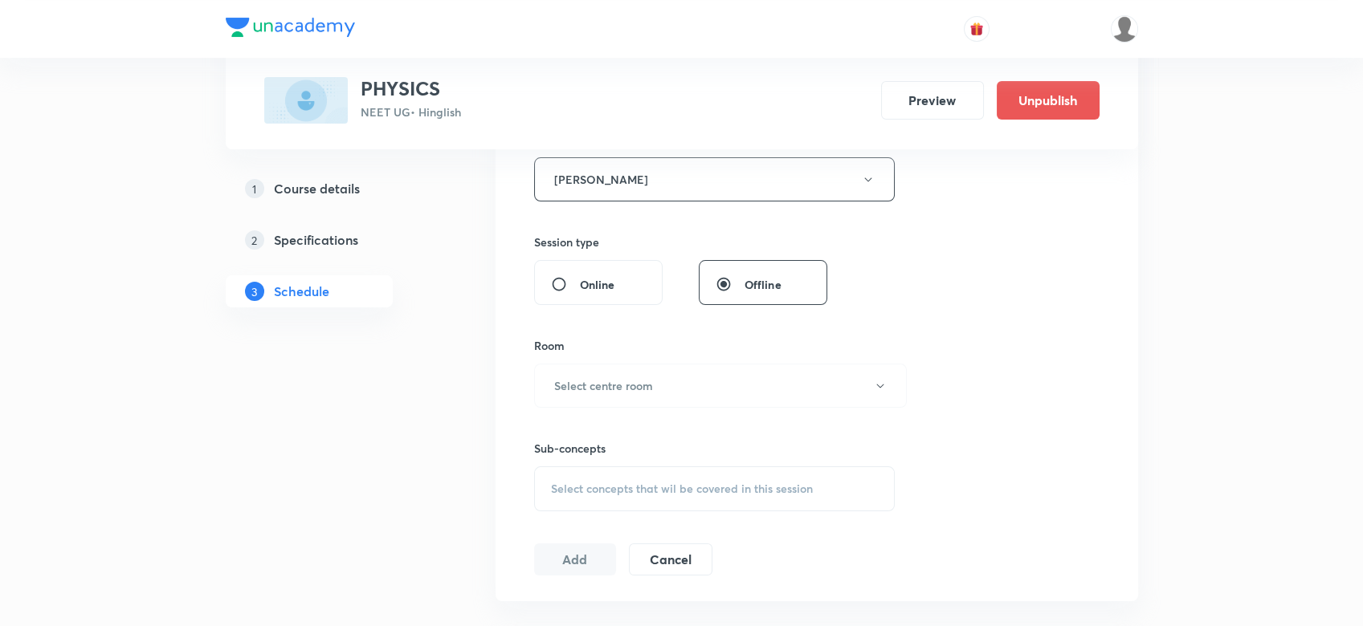
scroll to position [764, 0]
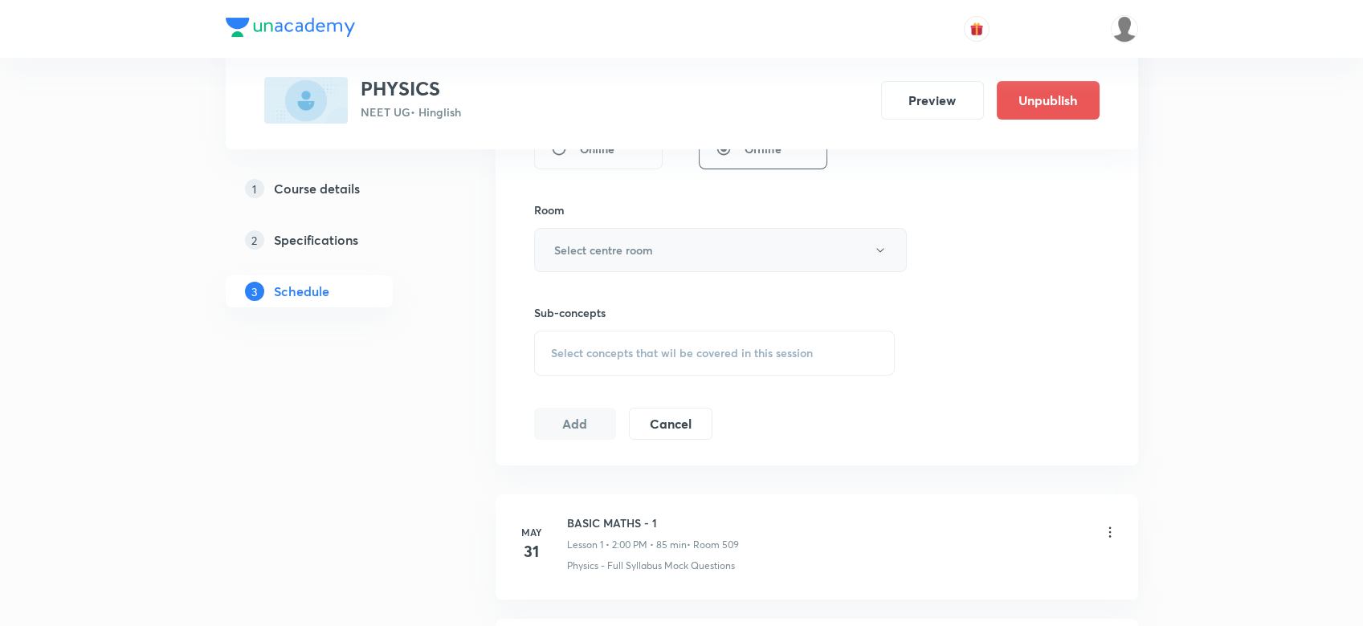
click at [626, 239] on button "Select centre room" at bounding box center [720, 250] width 373 height 44
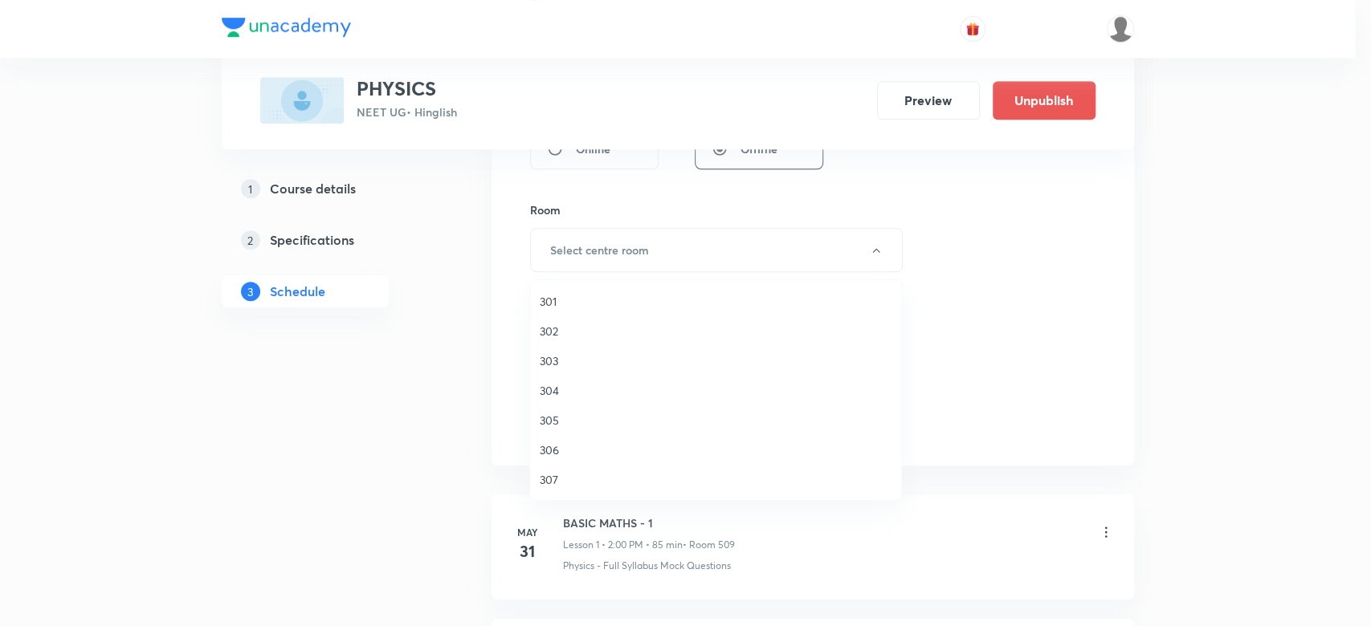
click at [546, 297] on span "301" at bounding box center [716, 301] width 352 height 17
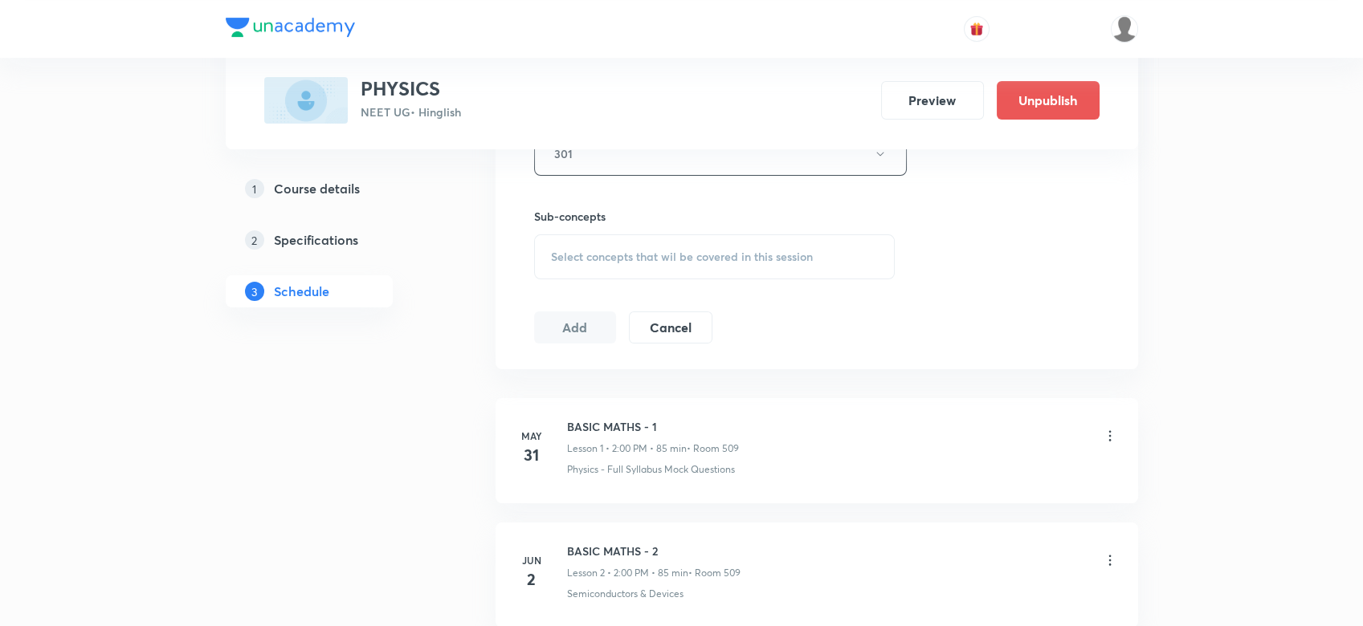
click at [561, 260] on span "Select concepts that wil be covered in this session" at bounding box center [682, 257] width 262 height 13
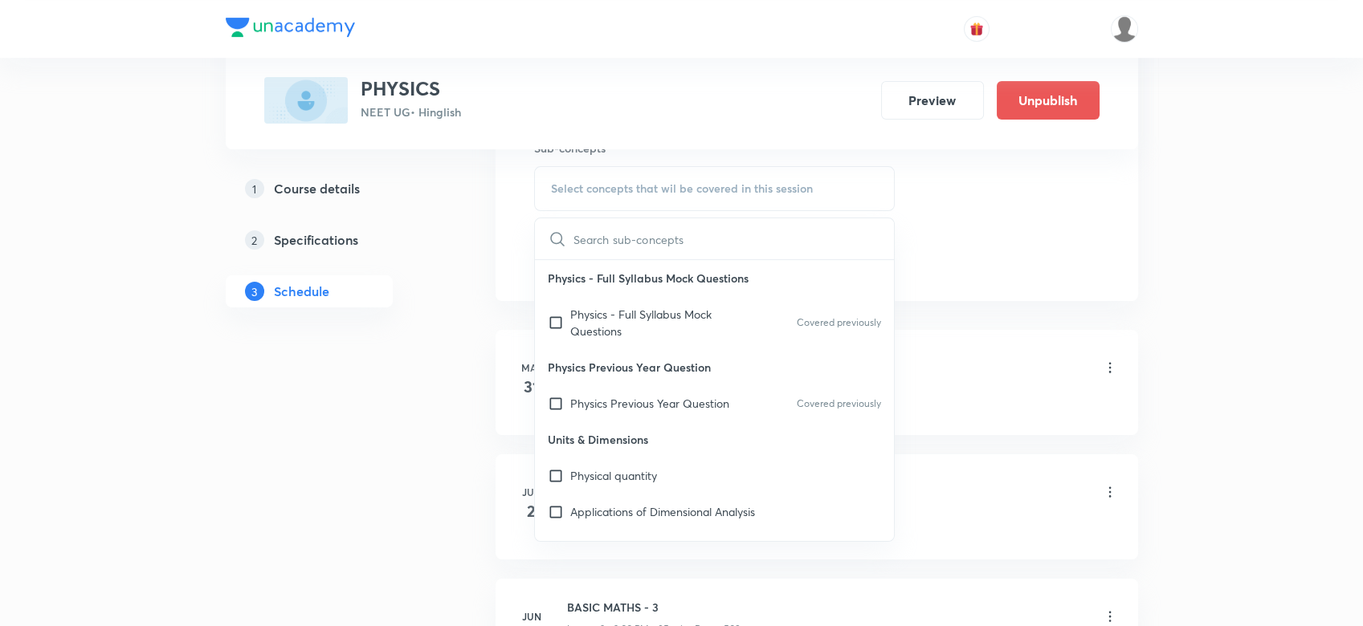
scroll to position [925, 0]
click at [622, 300] on div "Physics - Full Syllabus Mock Questions Covered previously" at bounding box center [715, 326] width 360 height 53
checkbox input "true"
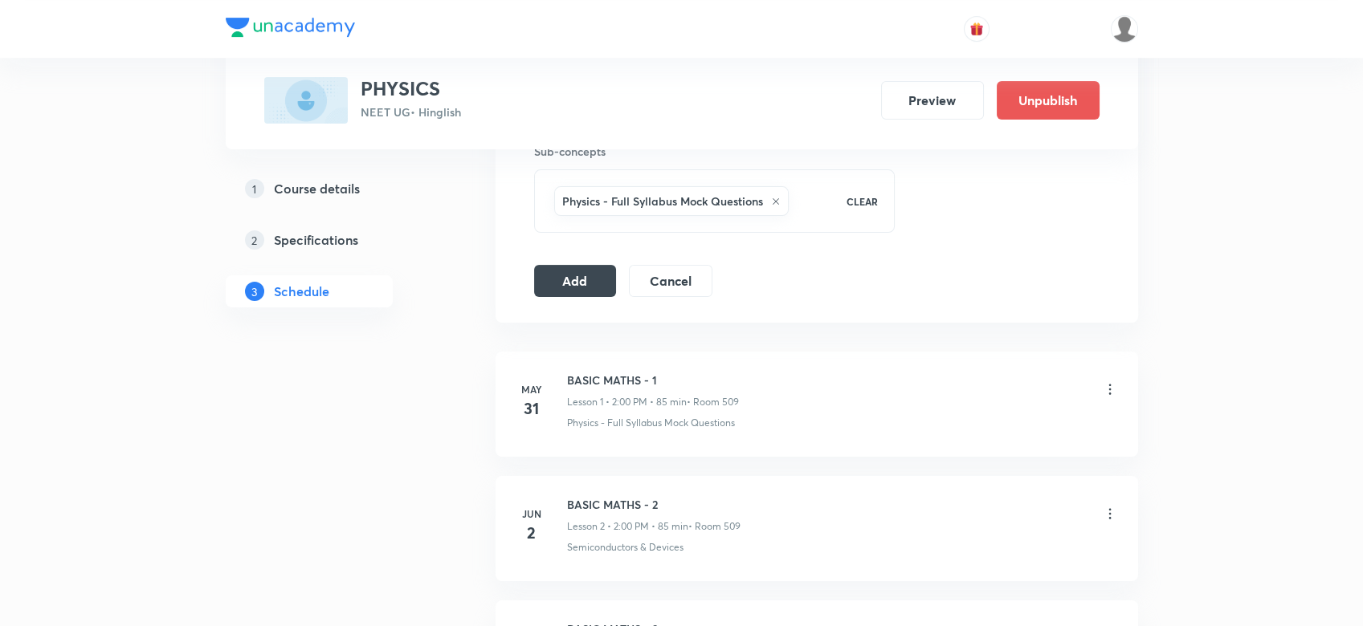
click at [580, 285] on button "Add" at bounding box center [575, 279] width 83 height 32
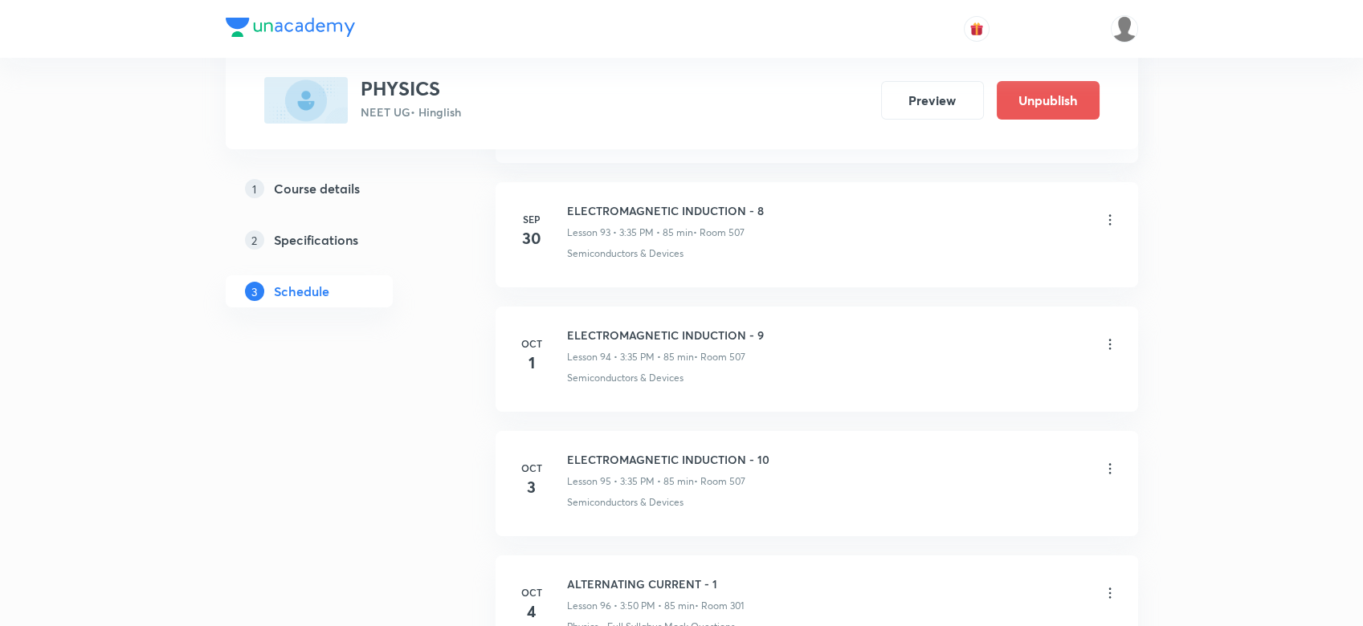
scroll to position [12352, 0]
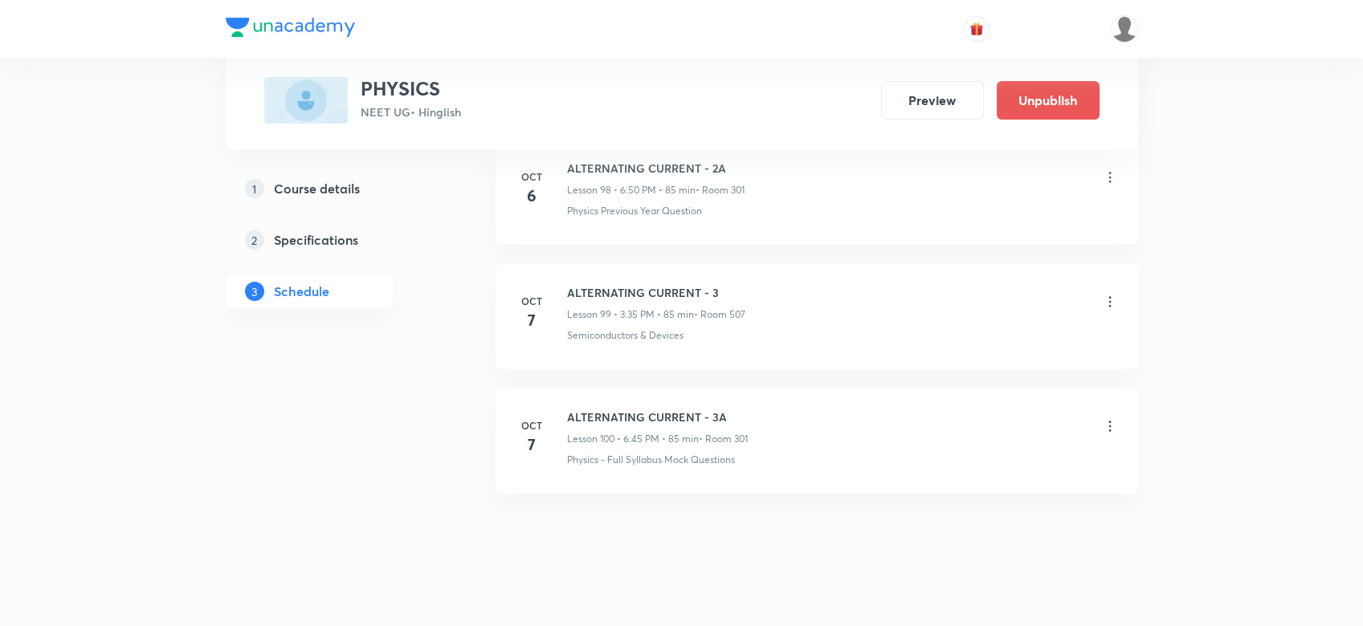
click at [973, 616] on div at bounding box center [681, 630] width 1363 height 29
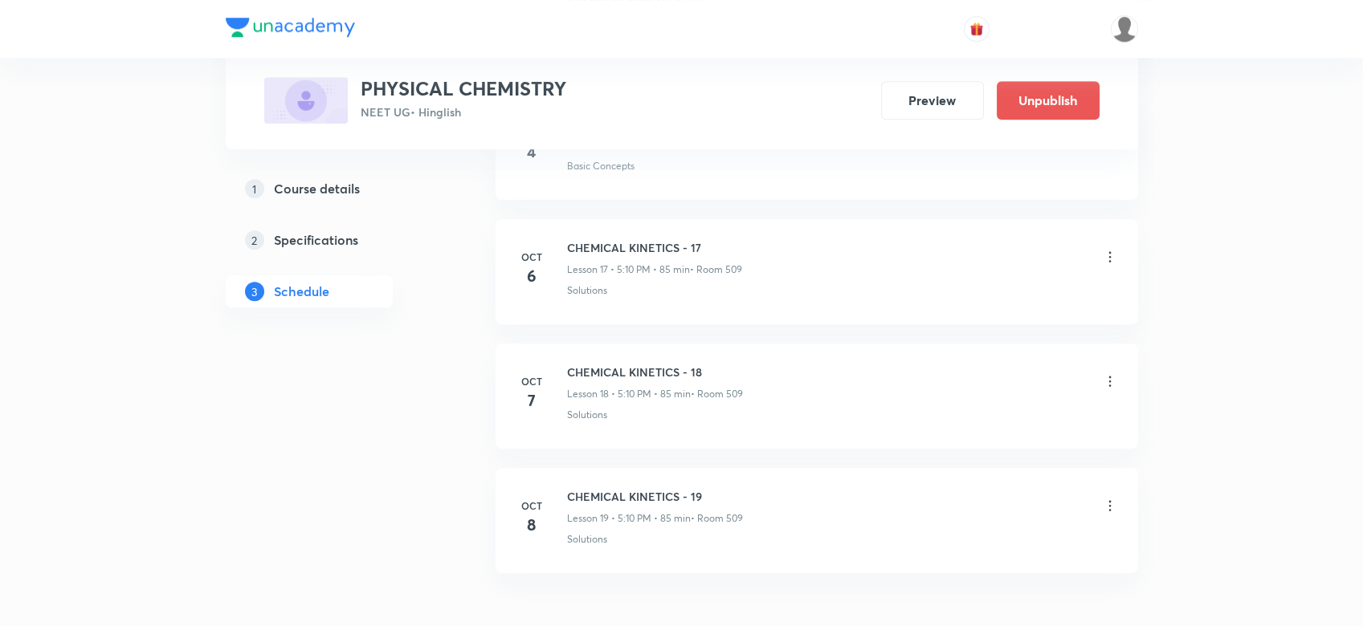
scroll to position [3021, 0]
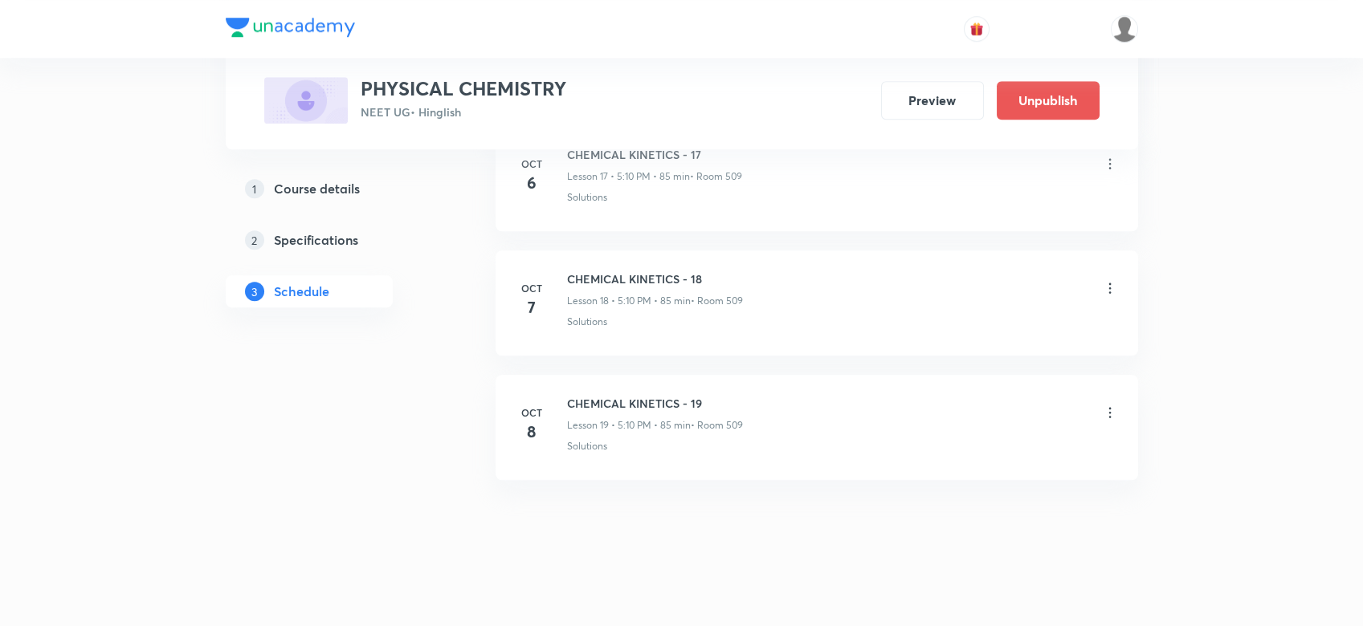
click at [1111, 413] on icon at bounding box center [1110, 413] width 16 height 16
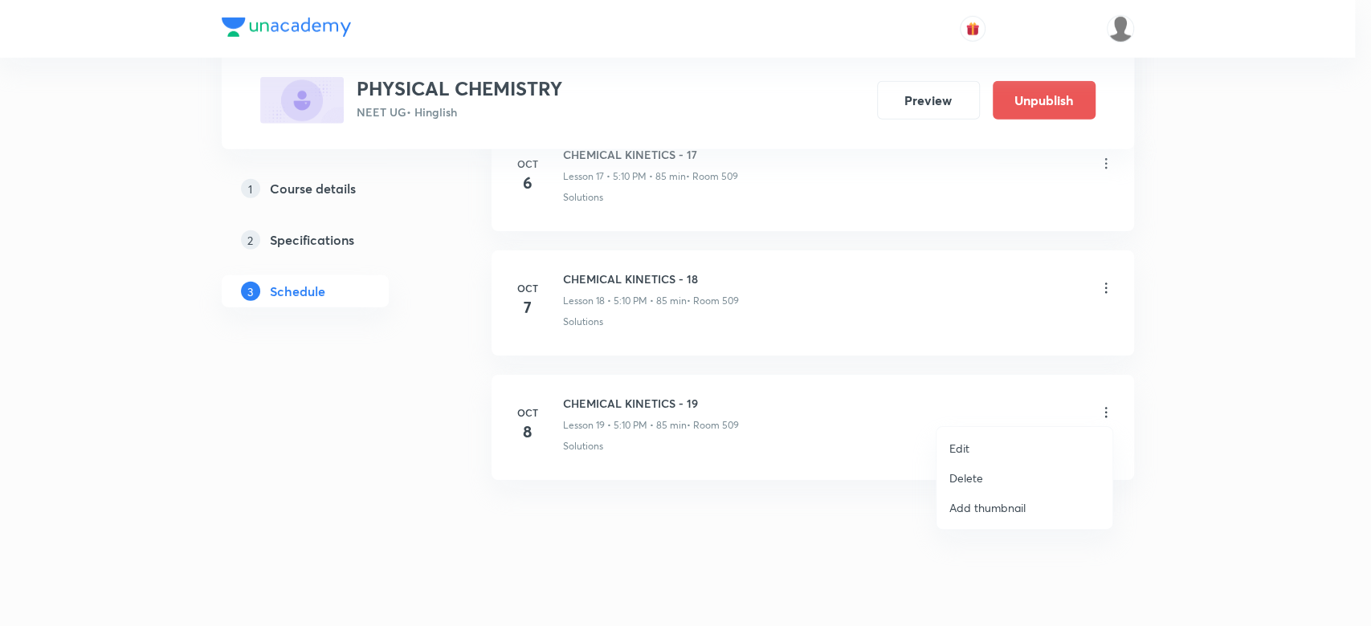
click at [973, 476] on p "Delete" at bounding box center [966, 478] width 34 height 17
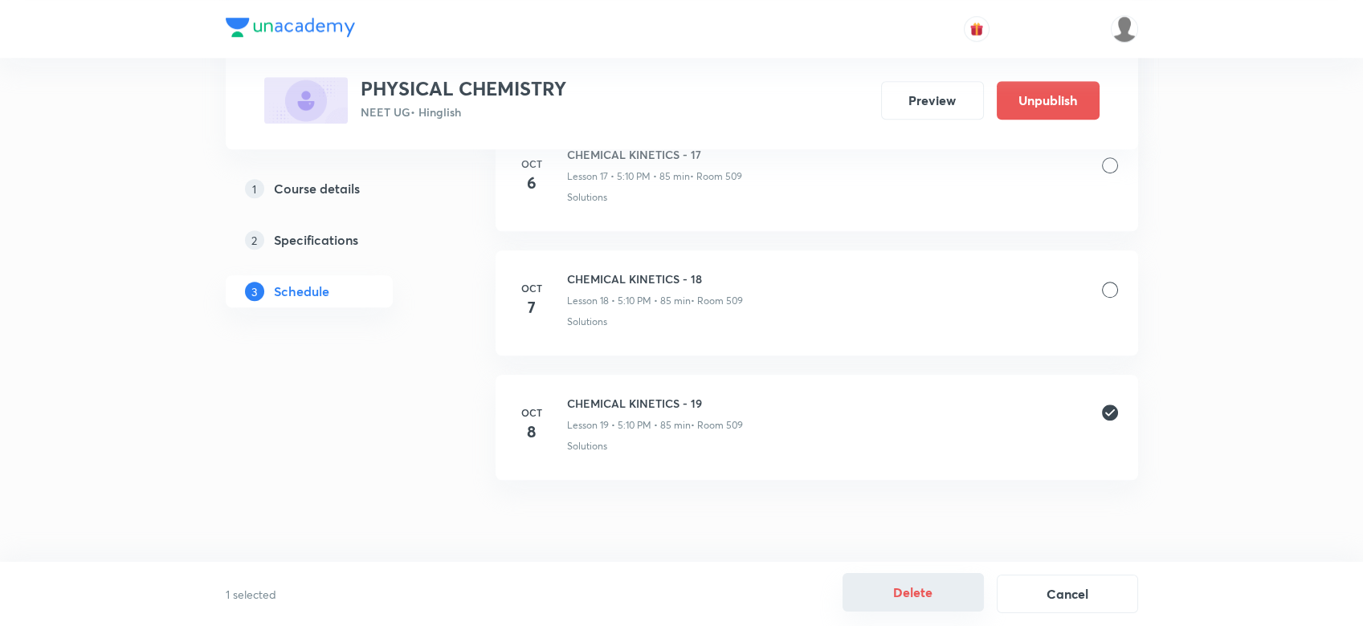
click at [884, 602] on button "Delete" at bounding box center [912, 592] width 141 height 39
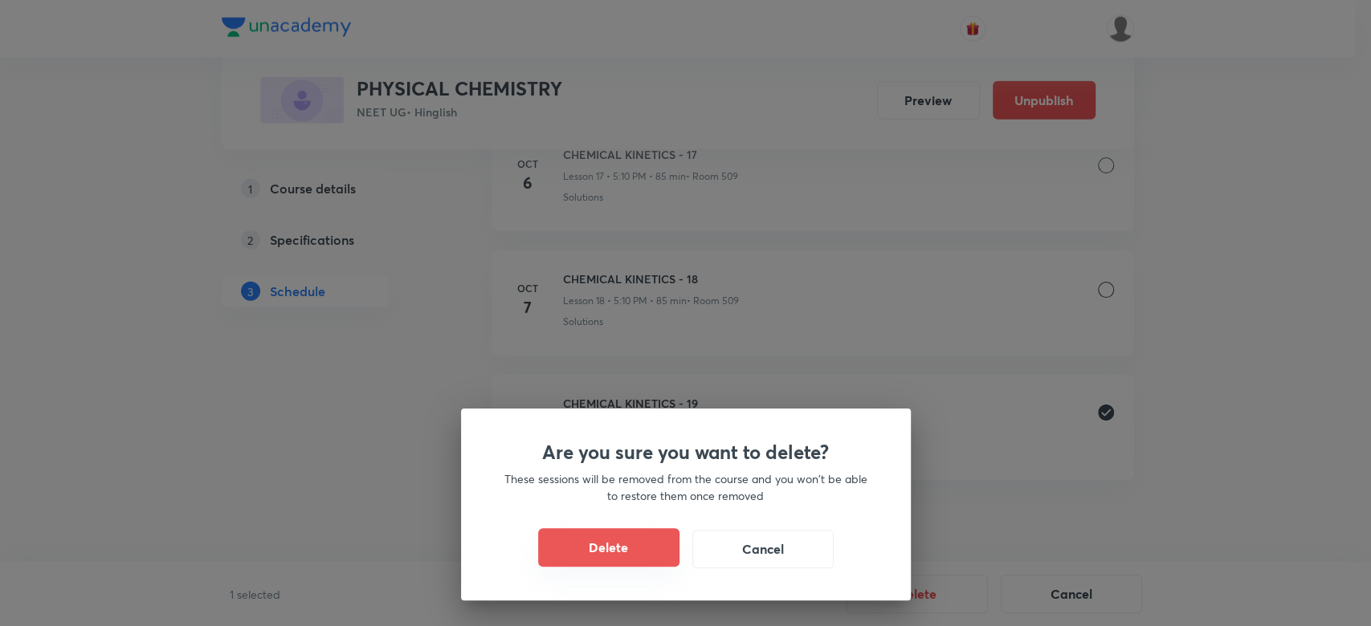
click at [608, 534] on button "Delete" at bounding box center [608, 547] width 141 height 39
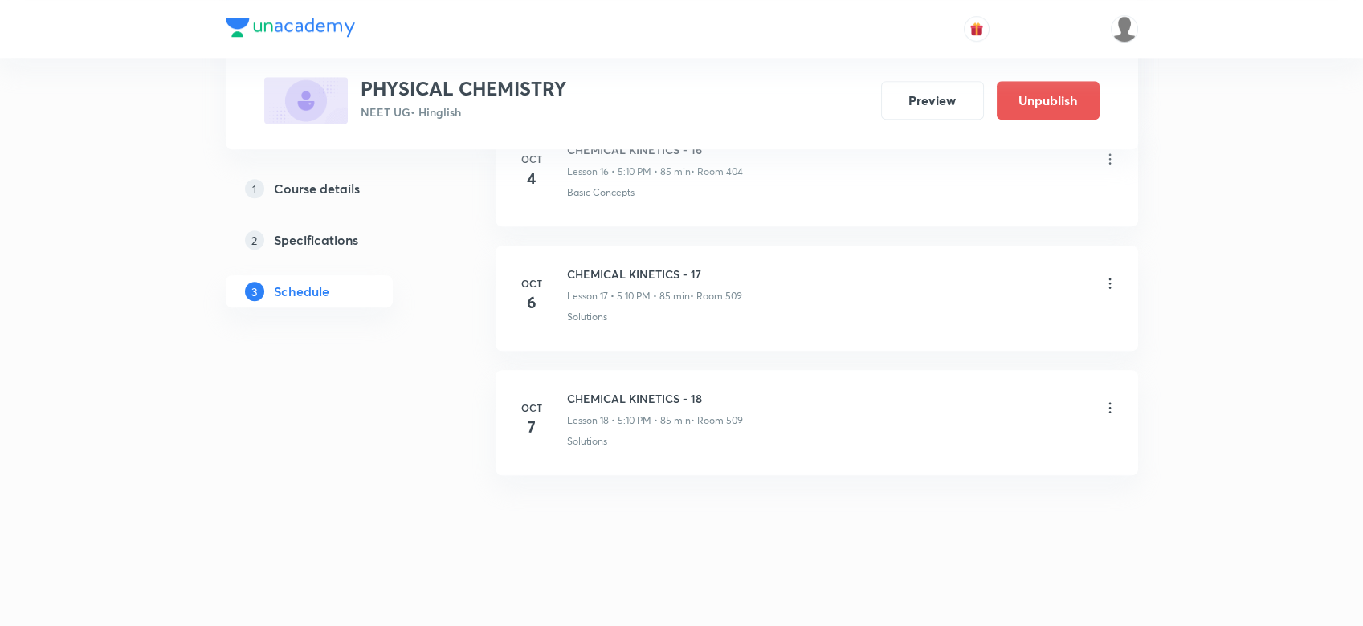
scroll to position [2897, 0]
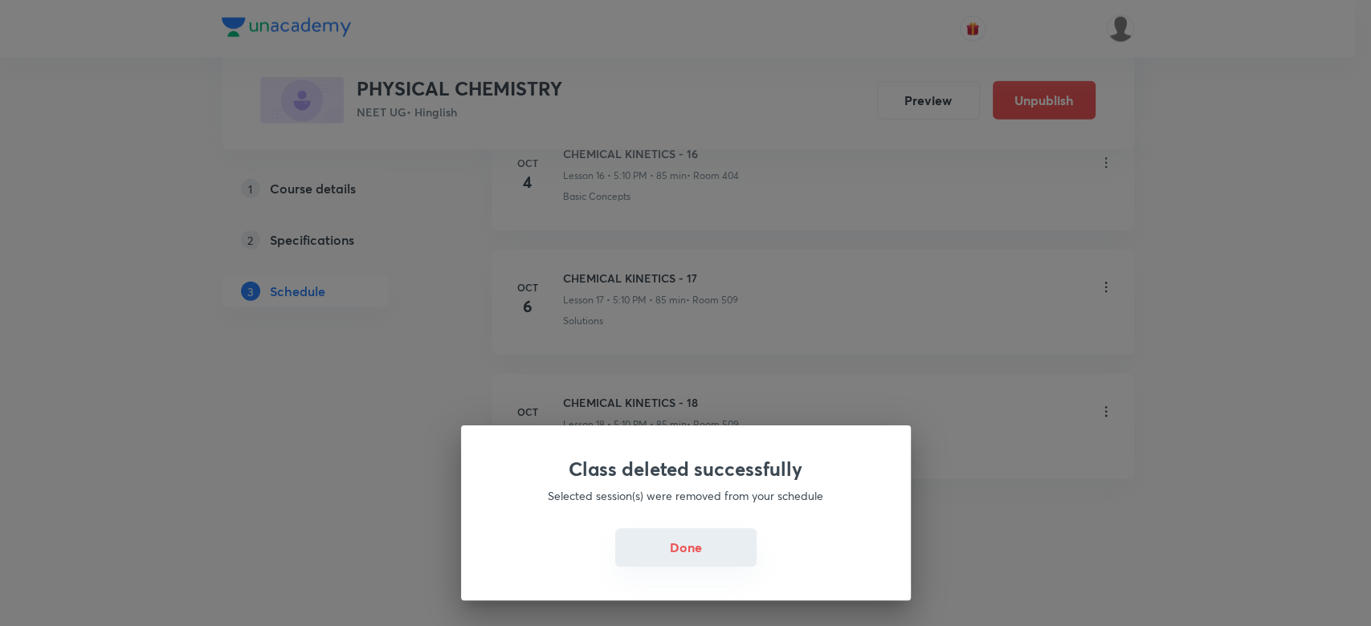
click at [674, 542] on button "Done" at bounding box center [685, 547] width 141 height 39
